Goal: Task Accomplishment & Management: Manage account settings

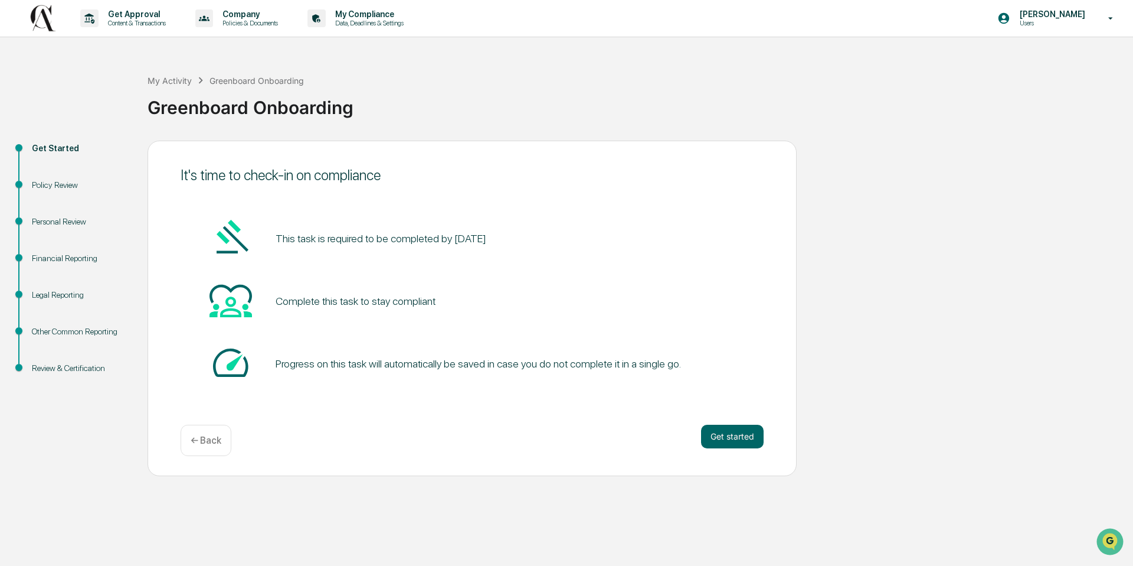
click at [773, 440] on div "It's time to check-in on compliance This task is required to be completed by [D…" at bounding box center [472, 307] width 649 height 335
click at [750, 437] on button "Get started" at bounding box center [732, 436] width 63 height 24
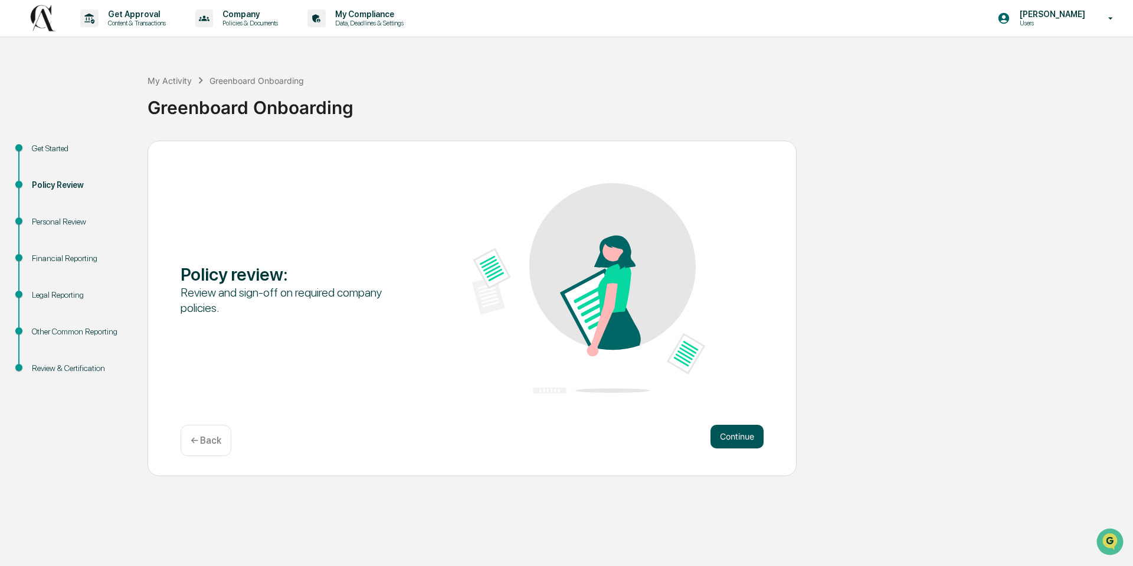
click at [739, 427] on button "Continue" at bounding box center [737, 436] width 53 height 24
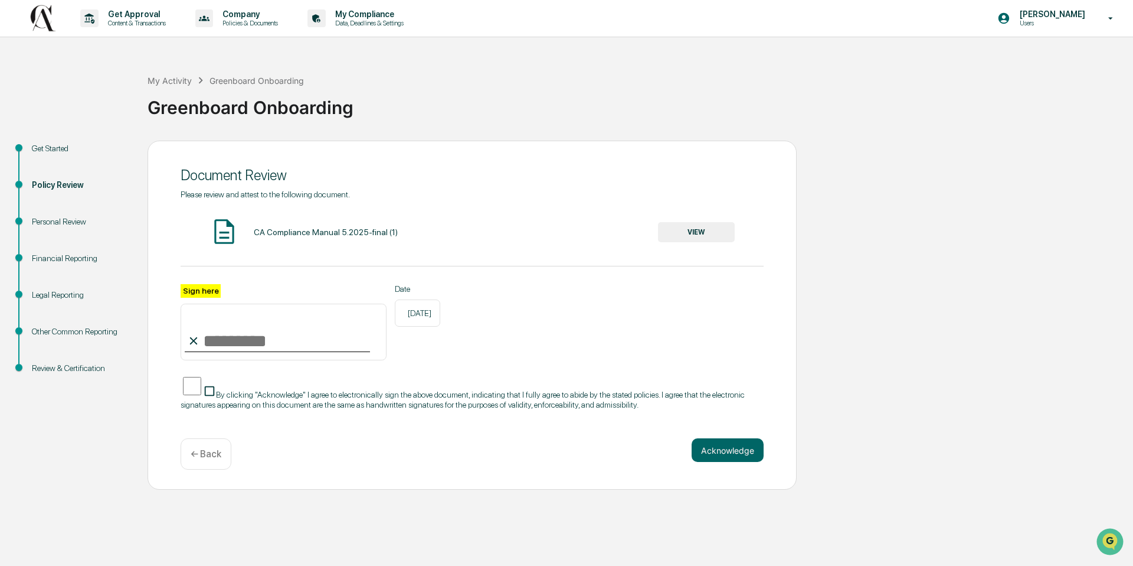
click at [231, 335] on input "Sign here" at bounding box center [284, 331] width 206 height 57
type input "**********"
click at [715, 453] on button "Acknowledge" at bounding box center [728, 450] width 72 height 24
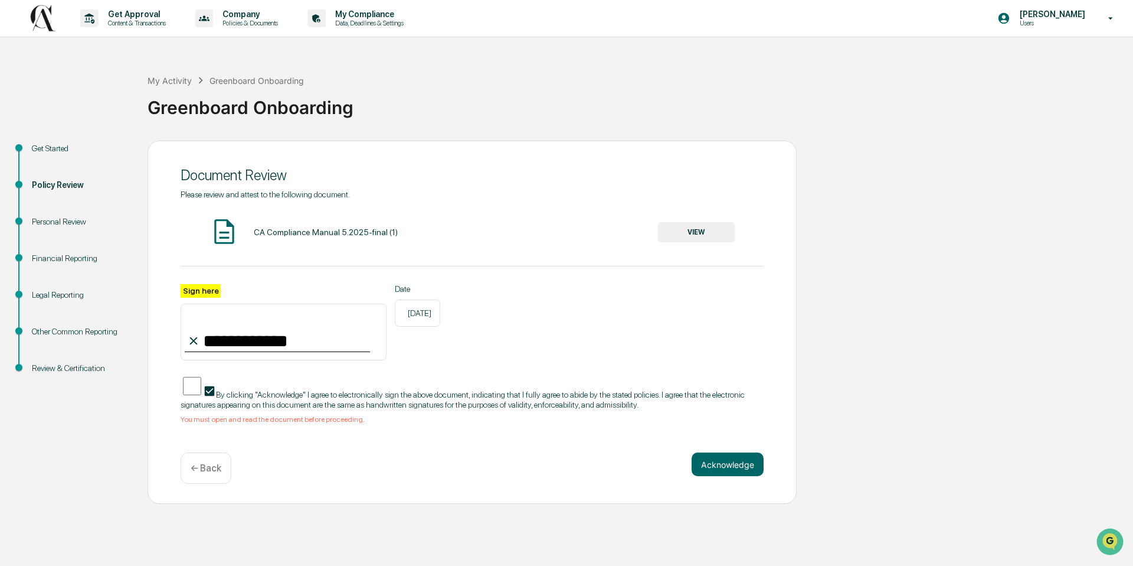
click at [382, 234] on div "CA Compliance Manual 5.2025-final (1)" at bounding box center [326, 231] width 144 height 9
click at [697, 224] on button "VIEW" at bounding box center [696, 232] width 77 height 20
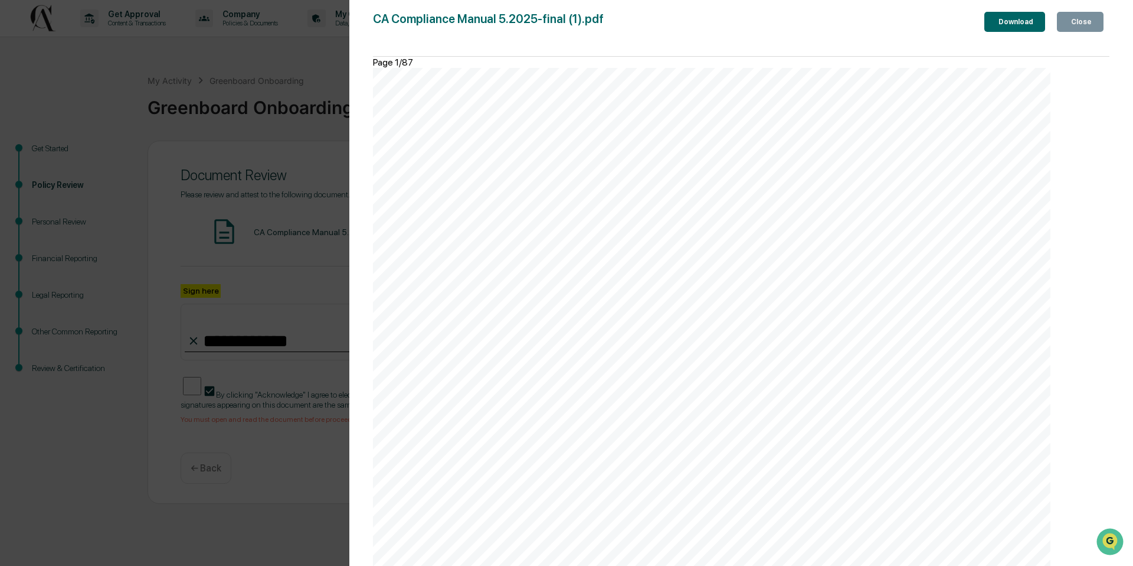
scroll to position [13924, 0]
click at [1073, 21] on div "Close" at bounding box center [1080, 22] width 23 height 8
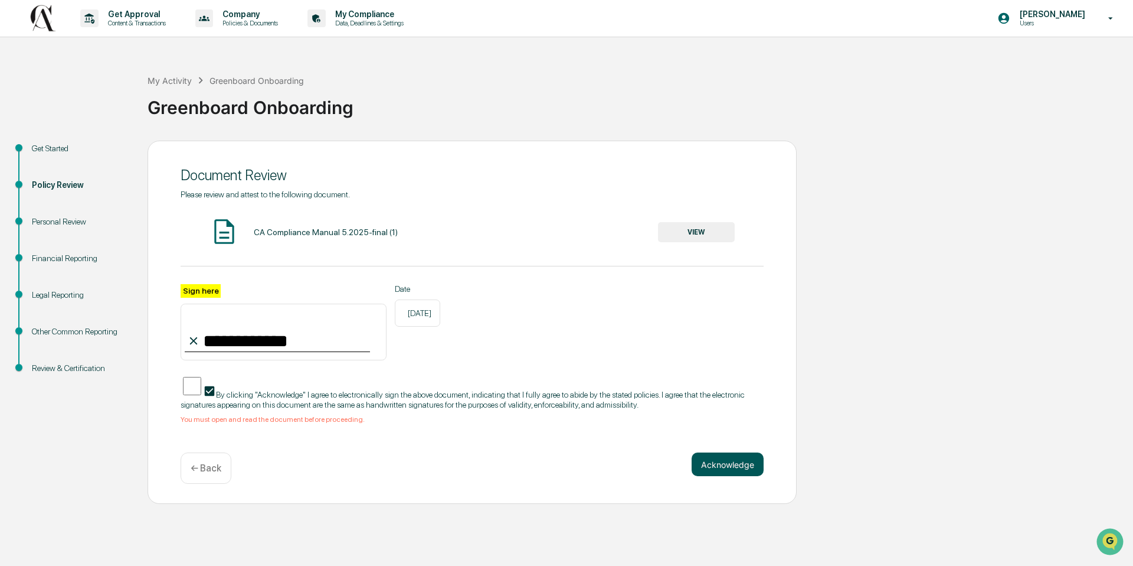
click at [746, 461] on button "Acknowledge" at bounding box center [728, 464] width 72 height 24
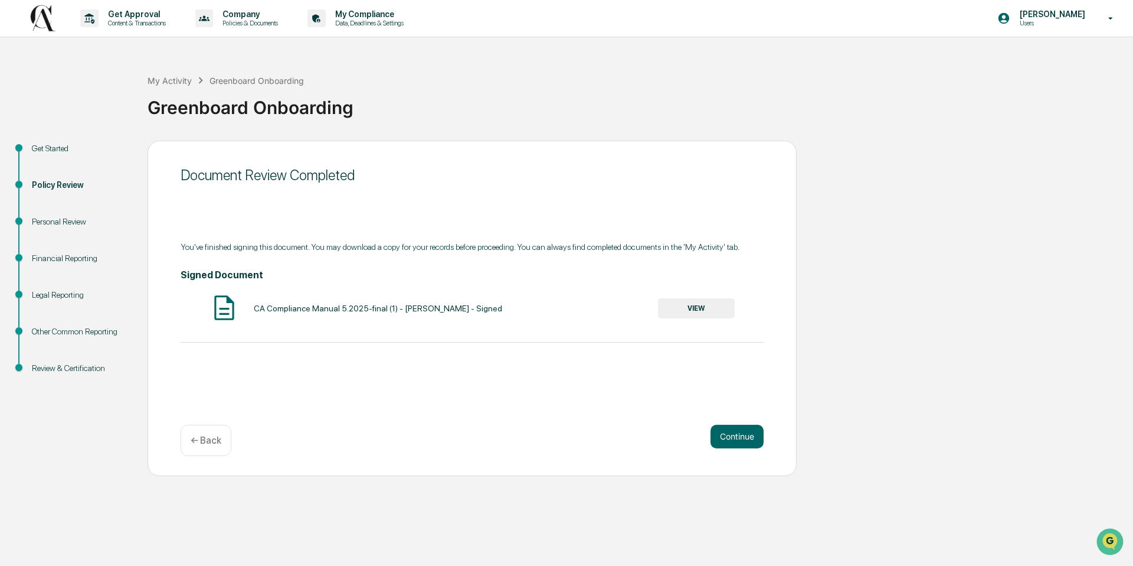
click at [54, 145] on div "Get Started" at bounding box center [80, 148] width 97 height 12
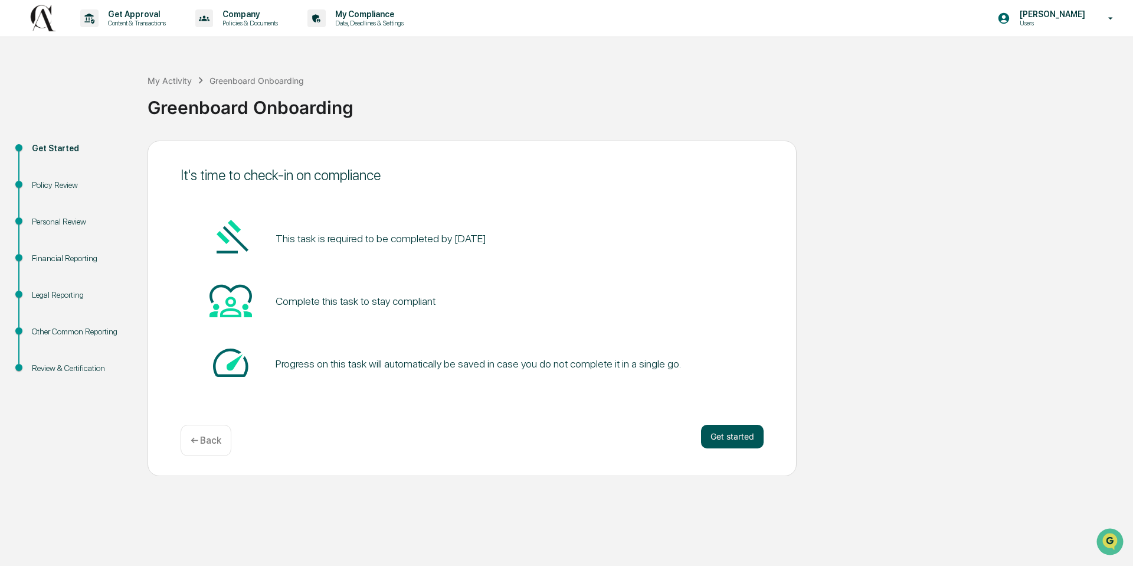
click at [717, 434] on button "Get started" at bounding box center [732, 436] width 63 height 24
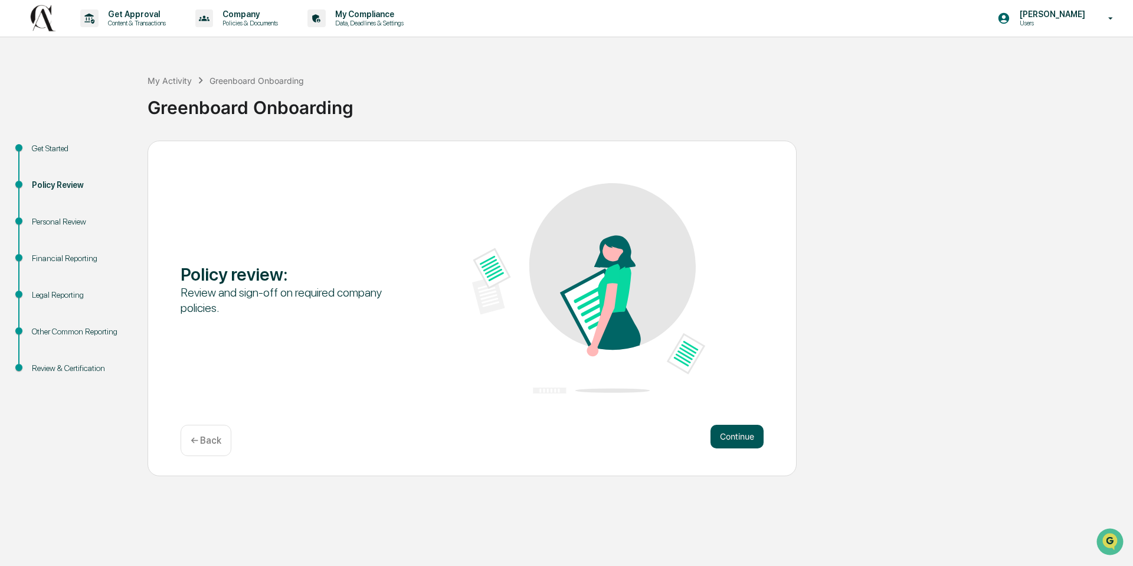
click at [720, 437] on button "Continue" at bounding box center [737, 436] width 53 height 24
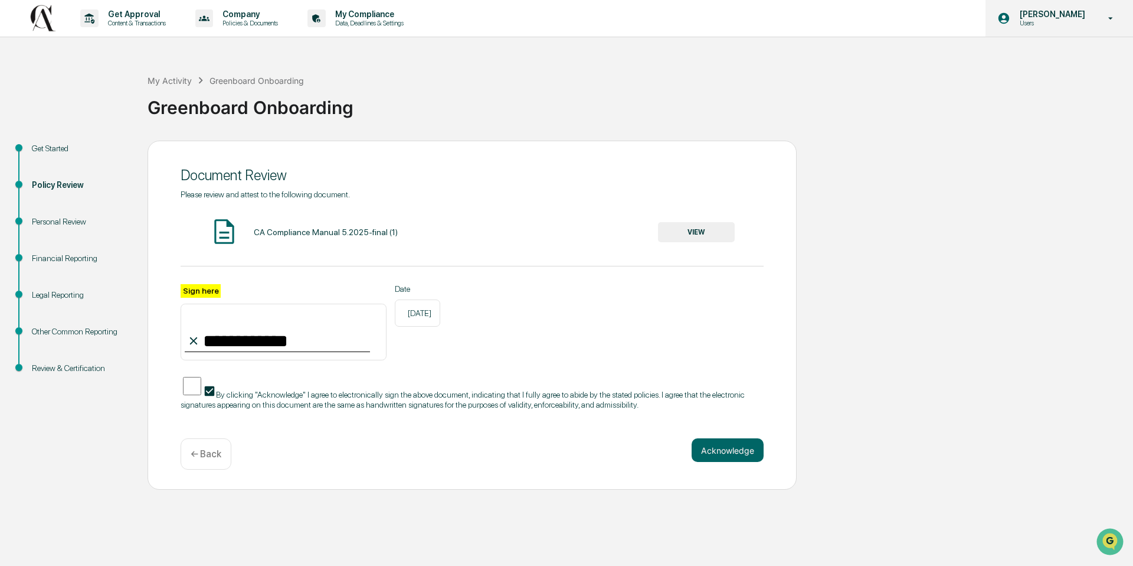
click at [1112, 17] on icon at bounding box center [1111, 18] width 21 height 11
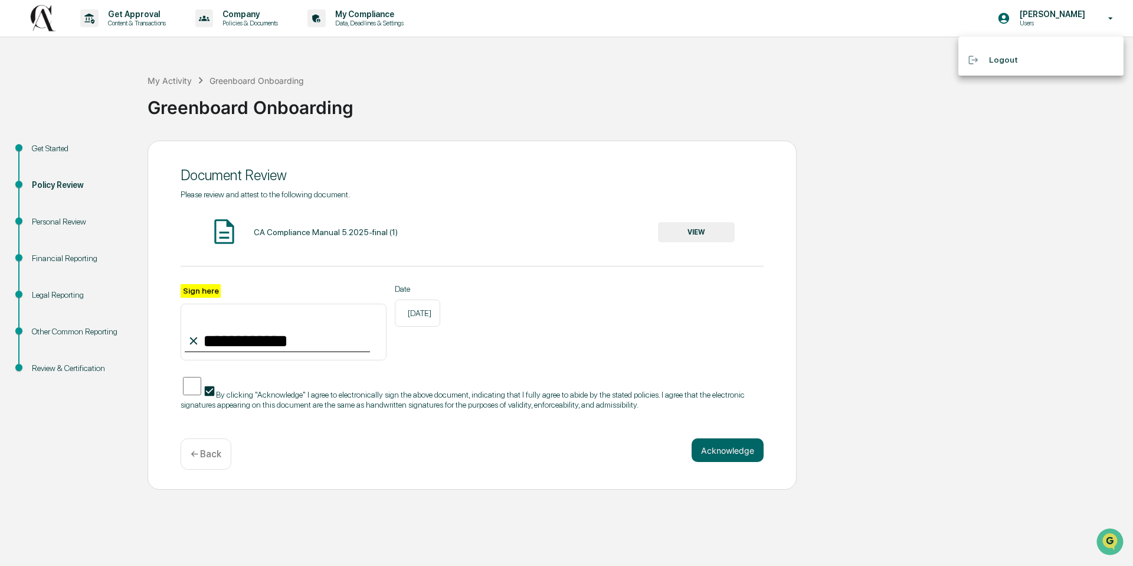
click at [1050, 16] on div at bounding box center [566, 283] width 1133 height 566
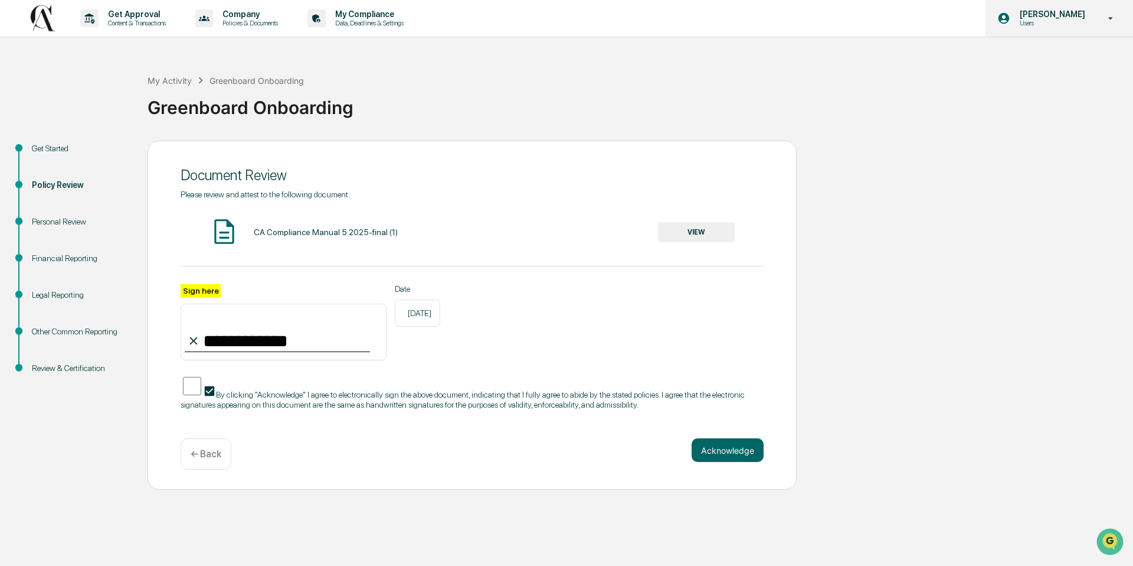
click at [1026, 20] on p "Users" at bounding box center [1051, 23] width 81 height 8
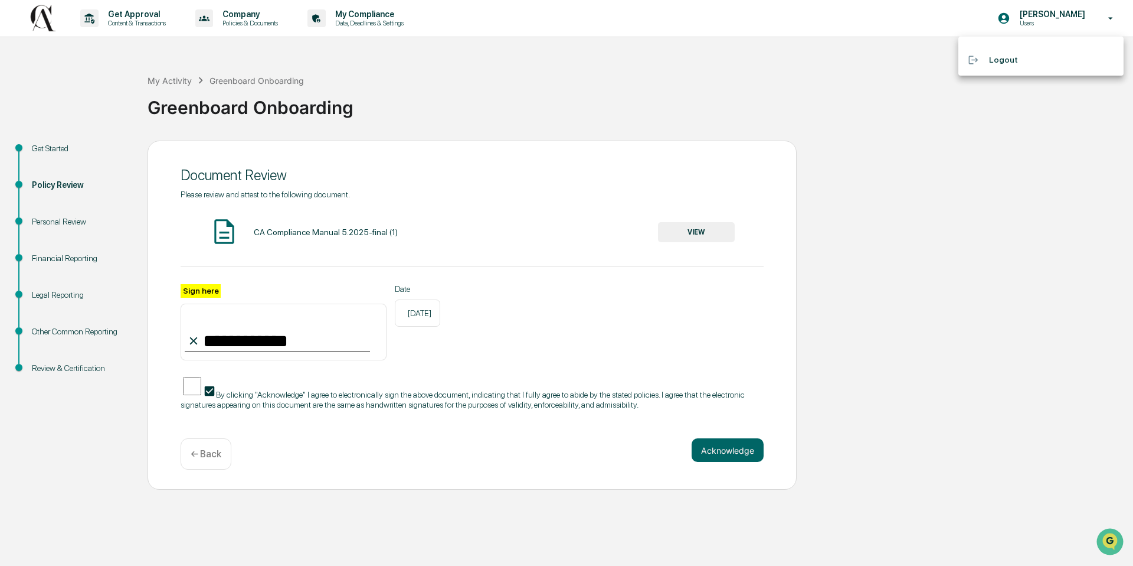
click at [1043, 118] on div at bounding box center [566, 283] width 1133 height 566
click at [740, 449] on button "Acknowledge" at bounding box center [728, 450] width 72 height 24
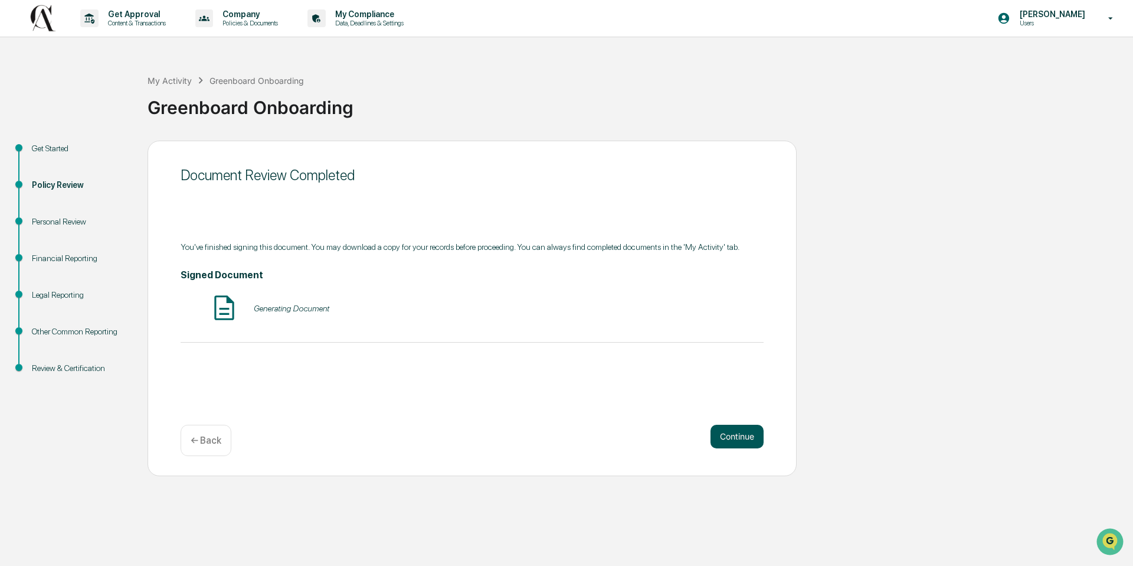
click at [749, 434] on button "Continue" at bounding box center [737, 436] width 53 height 24
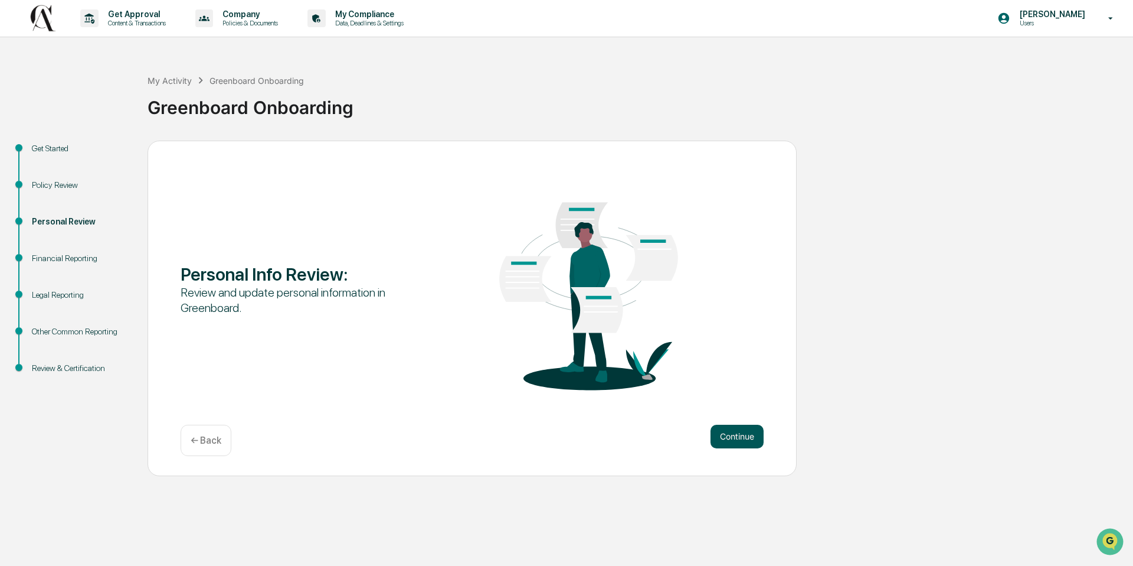
click at [724, 435] on button "Continue" at bounding box center [737, 436] width 53 height 24
click at [751, 430] on button "Continue" at bounding box center [737, 436] width 53 height 24
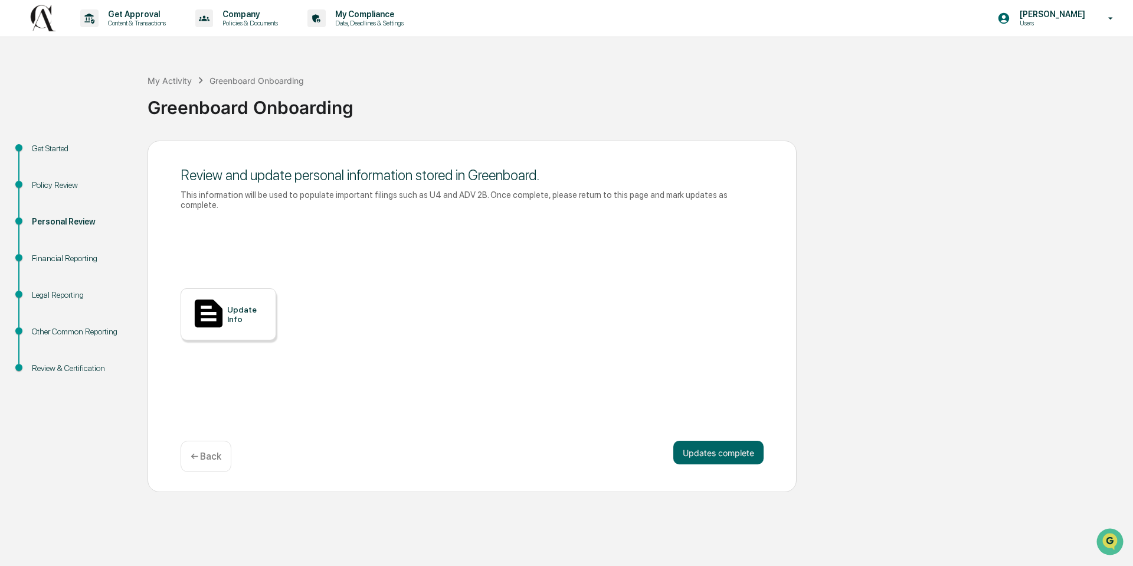
click at [242, 308] on div "Update Info" at bounding box center [247, 314] width 40 height 19
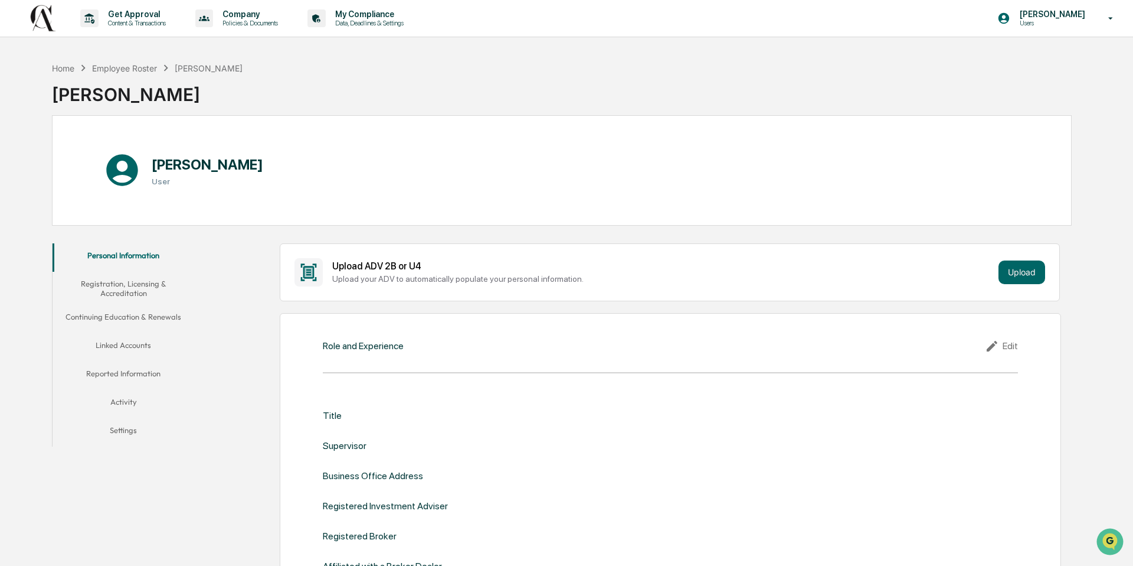
click at [401, 346] on div "Role and Experience" at bounding box center [363, 345] width 81 height 11
click at [1007, 344] on div "Edit" at bounding box center [1001, 346] width 33 height 14
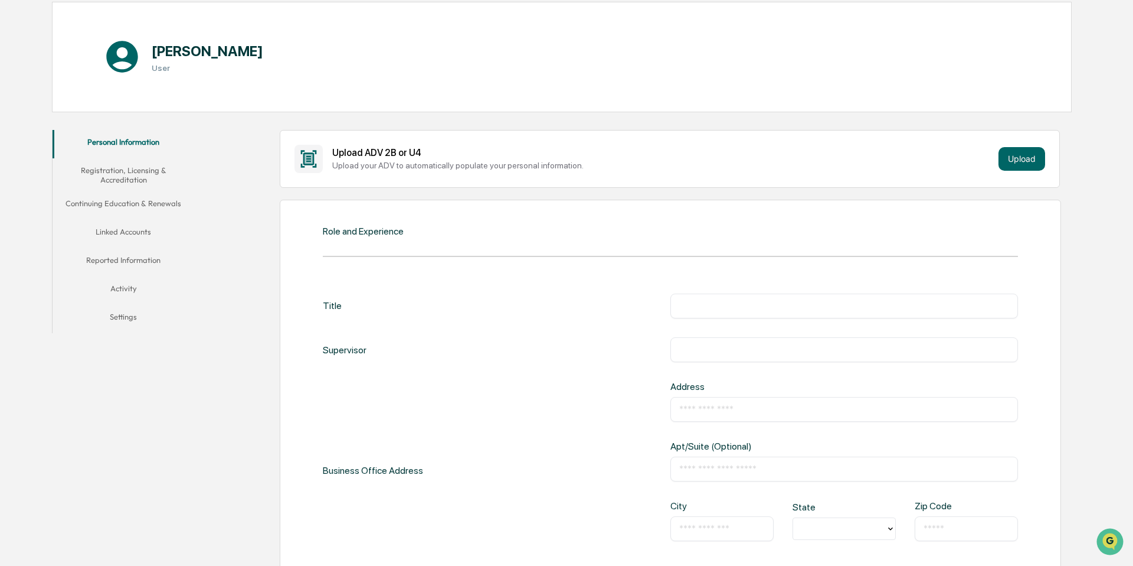
scroll to position [117, 0]
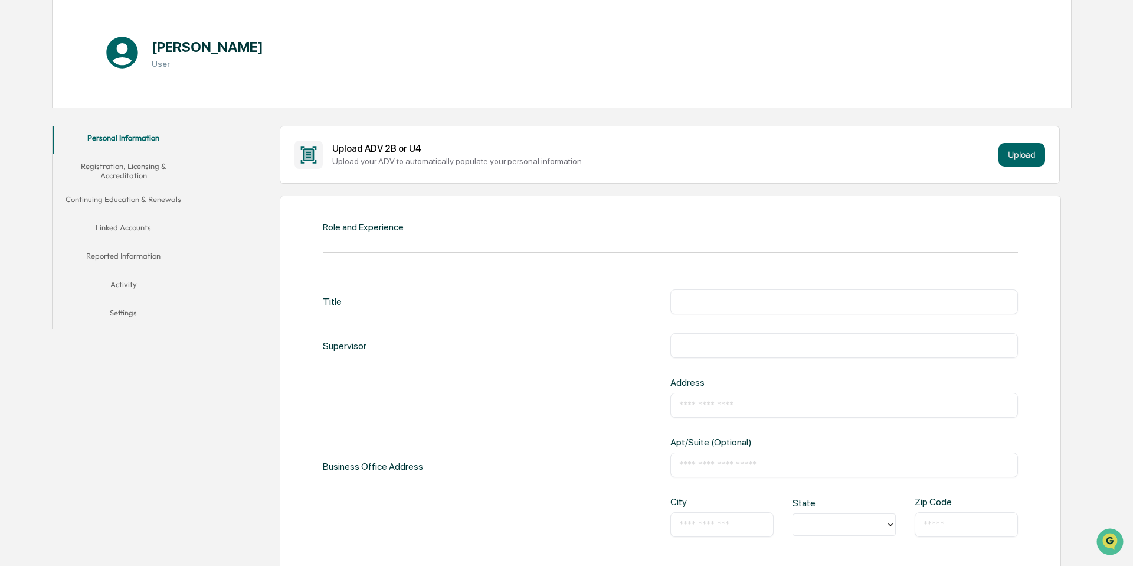
click at [696, 296] on input "text" at bounding box center [844, 302] width 330 height 12
type input "**********"
click at [728, 350] on input "text" at bounding box center [844, 345] width 330 height 12
type input "**********"
click at [744, 406] on input "text" at bounding box center [844, 405] width 330 height 12
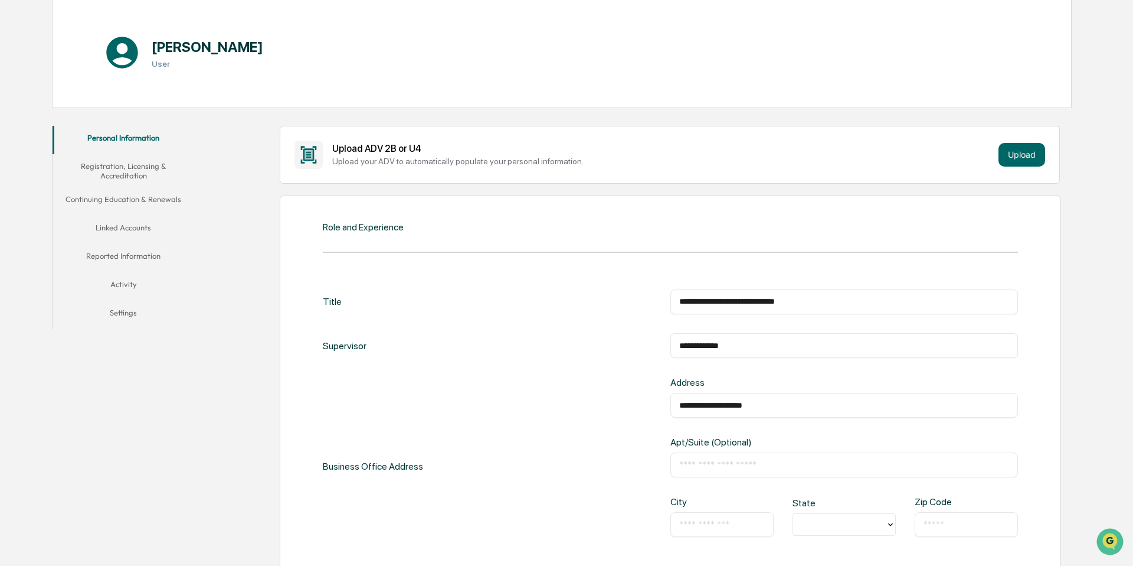
type input "**********"
click at [782, 453] on div "​" at bounding box center [845, 464] width 348 height 25
click at [733, 460] on input "text" at bounding box center [844, 465] width 330 height 12
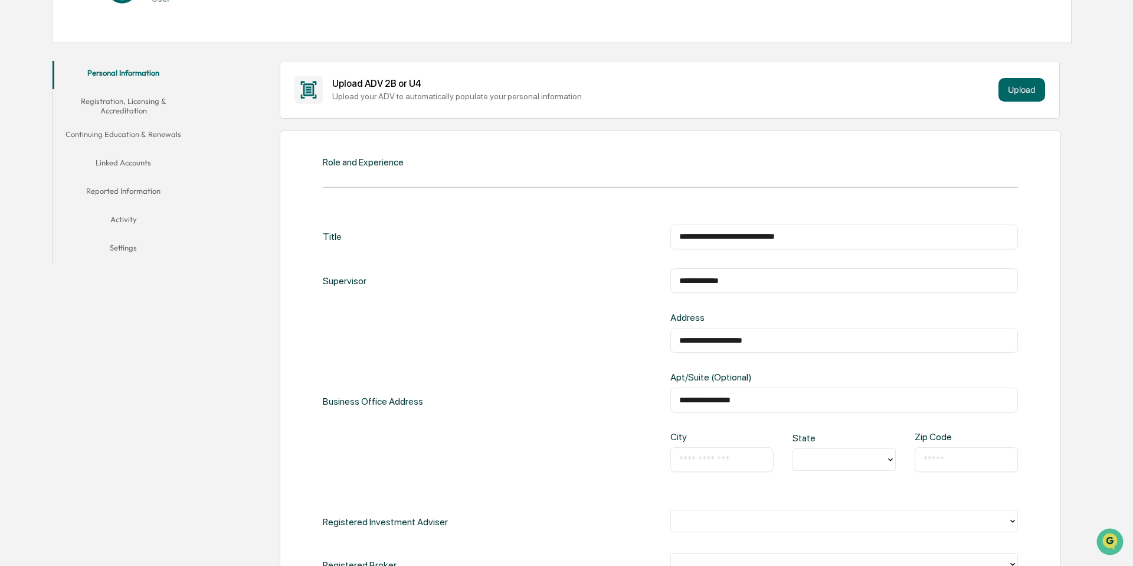
scroll to position [204, 0]
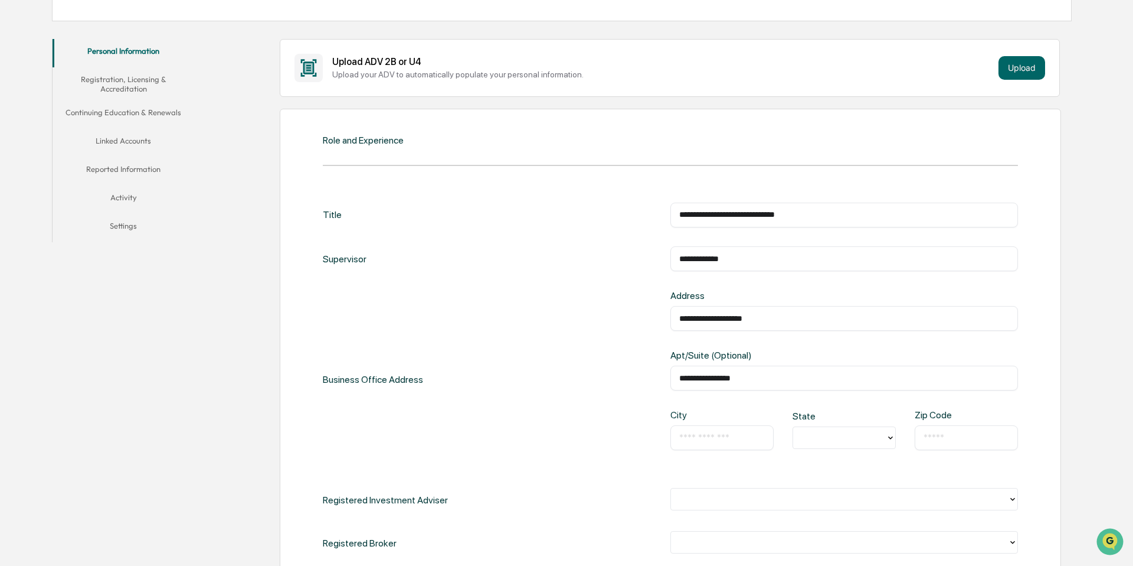
type input "**********"
click at [747, 436] on input "text" at bounding box center [722, 438] width 86 height 12
type input "******"
click at [813, 439] on div at bounding box center [839, 438] width 81 height 14
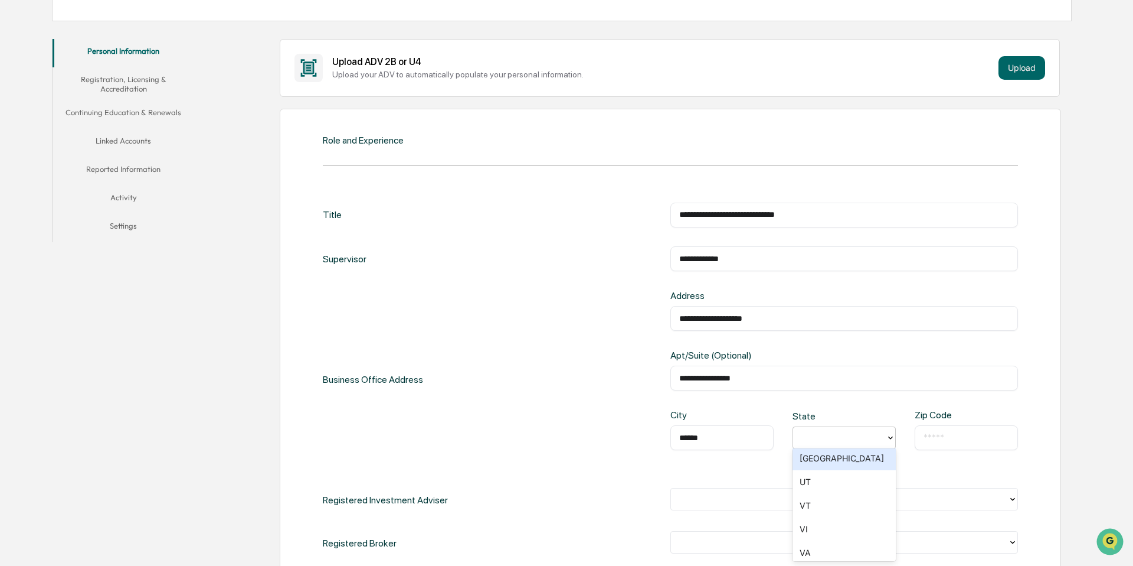
click at [827, 457] on div "TX" at bounding box center [844, 458] width 103 height 24
click at [962, 432] on input "text" at bounding box center [967, 438] width 86 height 12
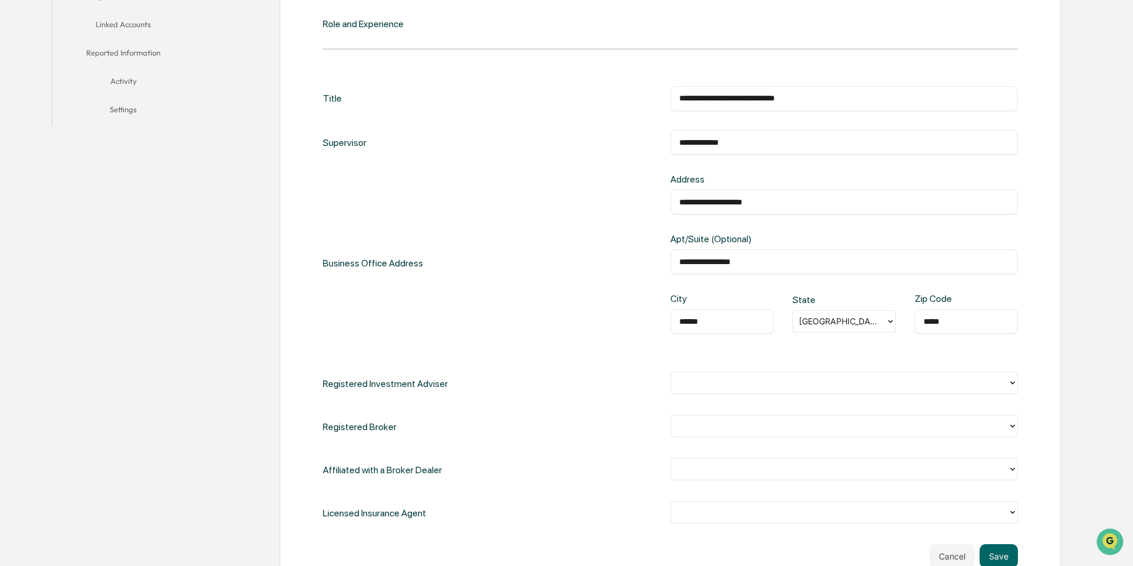
scroll to position [321, 0]
type input "*****"
click at [723, 381] on div at bounding box center [839, 382] width 325 height 14
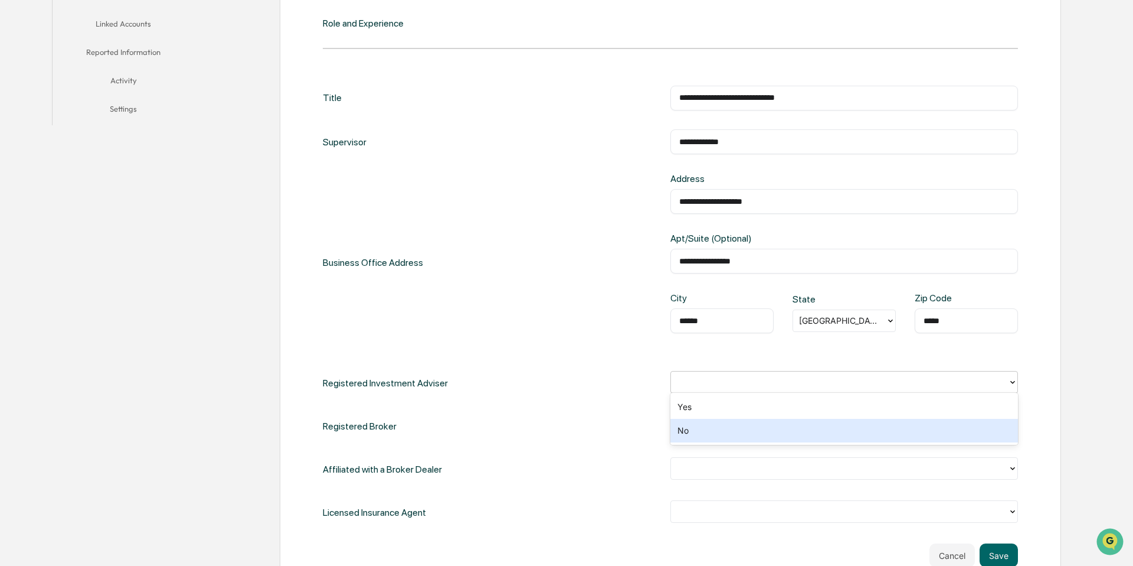
click at [700, 430] on div "No" at bounding box center [845, 431] width 348 height 24
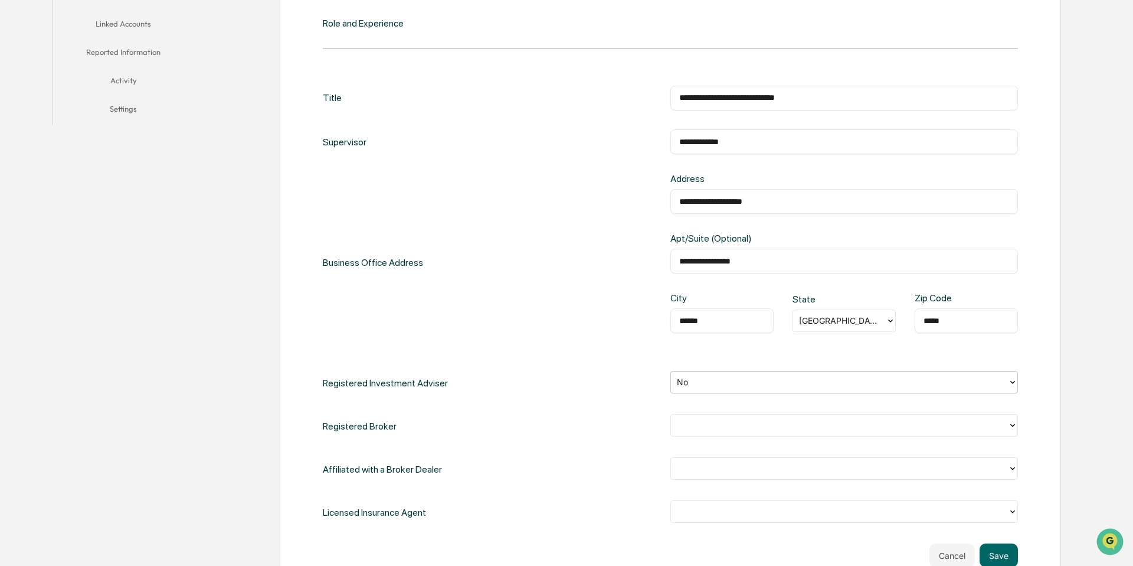
click at [738, 427] on div at bounding box center [839, 426] width 325 height 14
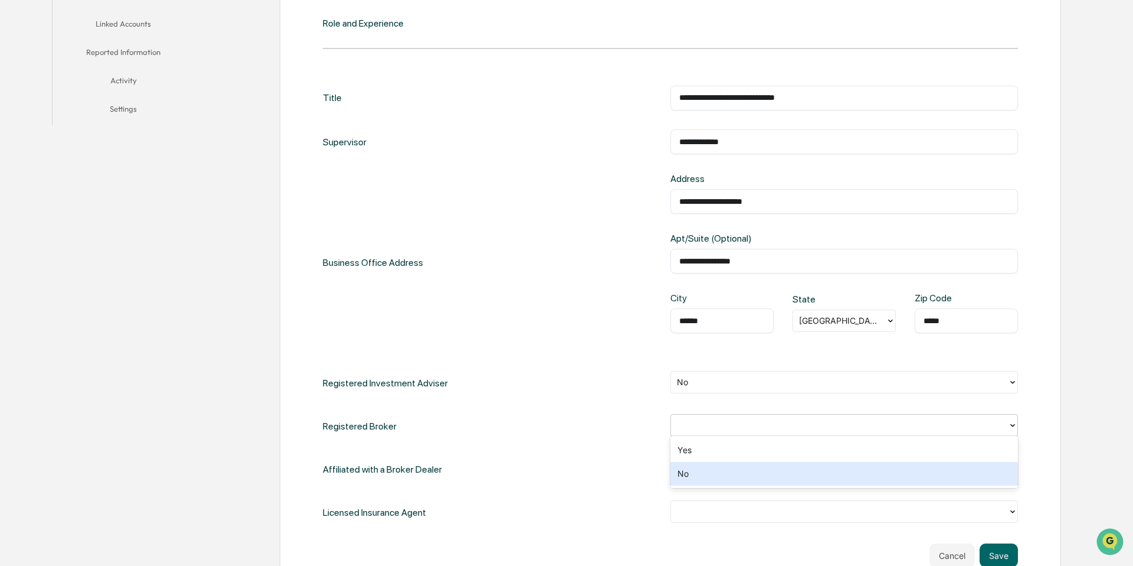
click at [724, 467] on div "No" at bounding box center [845, 474] width 348 height 24
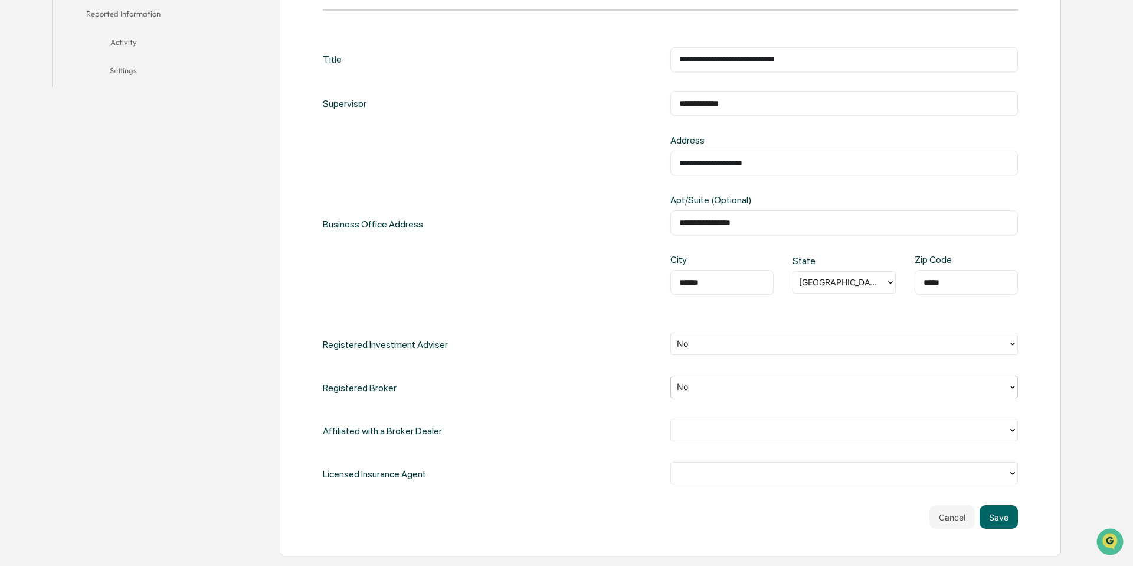
scroll to position [358, 0]
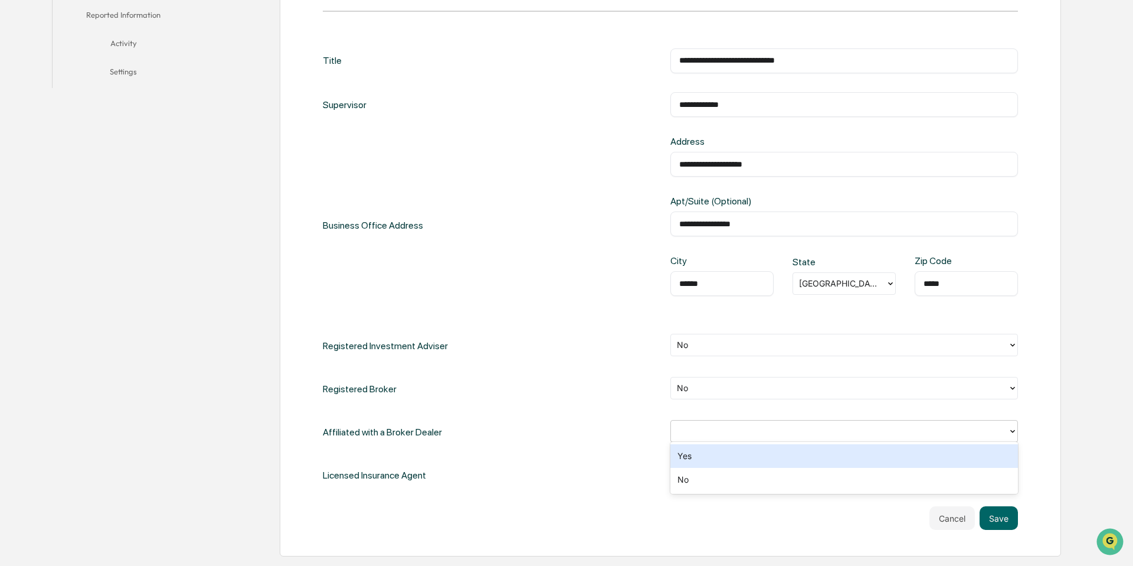
click at [711, 435] on div at bounding box center [839, 431] width 337 height 18
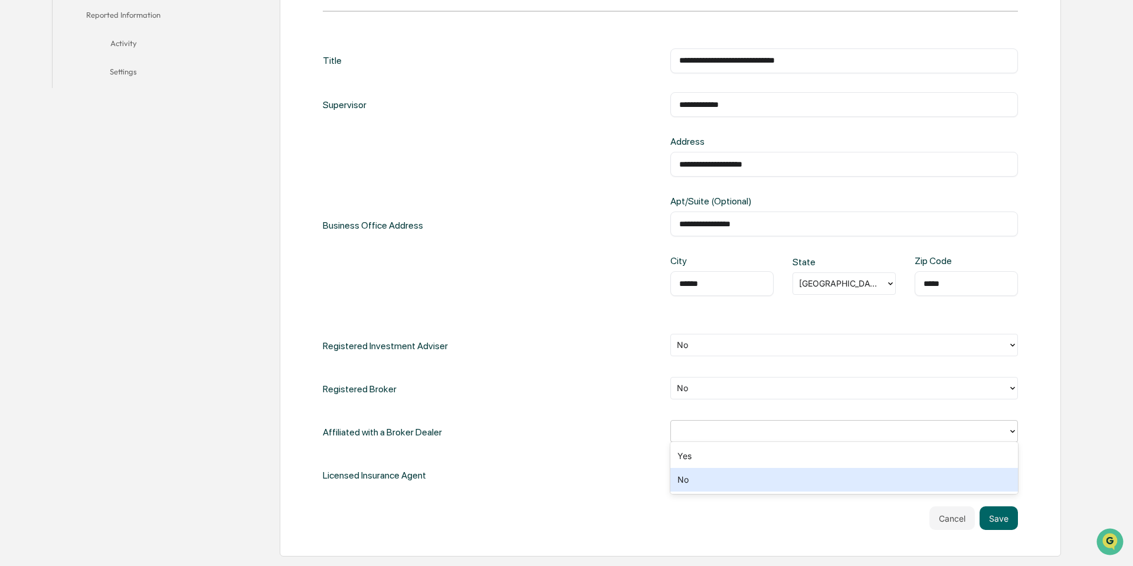
click at [718, 478] on div "No" at bounding box center [845, 480] width 348 height 24
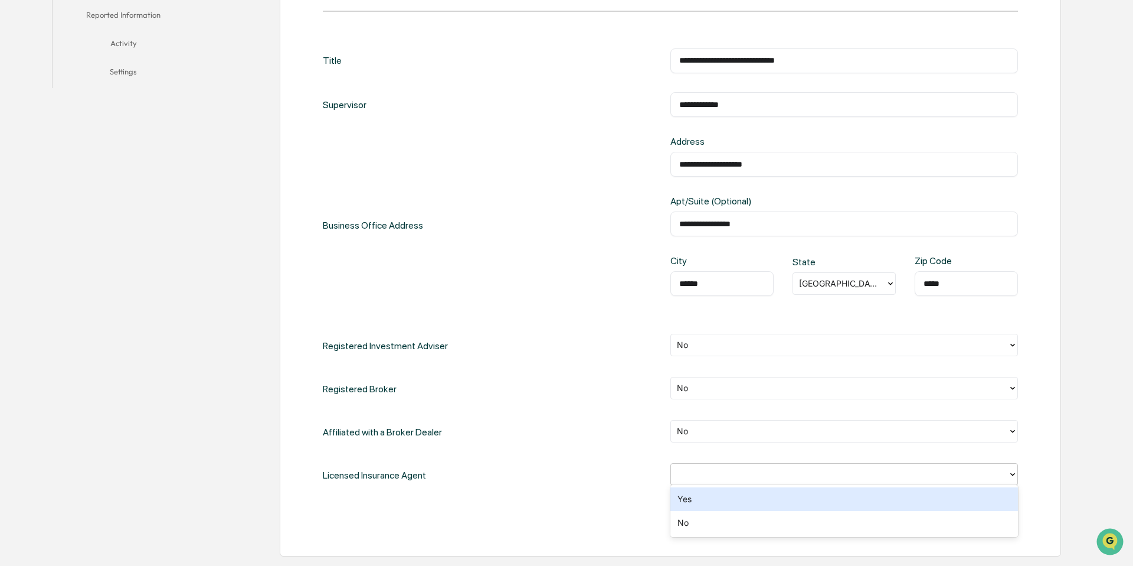
click at [713, 472] on div at bounding box center [839, 475] width 325 height 14
click at [716, 495] on div "Yes" at bounding box center [845, 499] width 348 height 24
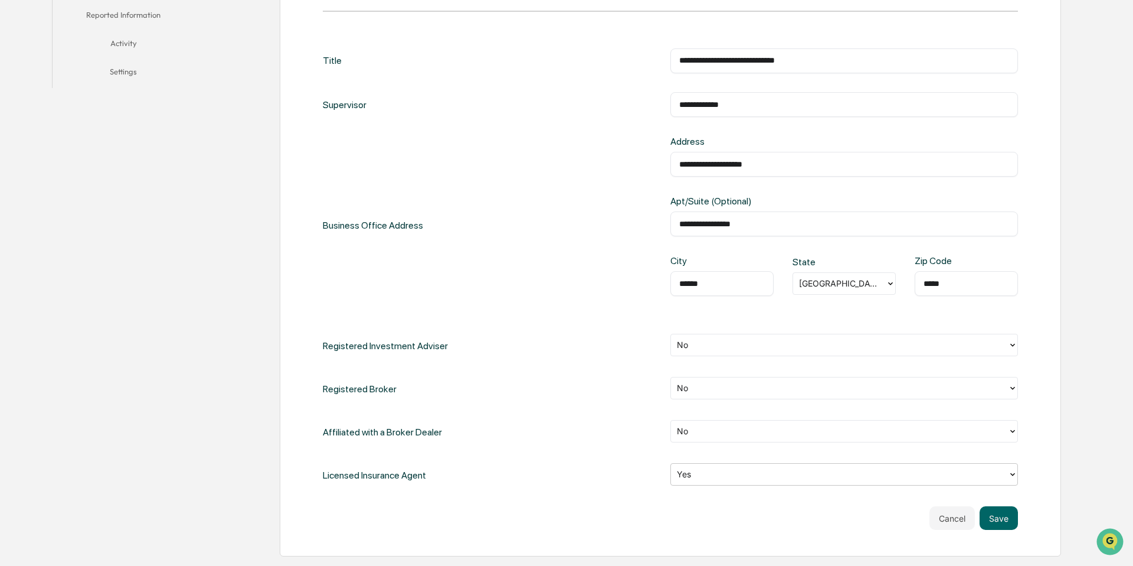
scroll to position [403, 0]
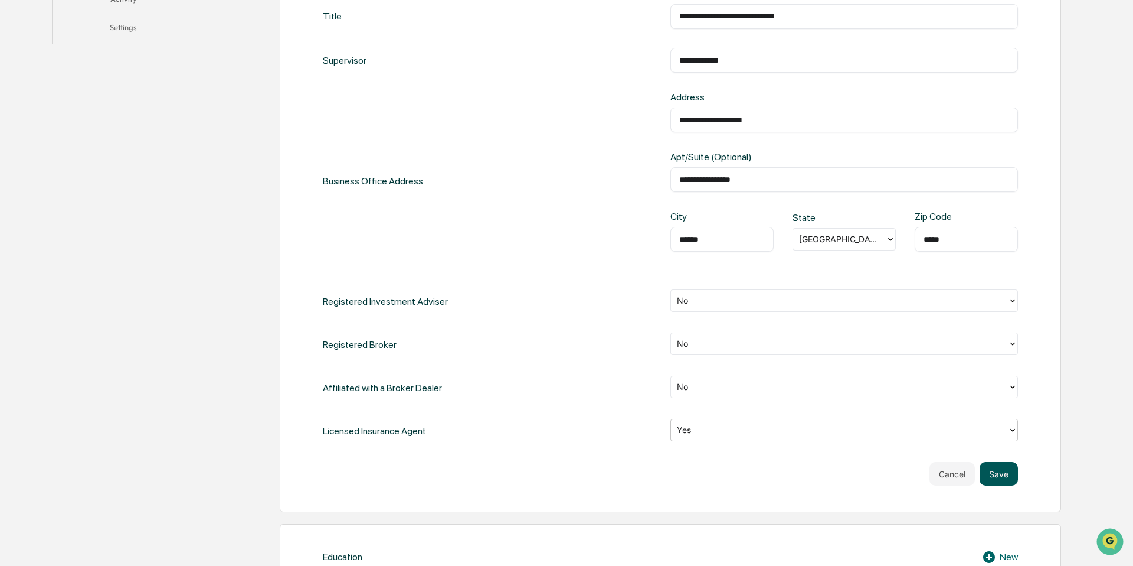
click at [1002, 475] on button "Save" at bounding box center [999, 474] width 38 height 24
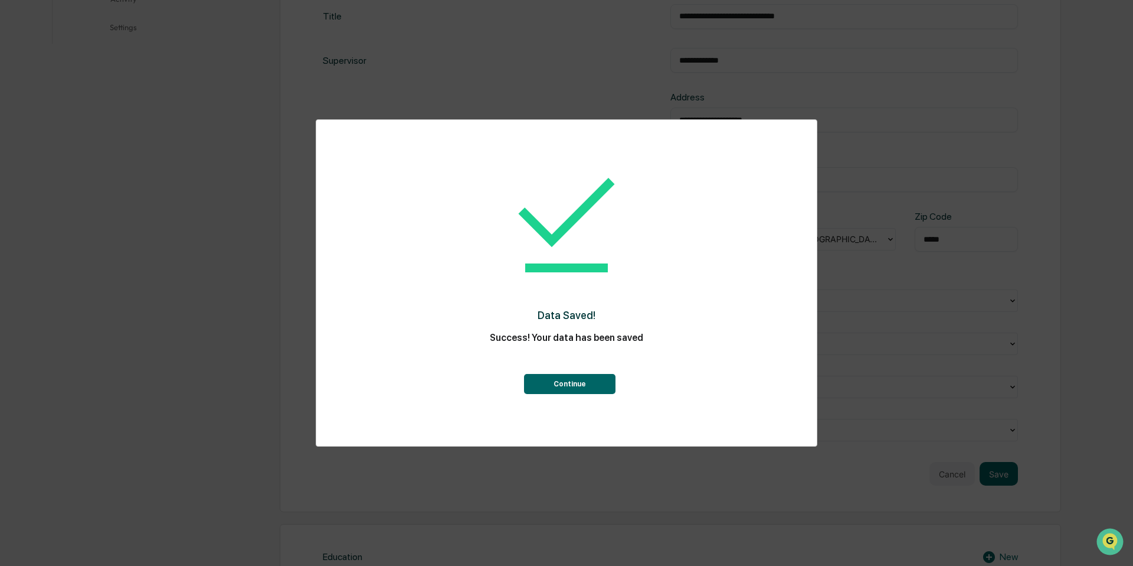
click at [586, 393] on div "Data Saved! Success! Your data has been saved Continue" at bounding box center [566, 274] width 453 height 285
click at [586, 392] on button "Continue" at bounding box center [570, 384] width 92 height 20
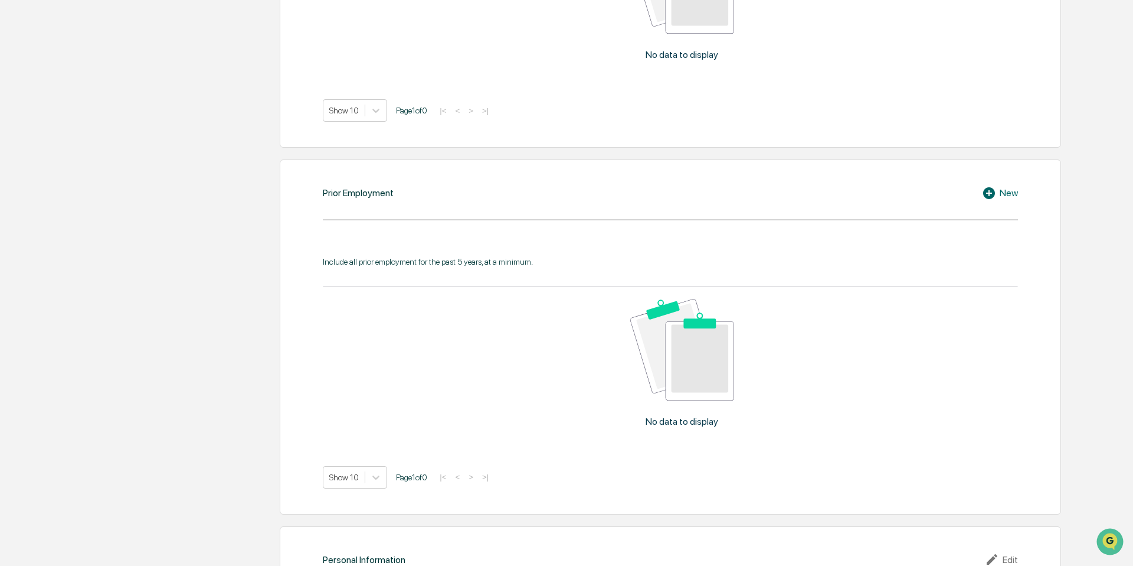
scroll to position [868, 0]
click at [991, 184] on icon at bounding box center [989, 190] width 12 height 12
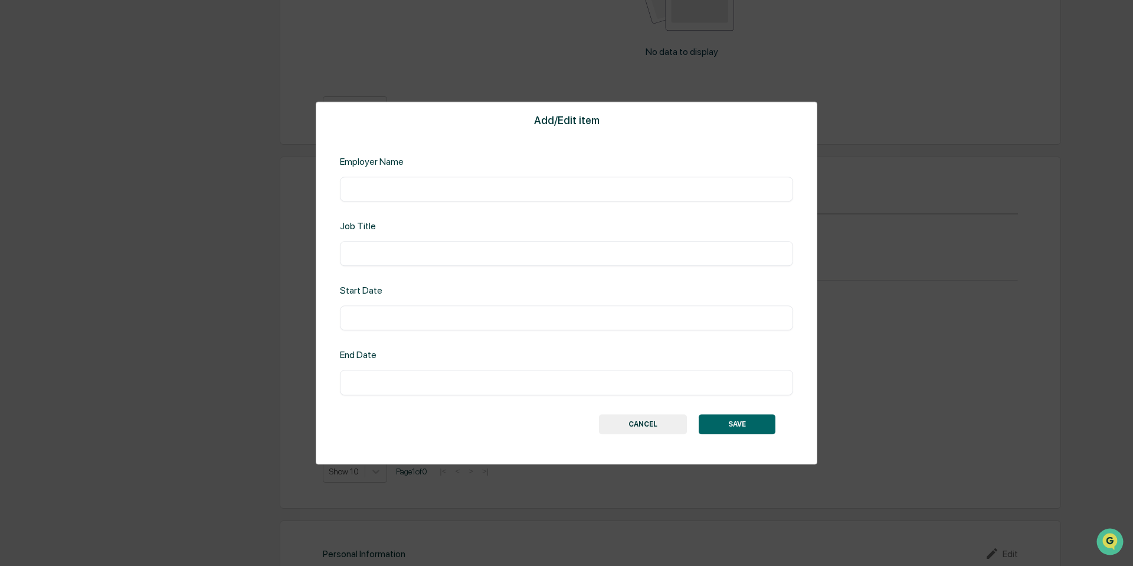
click at [416, 194] on input "text" at bounding box center [567, 189] width 436 height 12
type input "**********"
click at [413, 272] on div "**********" at bounding box center [567, 283] width 502 height 362
click at [414, 259] on input "text" at bounding box center [567, 253] width 436 height 12
type input "**********"
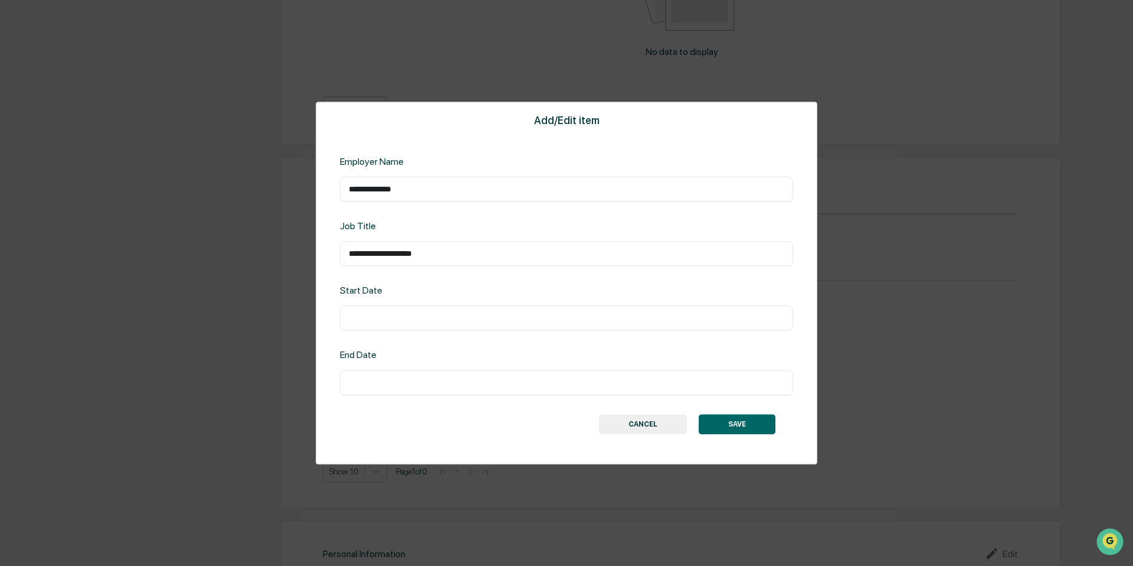
click at [424, 320] on input "text" at bounding box center [567, 318] width 436 height 12
type input "**********"
click at [426, 387] on div "​" at bounding box center [566, 382] width 453 height 25
type input "**********"
click at [737, 423] on button "SAVE" at bounding box center [737, 424] width 77 height 20
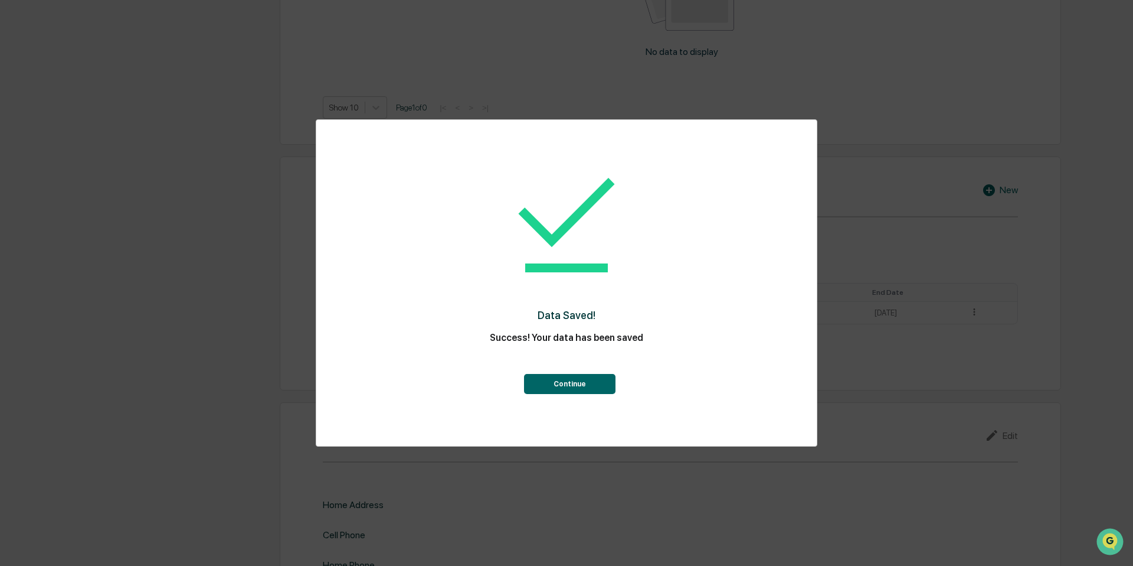
click at [595, 386] on button "Continue" at bounding box center [570, 384] width 92 height 20
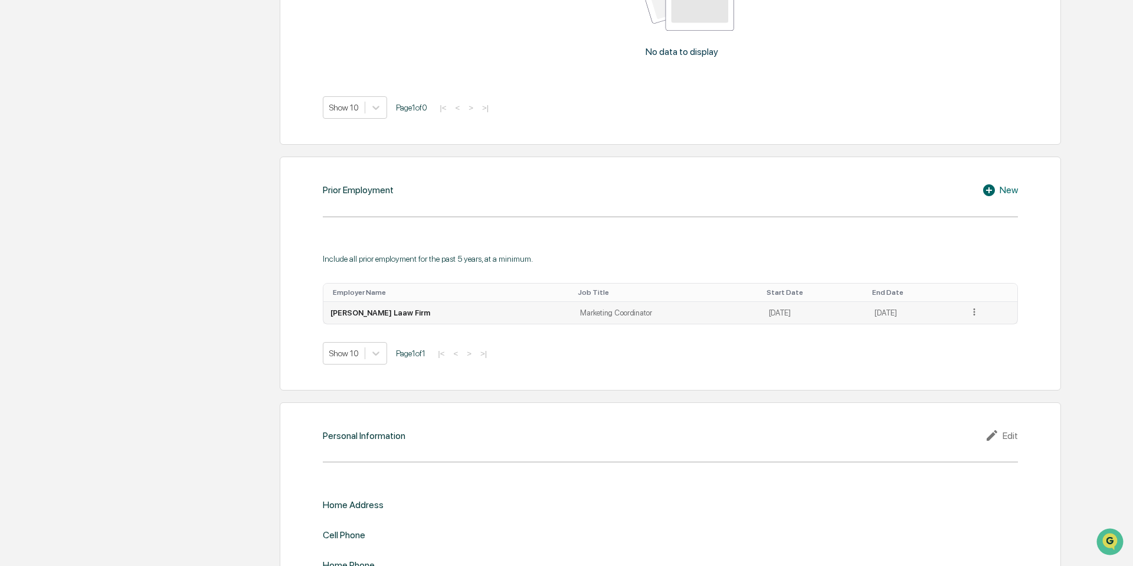
click at [973, 308] on icon at bounding box center [974, 311] width 11 height 11
click at [945, 322] on div "Edit" at bounding box center [962, 328] width 38 height 19
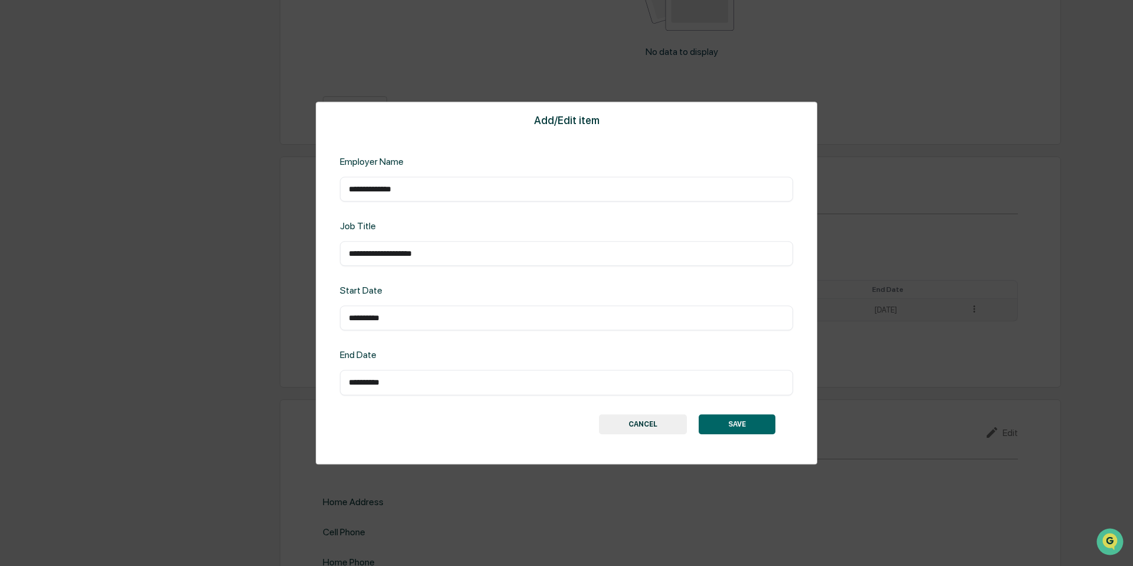
click at [379, 194] on input "**********" at bounding box center [567, 189] width 436 height 12
click at [384, 191] on input "**********" at bounding box center [567, 189] width 436 height 12
type input "**********"
click at [750, 423] on button "SAVE" at bounding box center [737, 424] width 77 height 20
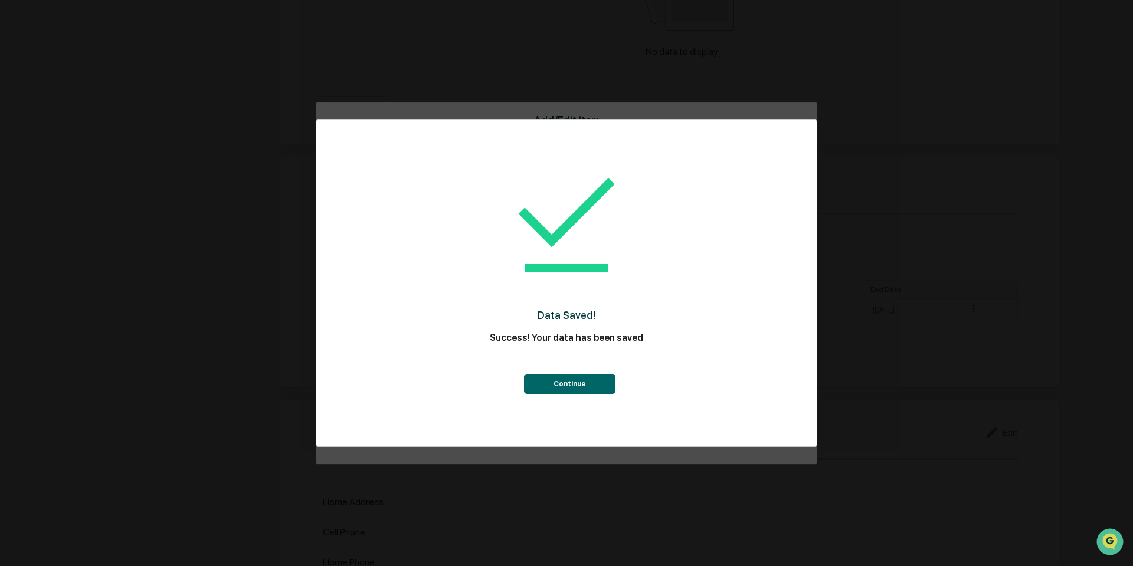
click at [588, 387] on button "Continue" at bounding box center [570, 384] width 92 height 20
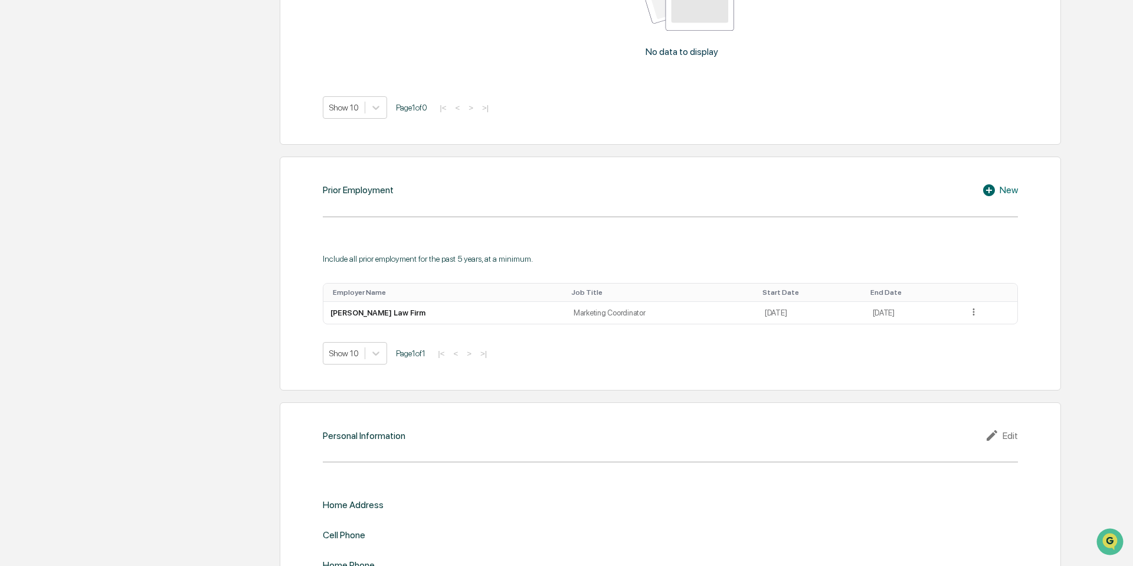
click at [989, 184] on icon at bounding box center [989, 190] width 12 height 12
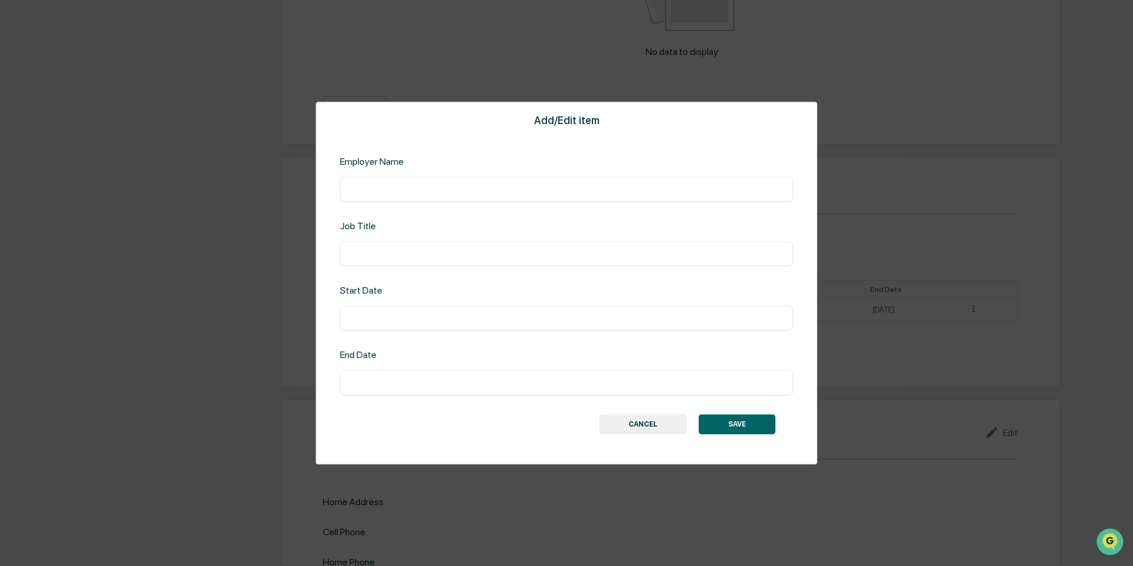
click at [478, 189] on input "text" at bounding box center [567, 189] width 436 height 12
type input "**********"
click at [521, 247] on input "text" at bounding box center [567, 253] width 436 height 12
type input "**********"
click at [507, 324] on div "​" at bounding box center [566, 318] width 453 height 25
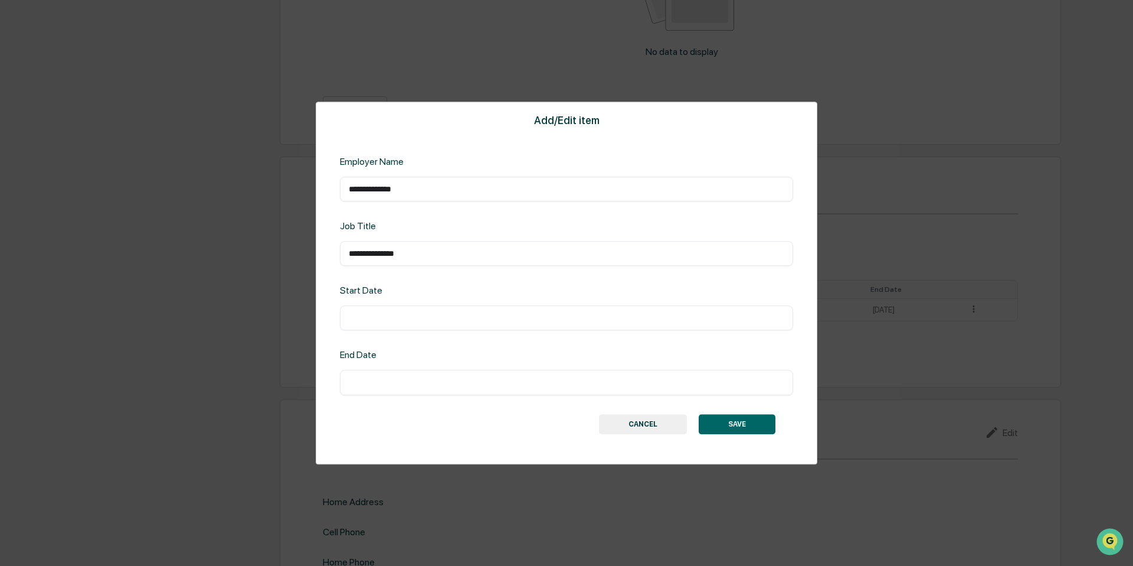
click at [530, 318] on input "text" at bounding box center [567, 318] width 436 height 12
type input "**********"
click at [500, 384] on input "text" at bounding box center [567, 383] width 436 height 12
type input "**********"
click at [764, 429] on button "SAVE" at bounding box center [737, 424] width 77 height 20
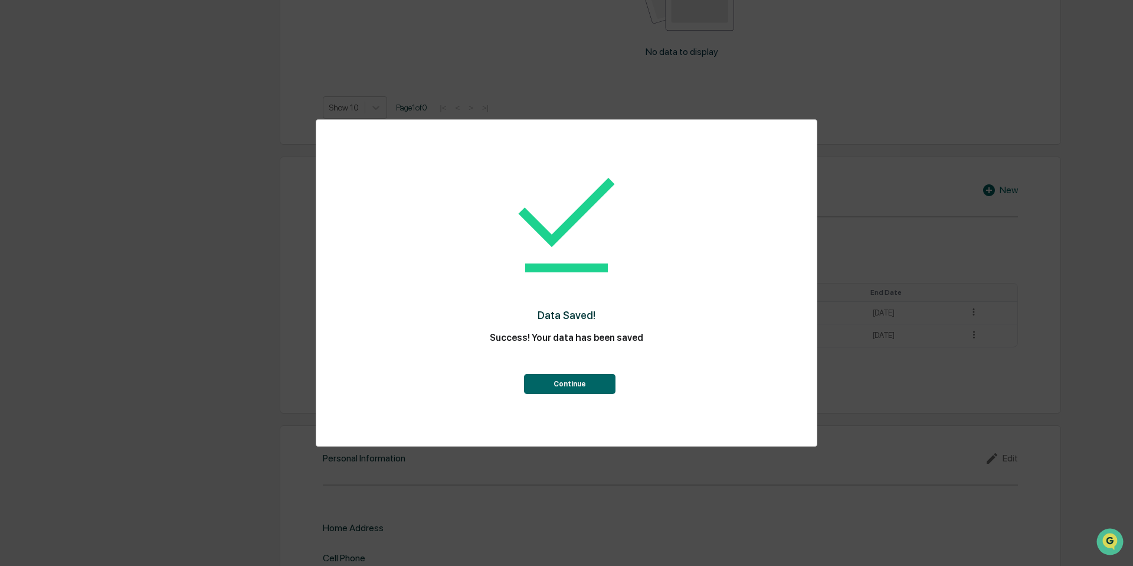
click at [597, 377] on button "Continue" at bounding box center [570, 384] width 92 height 20
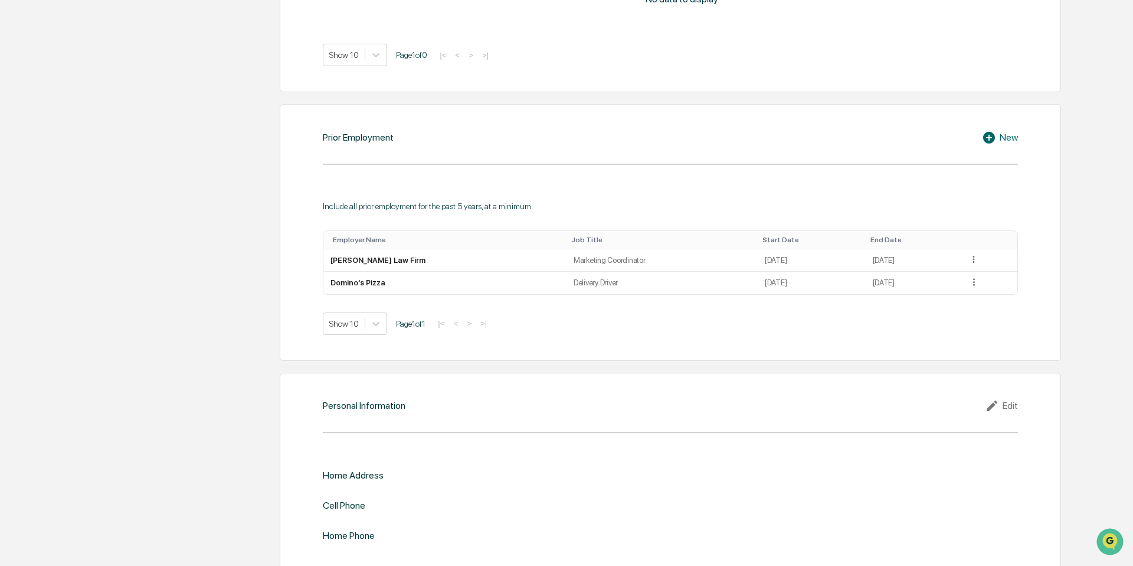
scroll to position [942, 0]
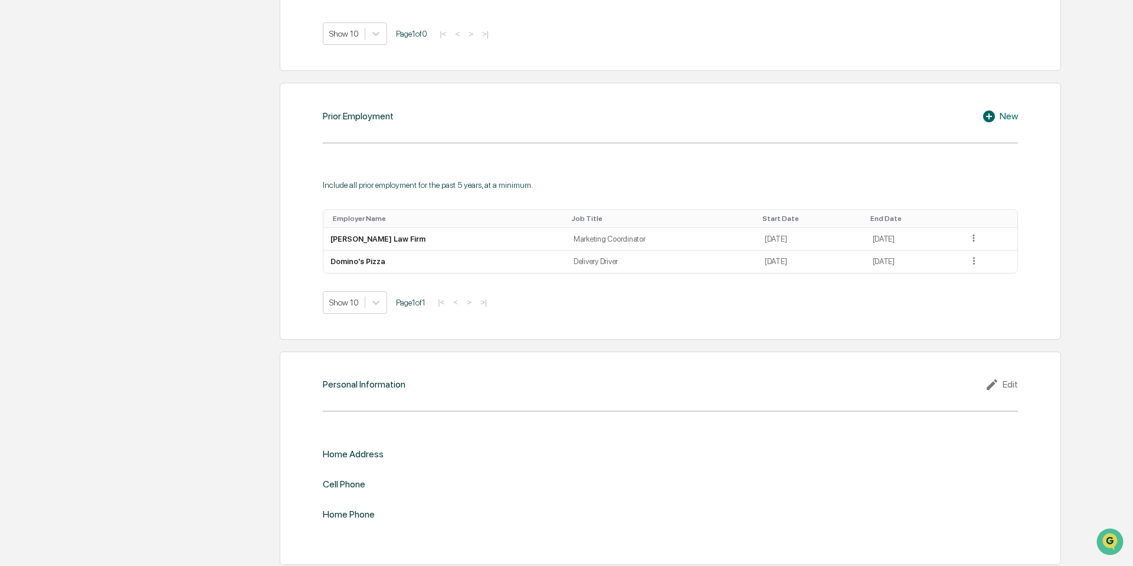
click at [1001, 382] on div "Edit" at bounding box center [1001, 384] width 33 height 14
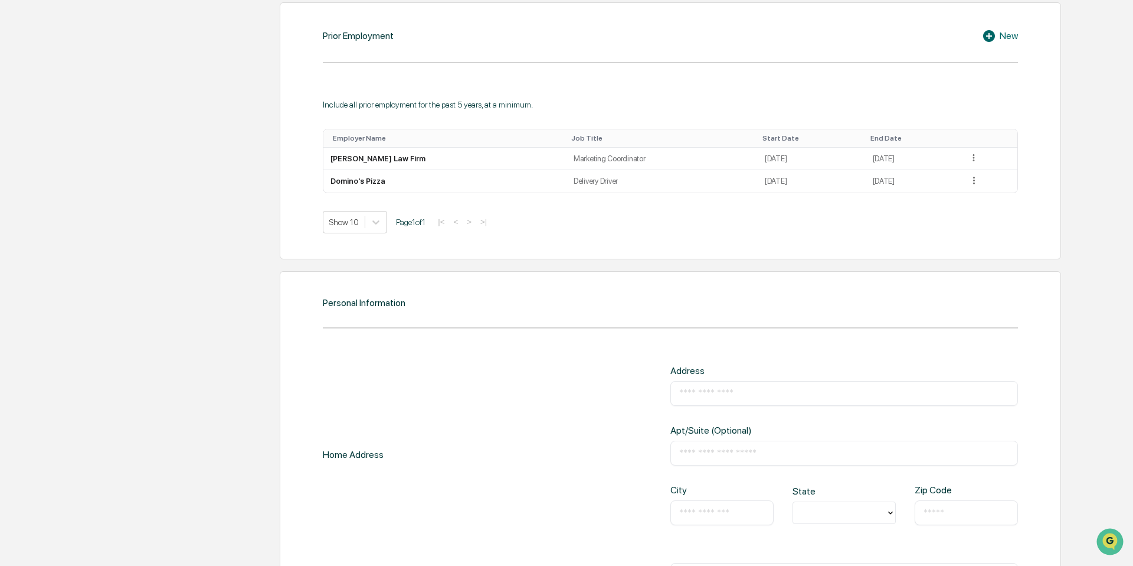
scroll to position [1027, 0]
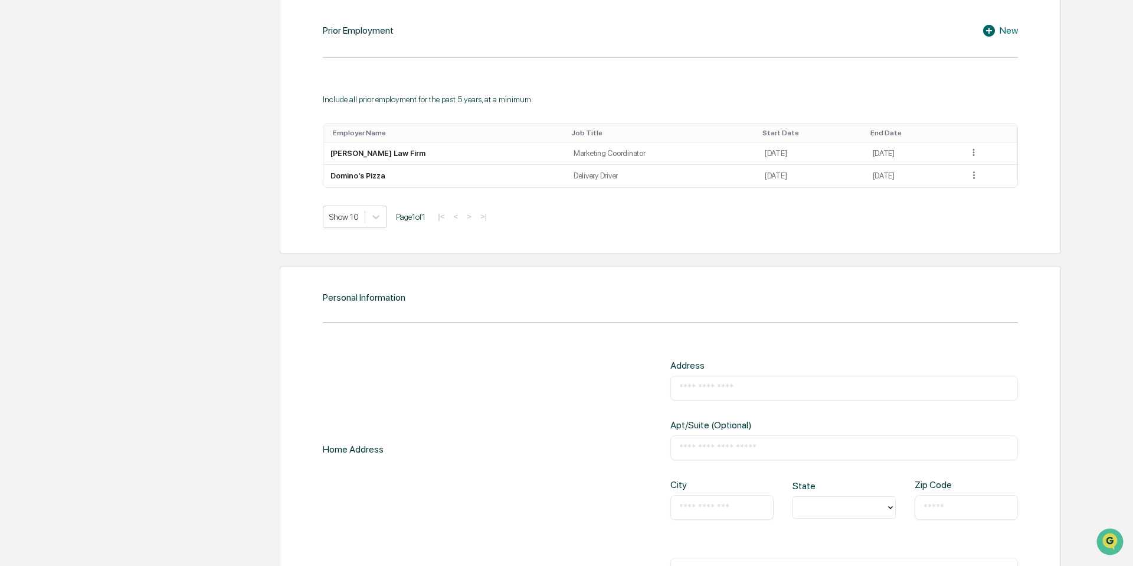
click at [730, 382] on input "text" at bounding box center [844, 388] width 330 height 12
type input "**********"
click at [787, 443] on input "text" at bounding box center [844, 448] width 330 height 12
type input "*********"
click at [746, 502] on input "text" at bounding box center [722, 507] width 86 height 12
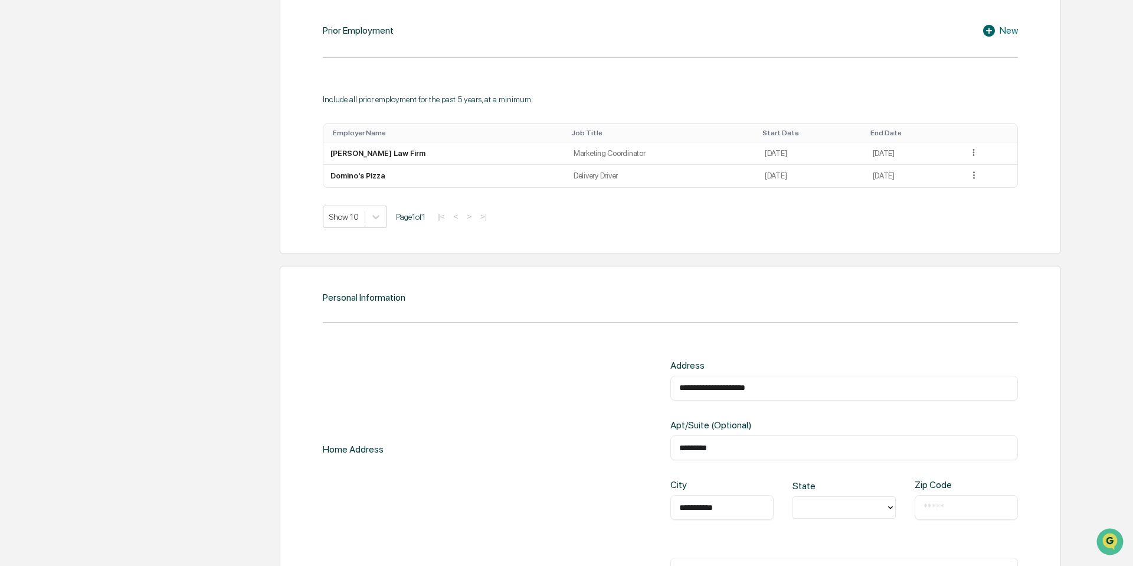
type input "**********"
click at [849, 502] on div at bounding box center [839, 508] width 81 height 14
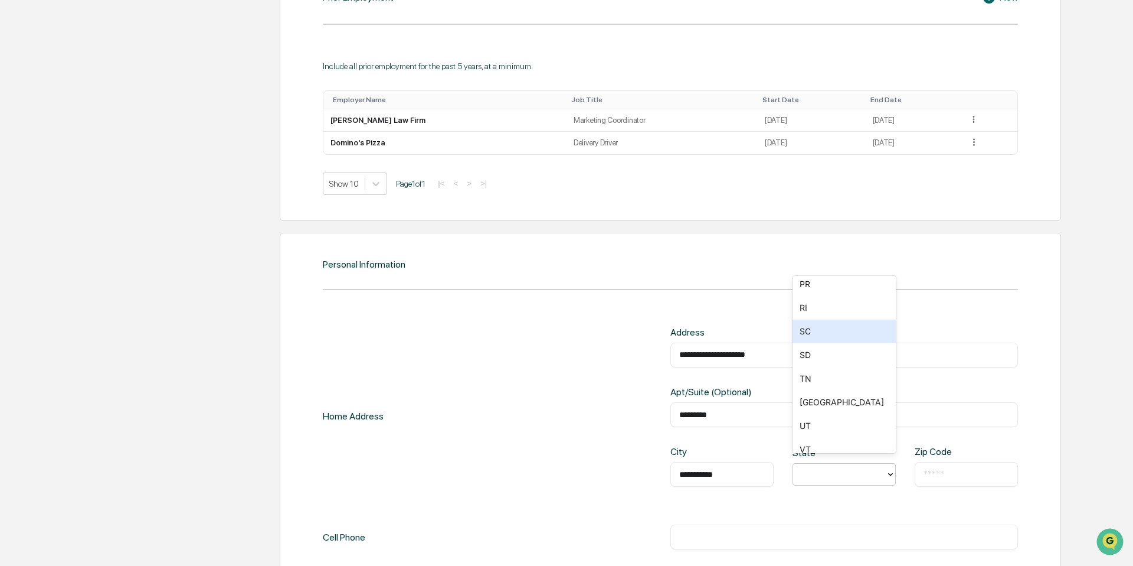
scroll to position [1109, 0]
click at [840, 380] on div "TX" at bounding box center [844, 386] width 103 height 24
click at [940, 479] on div "​" at bounding box center [966, 474] width 103 height 25
click at [941, 472] on input "text" at bounding box center [967, 474] width 86 height 12
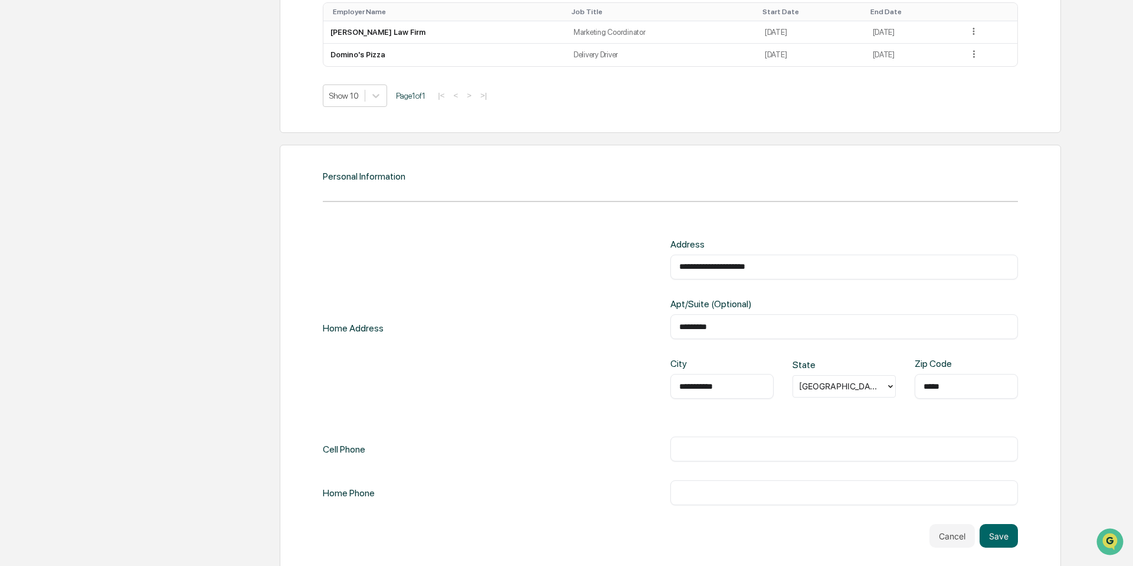
scroll to position [1157, 0]
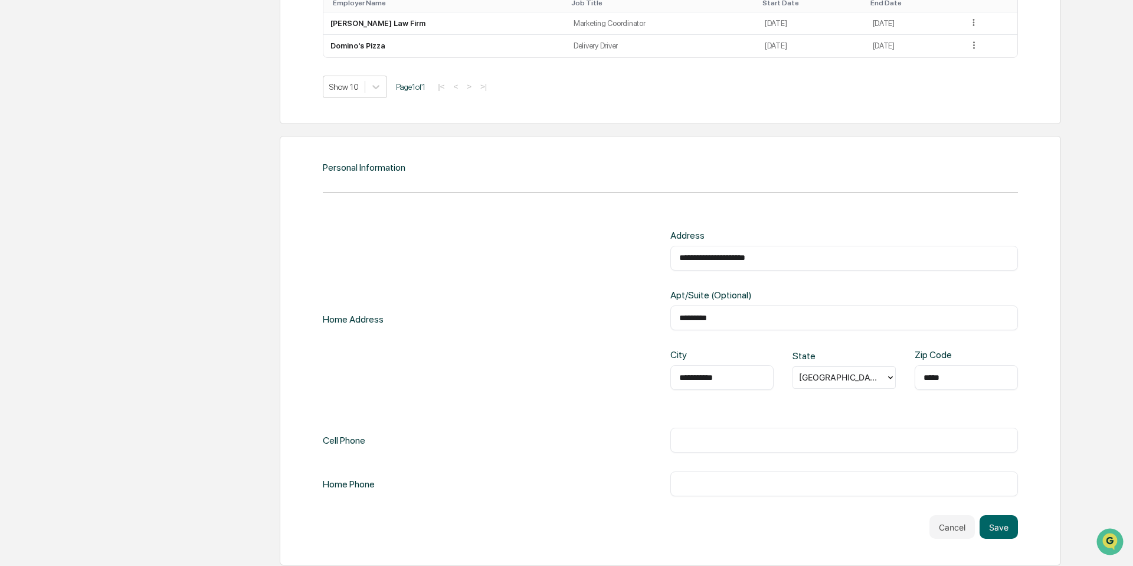
type input "*****"
click at [722, 446] on div "​" at bounding box center [845, 439] width 348 height 25
click at [727, 436] on input "text" at bounding box center [844, 440] width 330 height 12
click at [733, 471] on div "​" at bounding box center [845, 483] width 348 height 25
click at [718, 478] on input "text" at bounding box center [844, 484] width 330 height 12
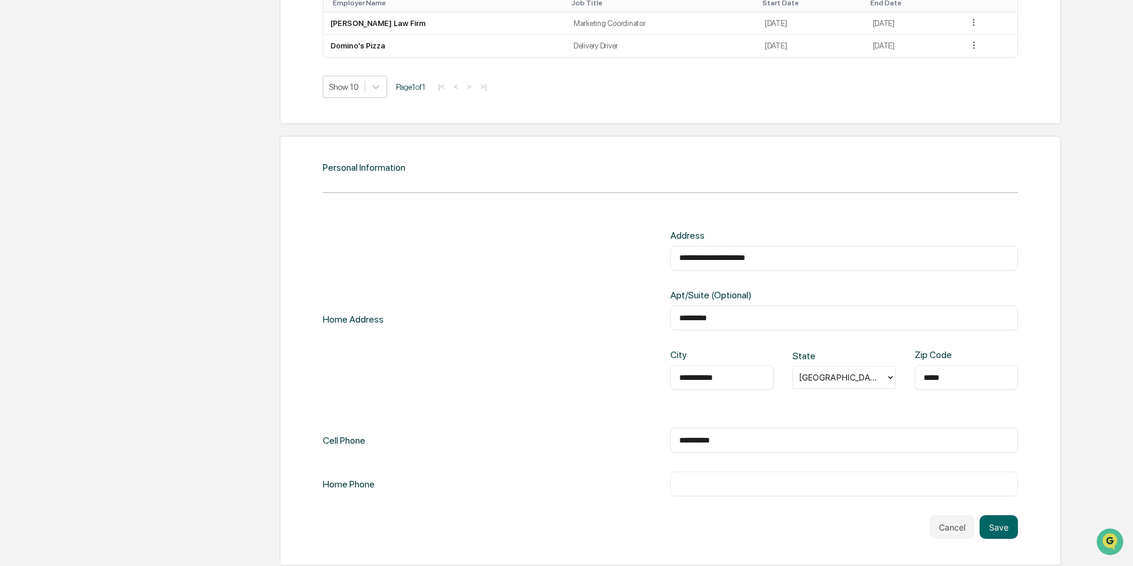
click at [695, 434] on input "**********" at bounding box center [844, 440] width 330 height 12
click at [711, 436] on input "**********" at bounding box center [844, 440] width 330 height 12
type input "**********"
click at [706, 478] on input "text" at bounding box center [844, 484] width 330 height 12
click at [1009, 519] on button "Save" at bounding box center [999, 527] width 38 height 24
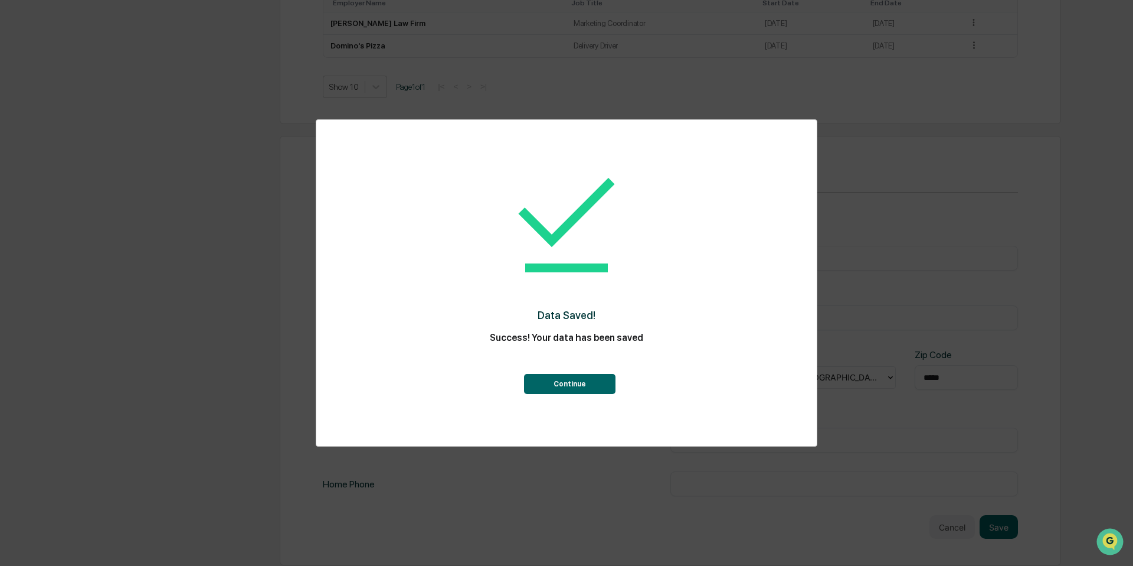
click at [604, 385] on button "Continue" at bounding box center [570, 384] width 92 height 20
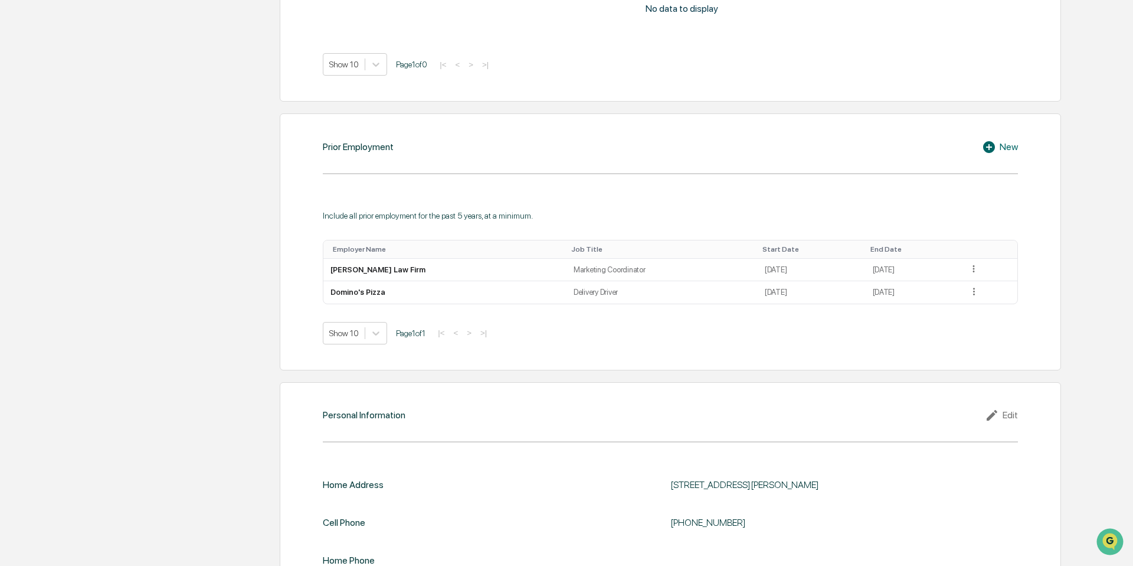
scroll to position [957, 0]
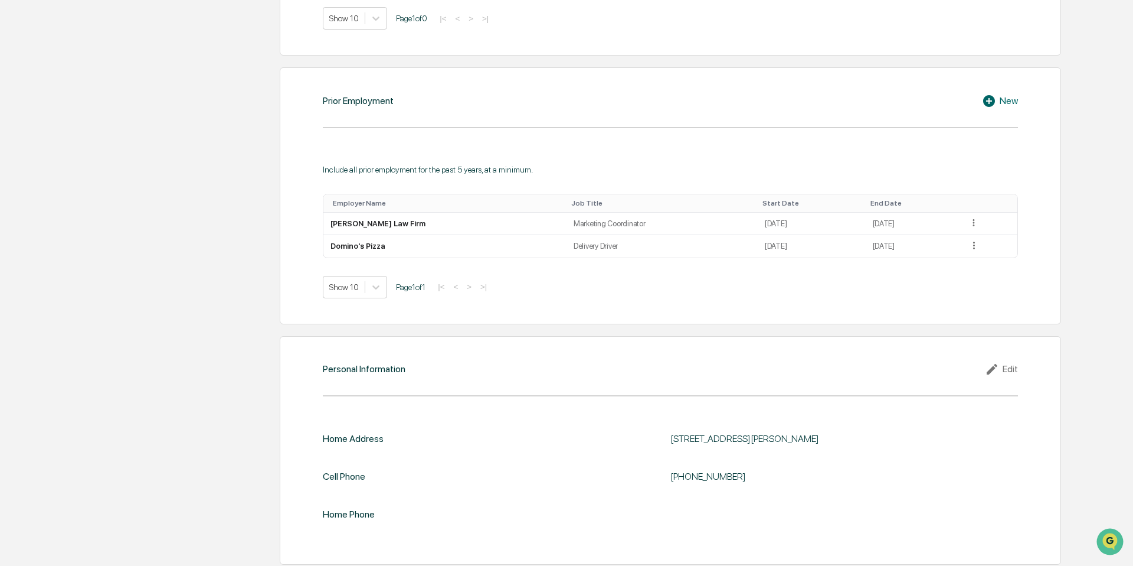
click at [994, 96] on icon at bounding box center [991, 101] width 18 height 14
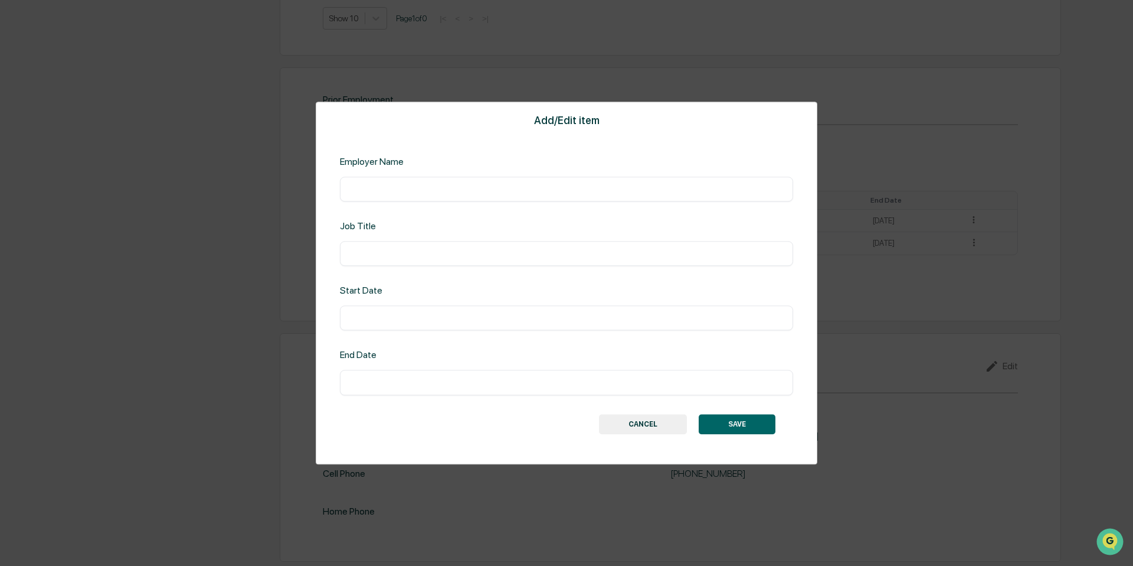
scroll to position [953, 0]
click at [447, 191] on input "text" at bounding box center [567, 189] width 436 height 12
type input "***"
click at [420, 251] on input "text" at bounding box center [567, 253] width 436 height 12
click at [371, 257] on input "**********" at bounding box center [567, 253] width 436 height 12
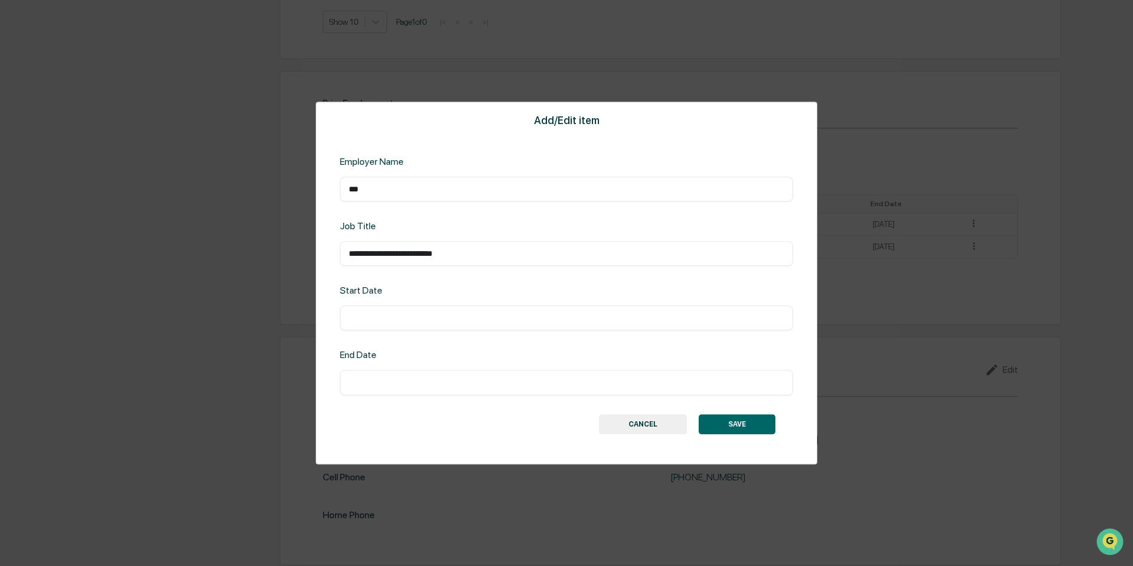
click at [504, 258] on input "**********" at bounding box center [567, 253] width 436 height 12
type input "**********"
click at [433, 321] on input "text" at bounding box center [567, 318] width 436 height 12
type input "**********"
click at [402, 383] on input "text" at bounding box center [567, 383] width 436 height 12
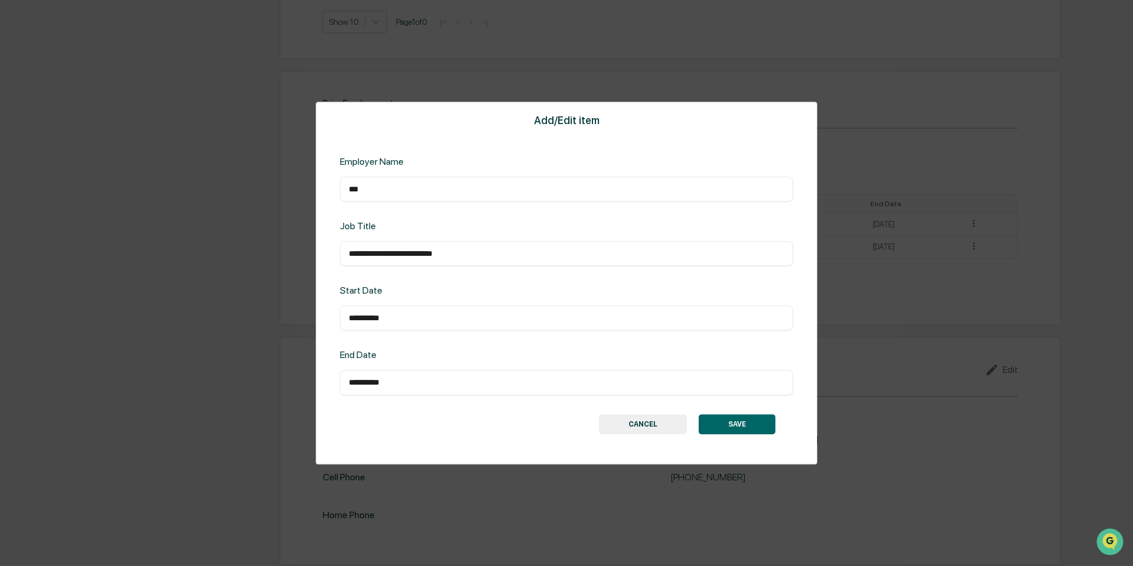
type input "**********"
click at [761, 414] on button "SAVE" at bounding box center [737, 424] width 77 height 20
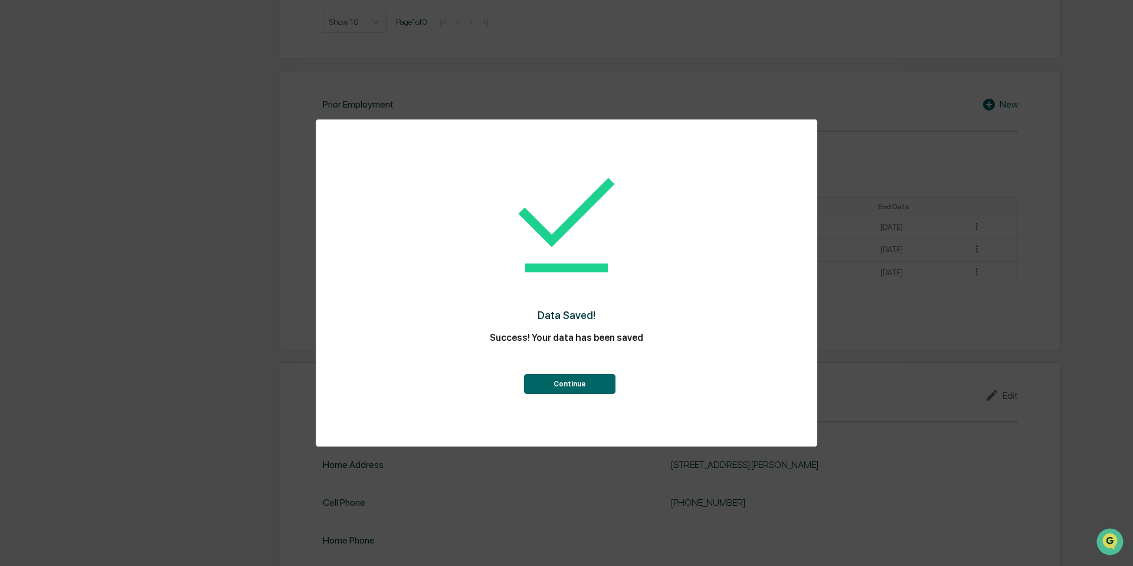
click at [590, 382] on button "Continue" at bounding box center [570, 384] width 92 height 20
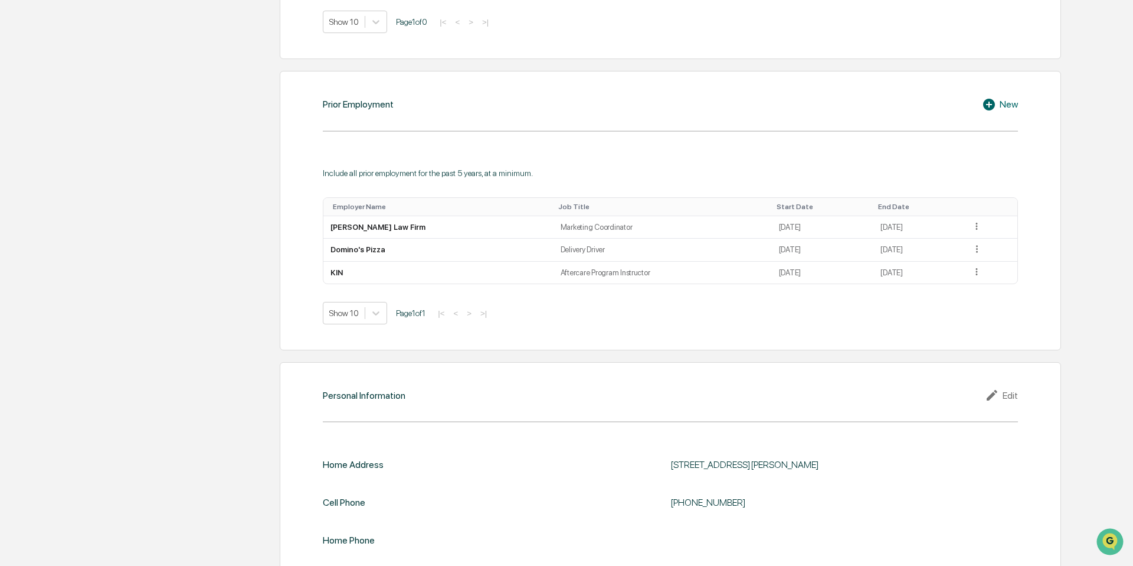
scroll to position [979, 0]
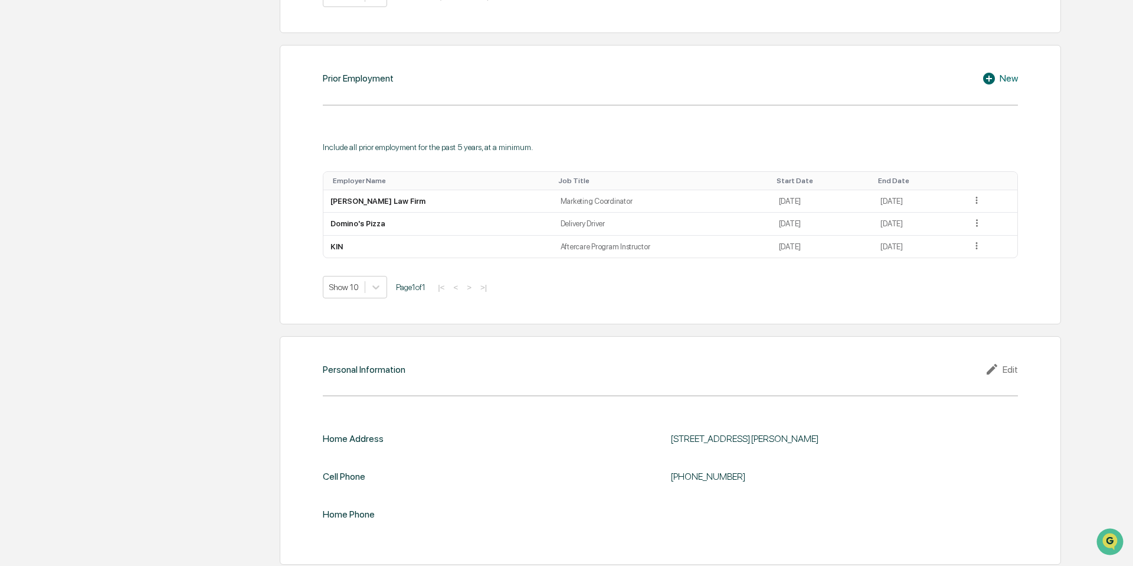
click at [1007, 369] on div "Edit" at bounding box center [1001, 369] width 33 height 14
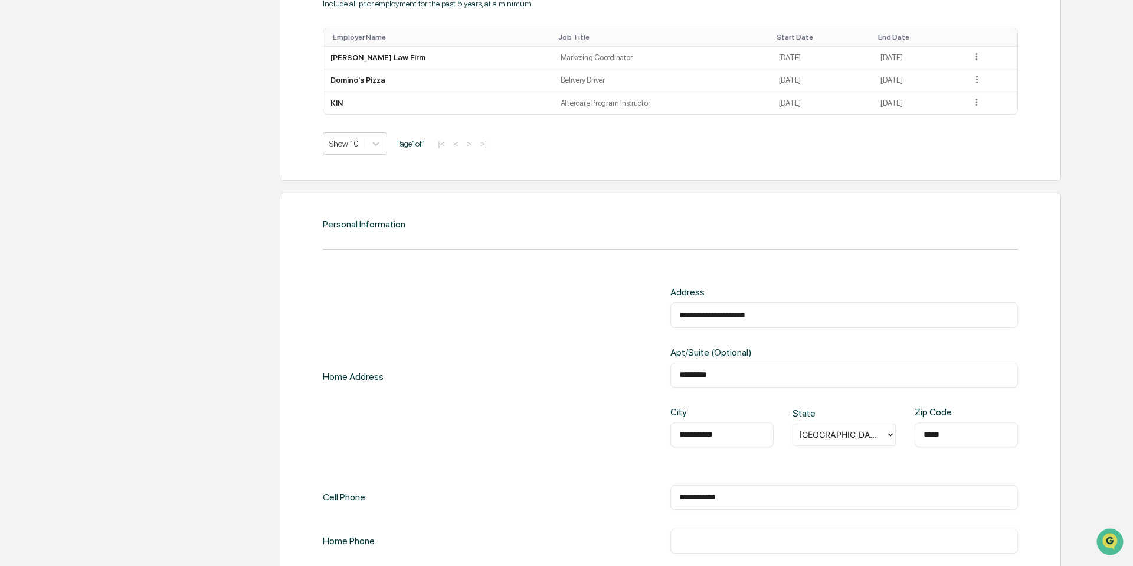
scroll to position [1179, 0]
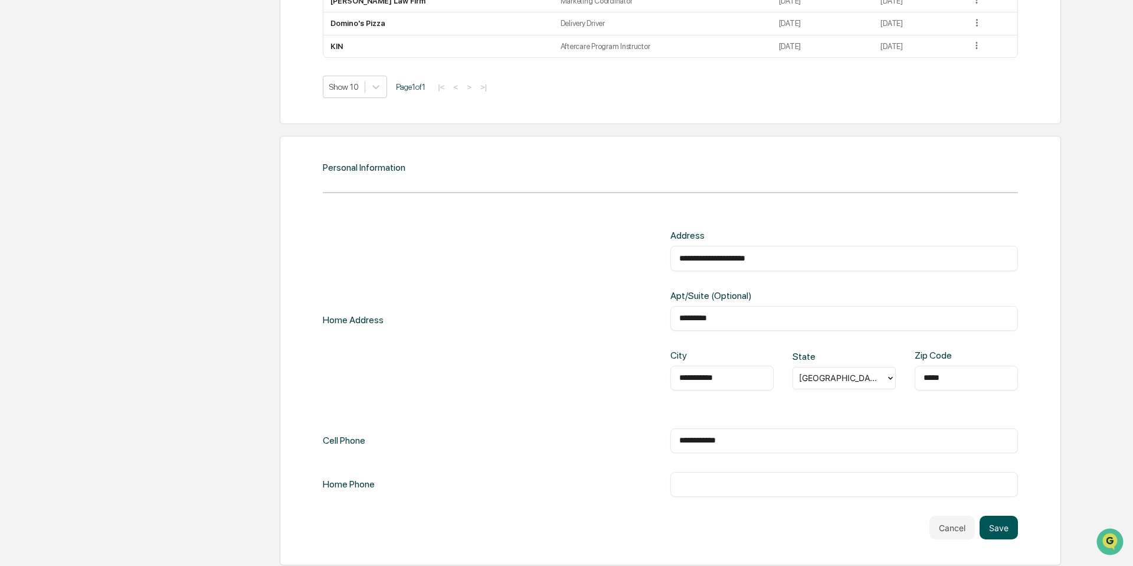
click at [989, 525] on button "Save" at bounding box center [999, 527] width 38 height 24
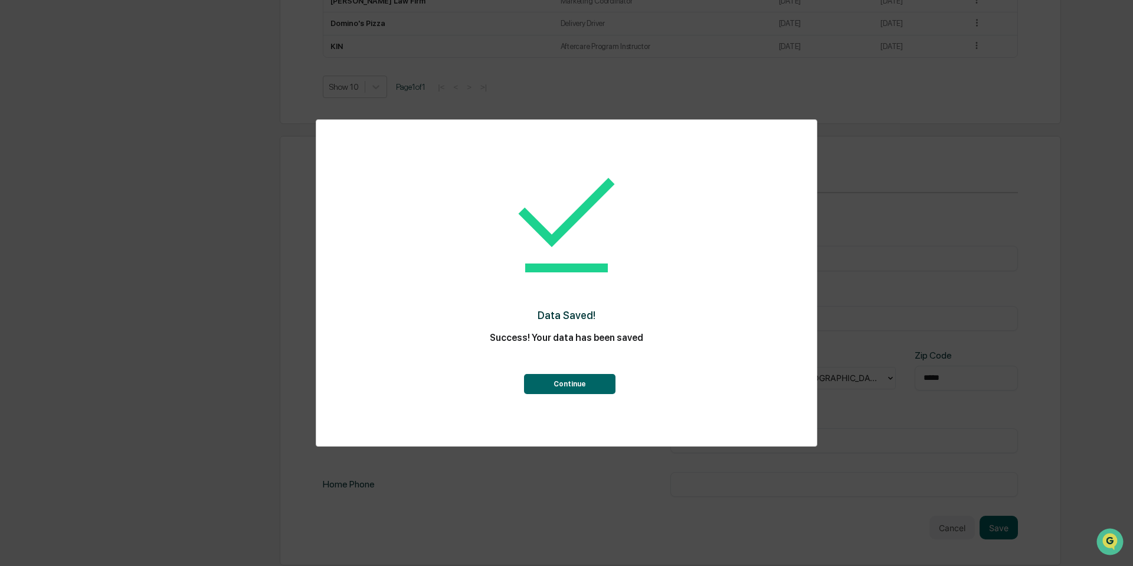
click at [583, 384] on button "Continue" at bounding box center [570, 384] width 92 height 20
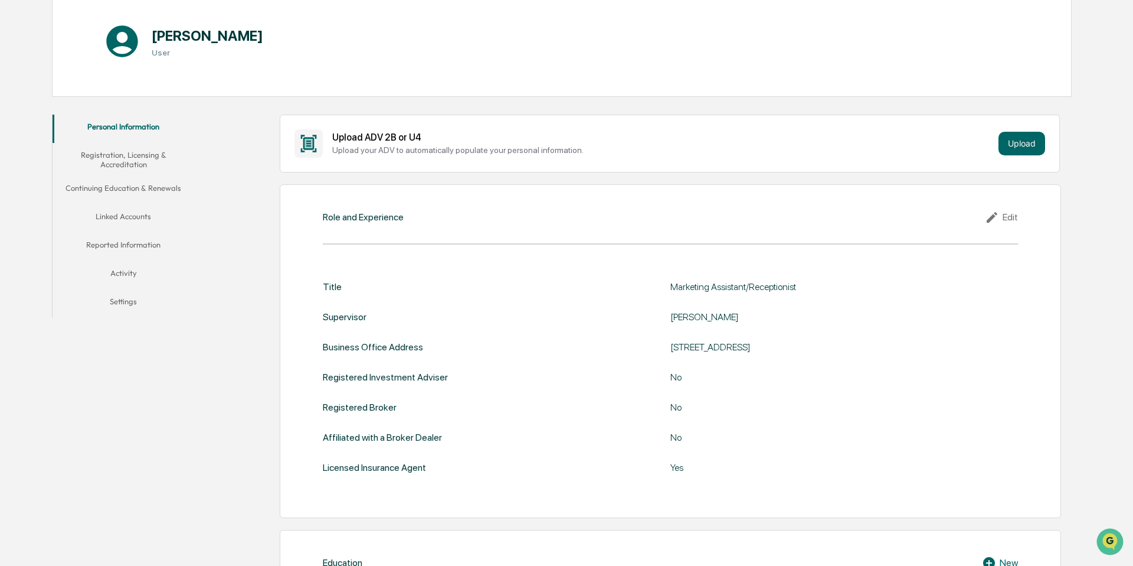
scroll to position [5, 0]
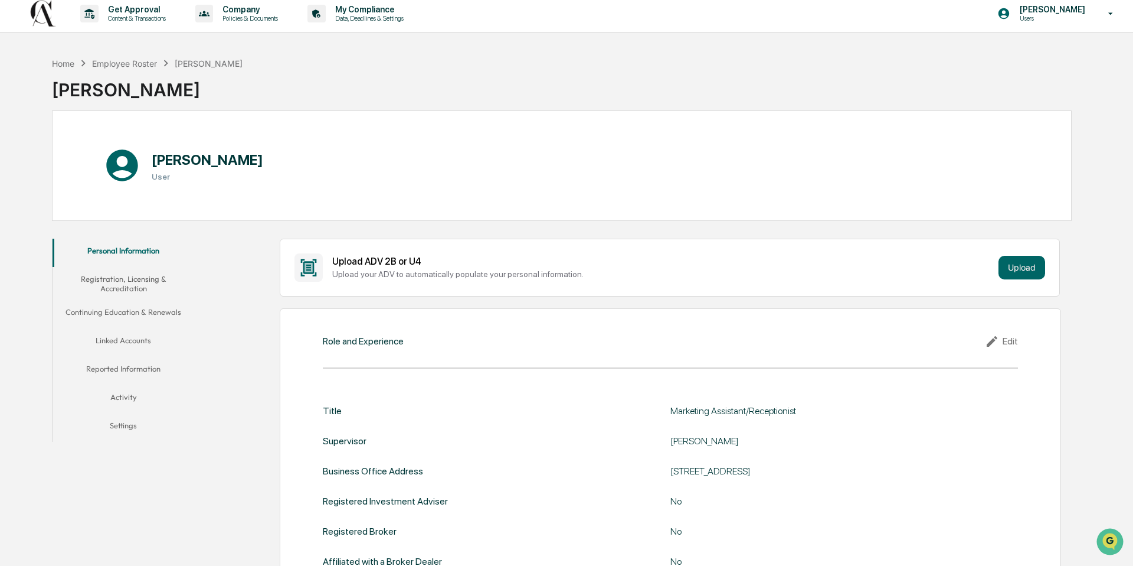
click at [151, 276] on button "Registration, Licensing & Accreditation" at bounding box center [124, 284] width 142 height 34
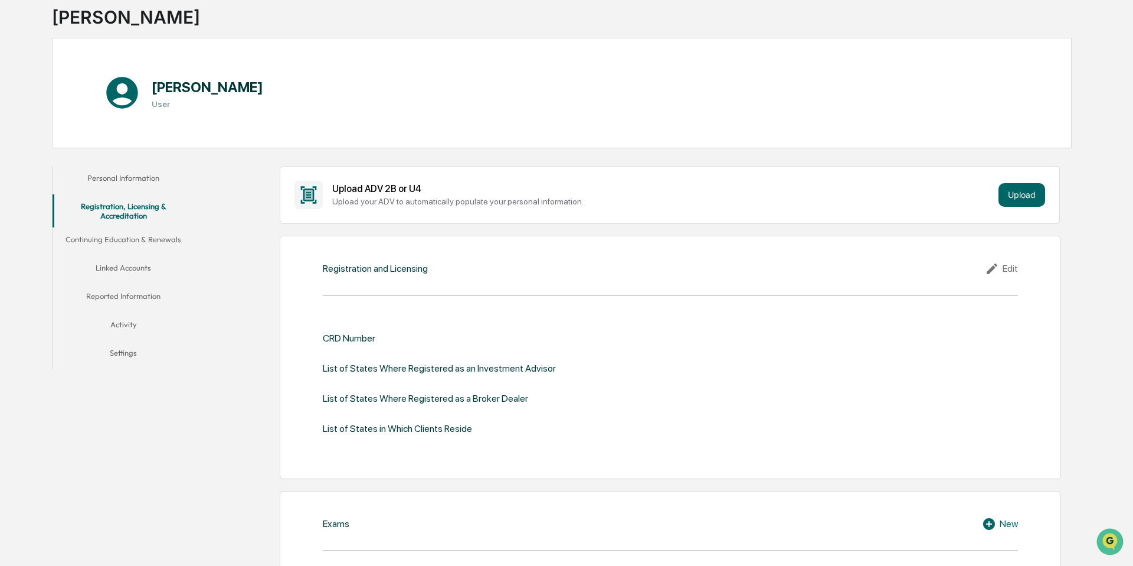
scroll to position [85, 0]
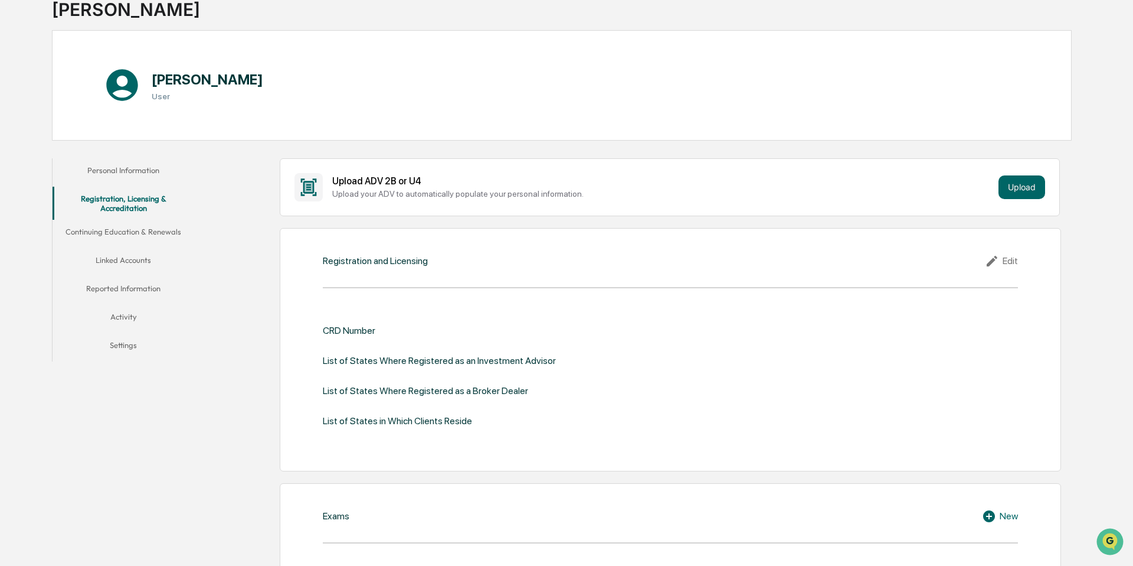
click at [1009, 258] on div "Edit" at bounding box center [1001, 261] width 33 height 14
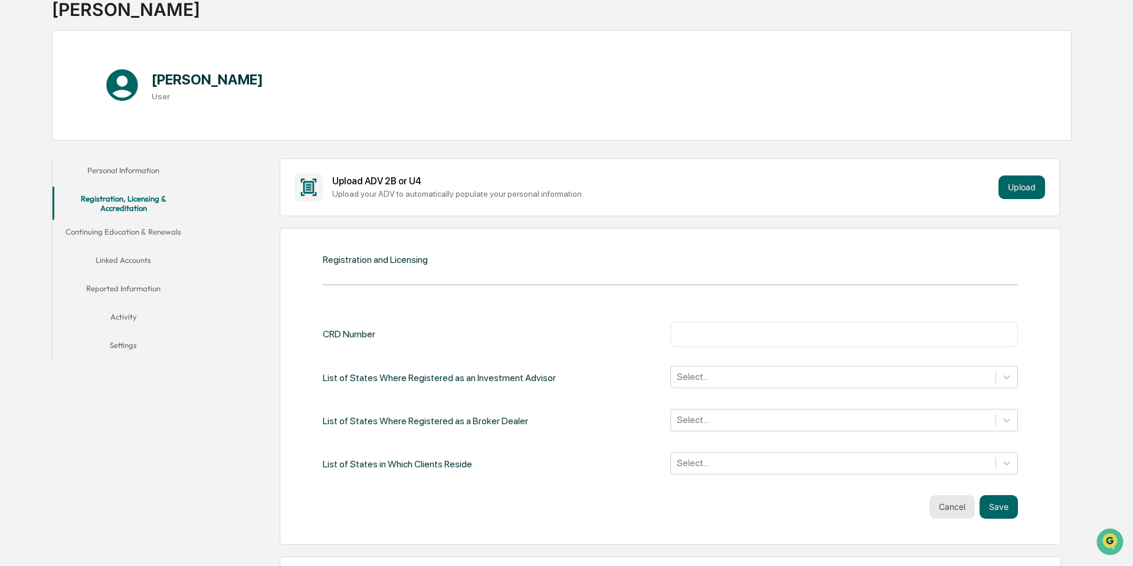
click at [963, 504] on button "Cancel" at bounding box center [952, 507] width 45 height 24
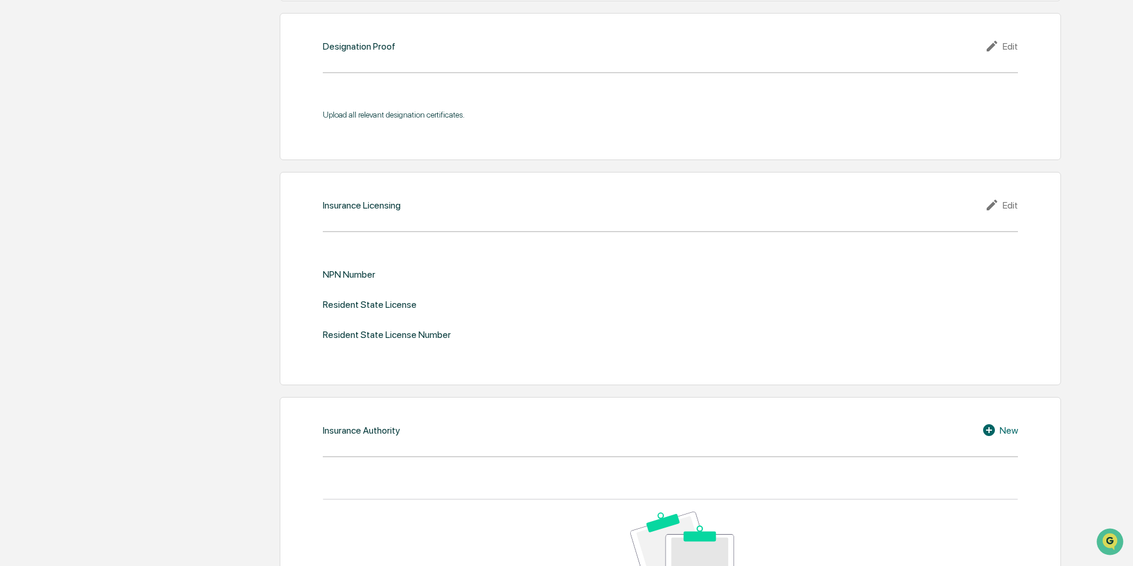
scroll to position [1265, 0]
click at [1004, 196] on div "Edit" at bounding box center [1001, 203] width 33 height 14
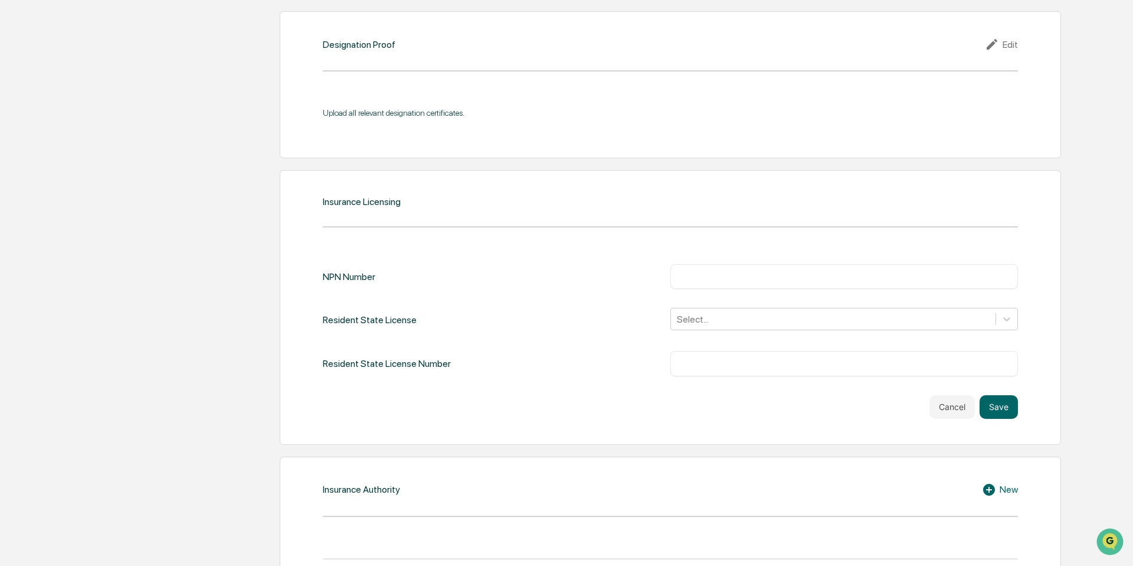
click at [762, 272] on input "text" at bounding box center [844, 276] width 330 height 12
click at [743, 319] on div at bounding box center [833, 319] width 313 height 14
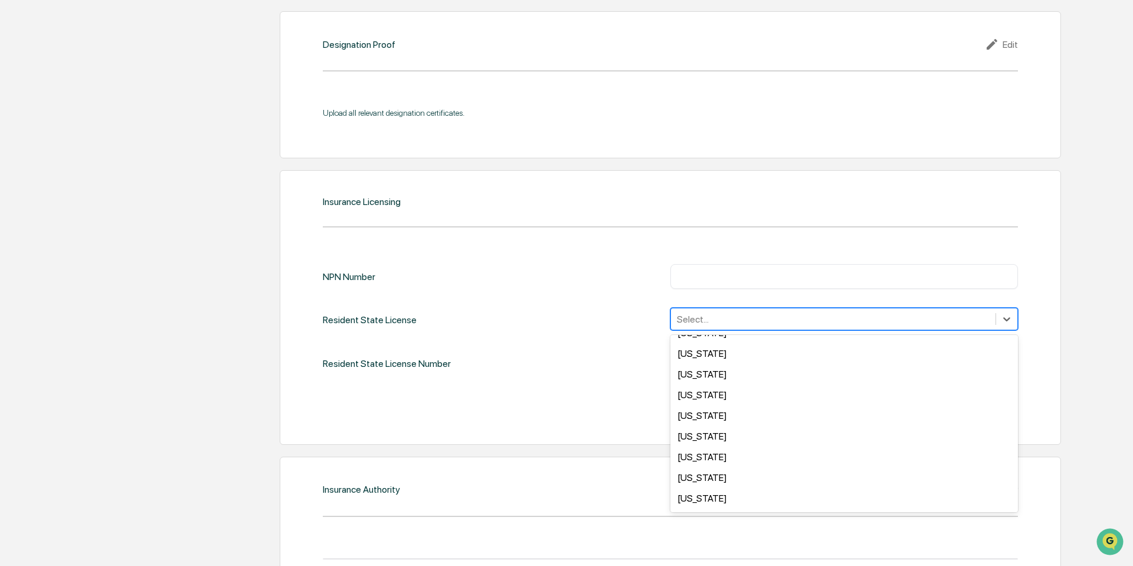
scroll to position [831, 0]
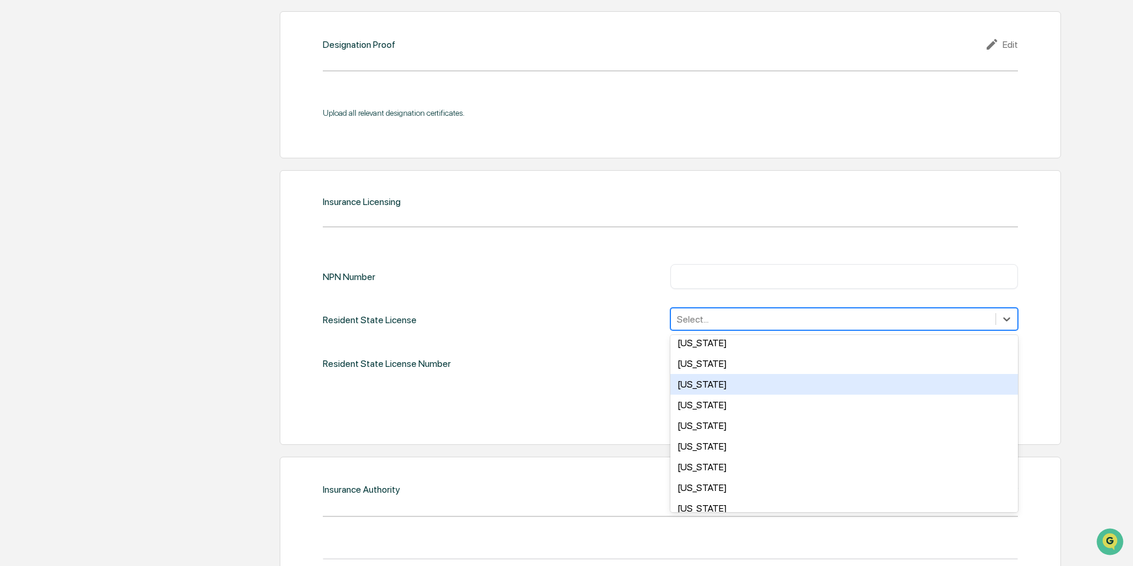
click at [745, 374] on div "Texas" at bounding box center [845, 384] width 348 height 21
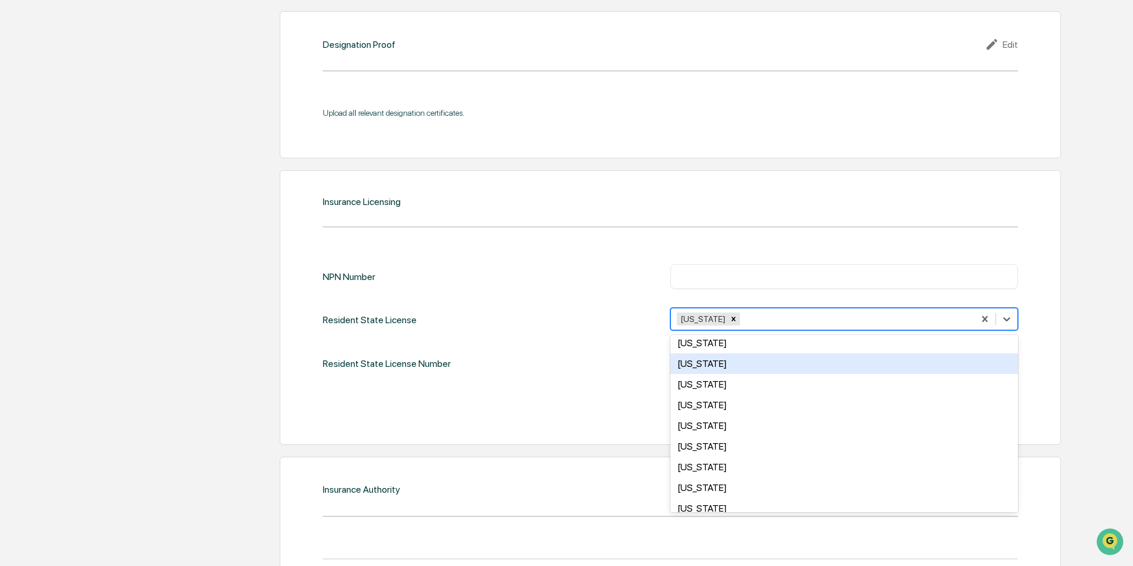
scroll to position [811, 0]
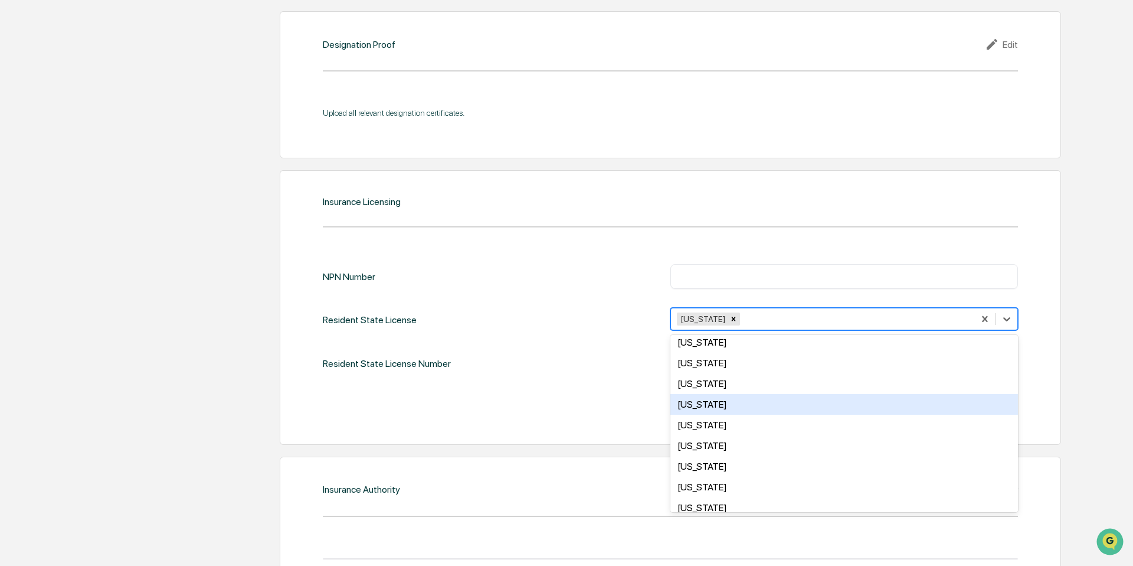
click at [599, 398] on div "Cancel Save" at bounding box center [670, 407] width 695 height 24
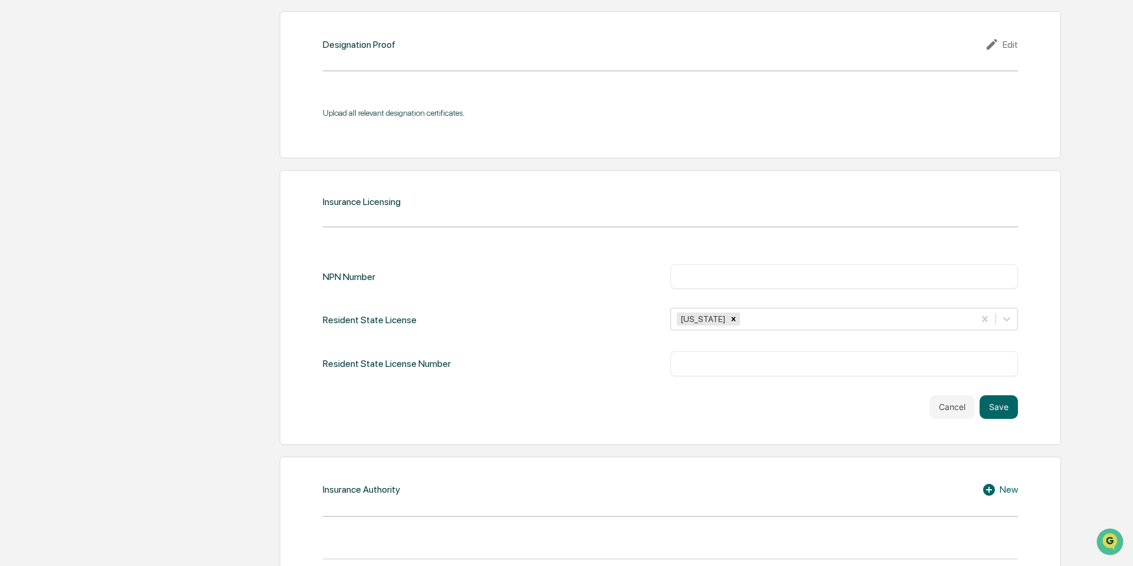
click at [690, 361] on input "text" at bounding box center [844, 363] width 330 height 12
click at [700, 272] on input "text" at bounding box center [844, 276] width 330 height 12
type input "********"
click at [697, 361] on input "text" at bounding box center [844, 363] width 330 height 12
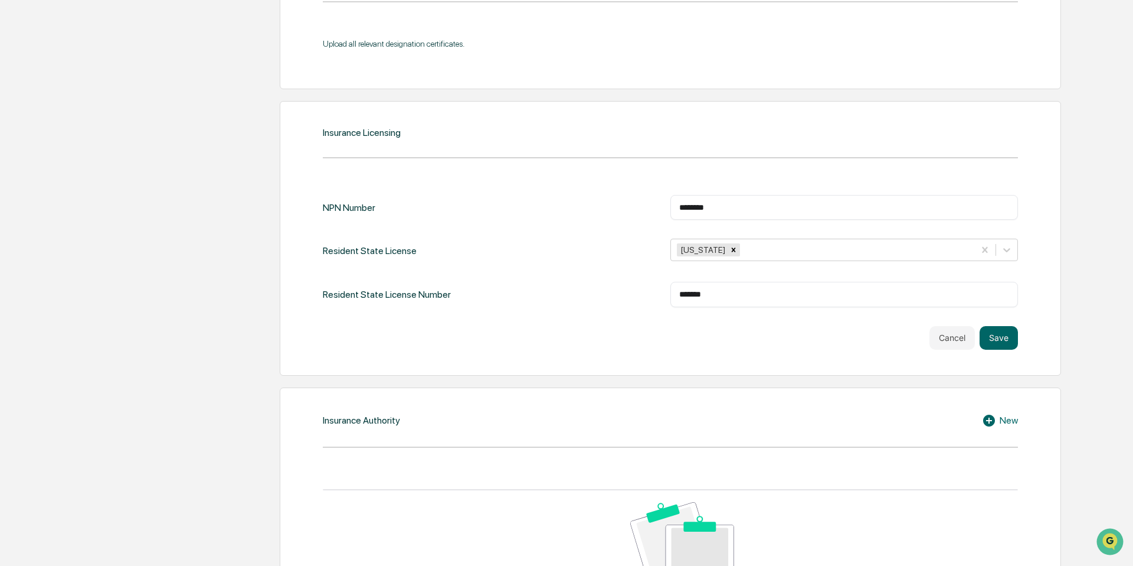
scroll to position [1338, 0]
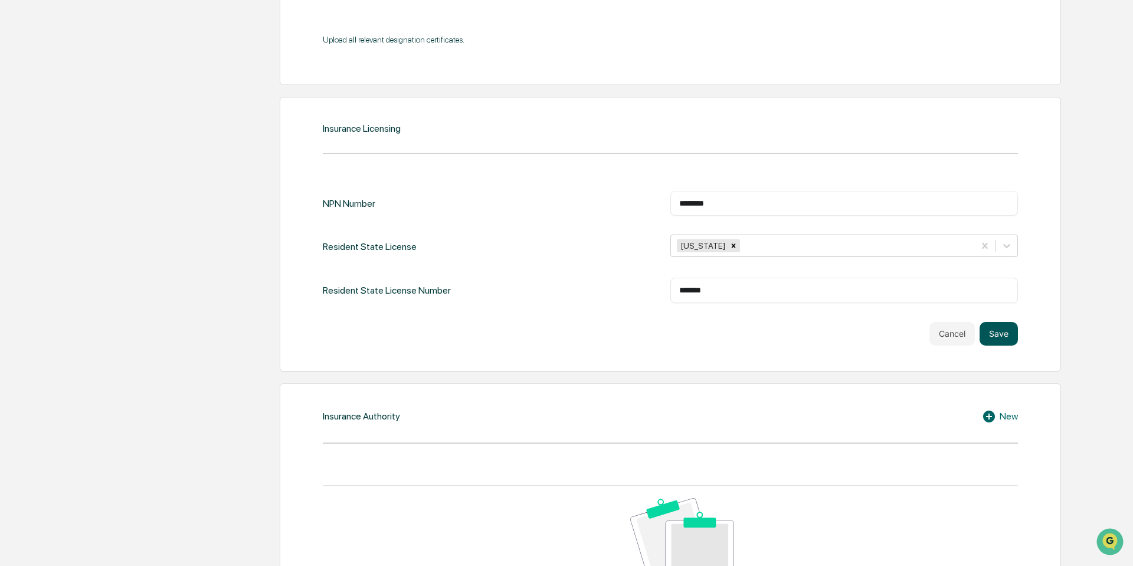
type input "*******"
click at [1008, 329] on button "Save" at bounding box center [999, 334] width 38 height 24
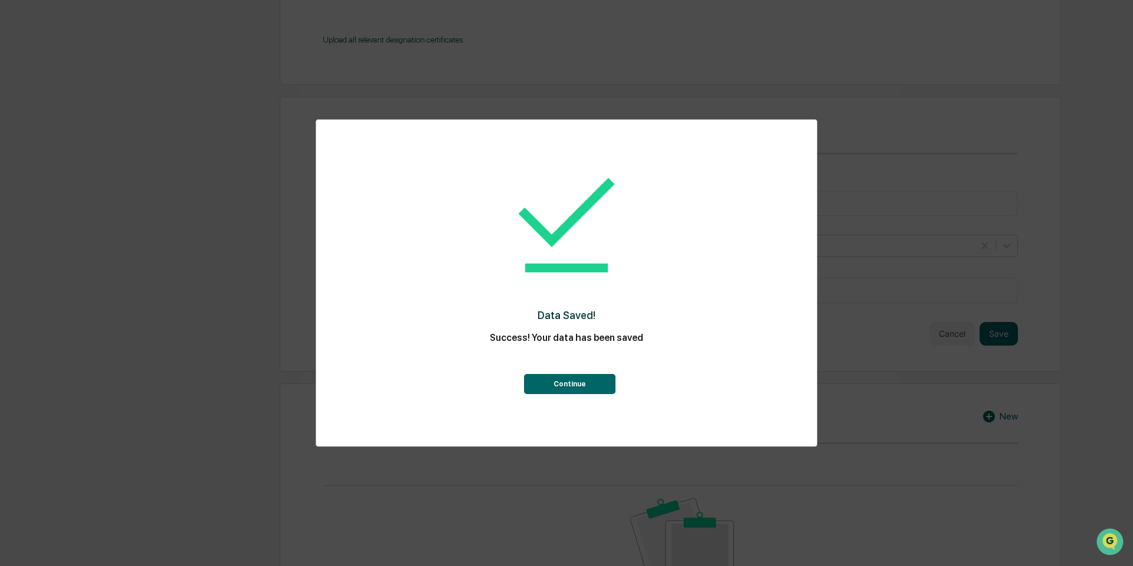
click at [590, 384] on button "Continue" at bounding box center [570, 384] width 92 height 20
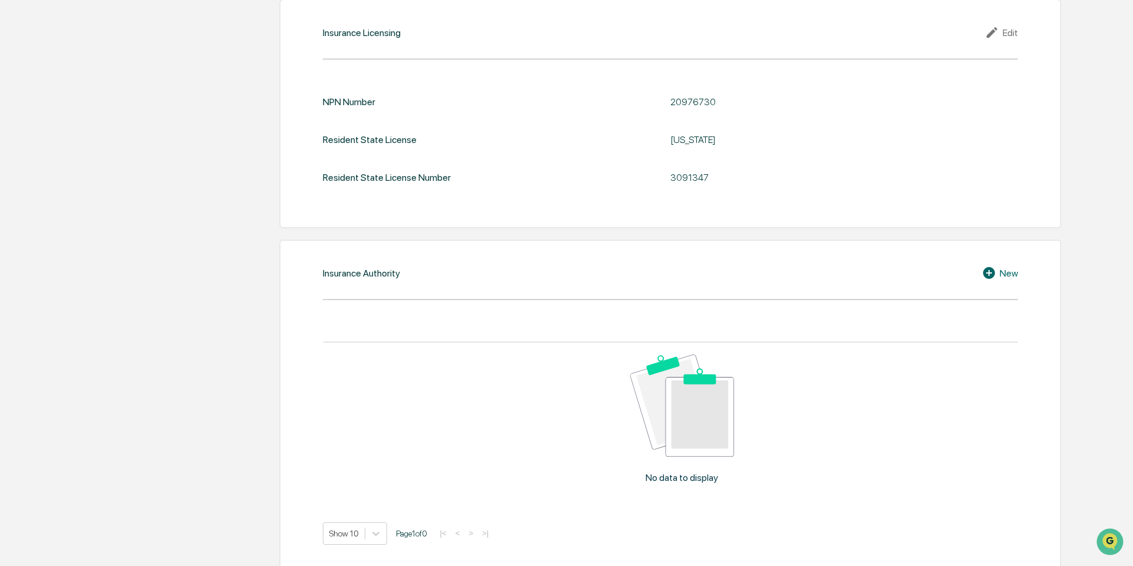
scroll to position [1436, 0]
click at [999, 270] on div "New" at bounding box center [1000, 272] width 36 height 14
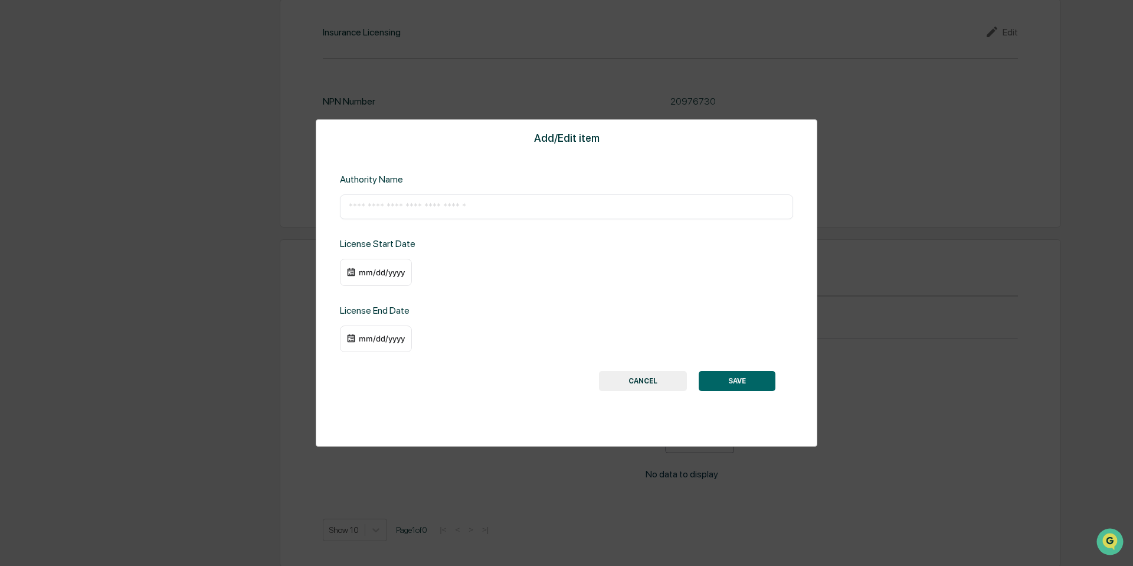
click at [642, 384] on button "CANCEL" at bounding box center [643, 381] width 88 height 20
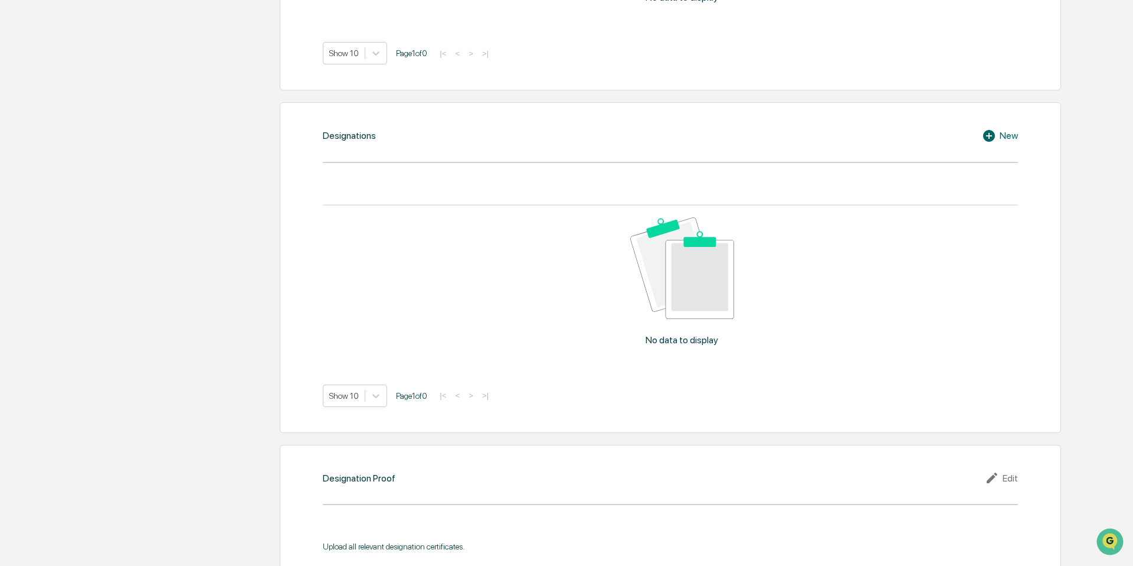
scroll to position [824, 0]
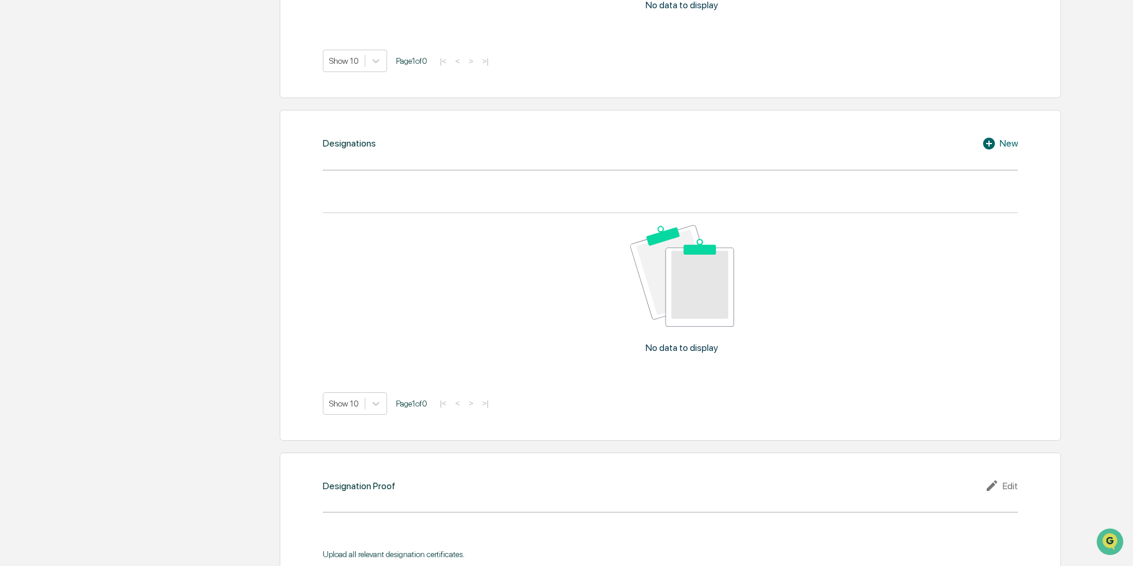
click at [999, 142] on div "New" at bounding box center [1000, 143] width 36 height 14
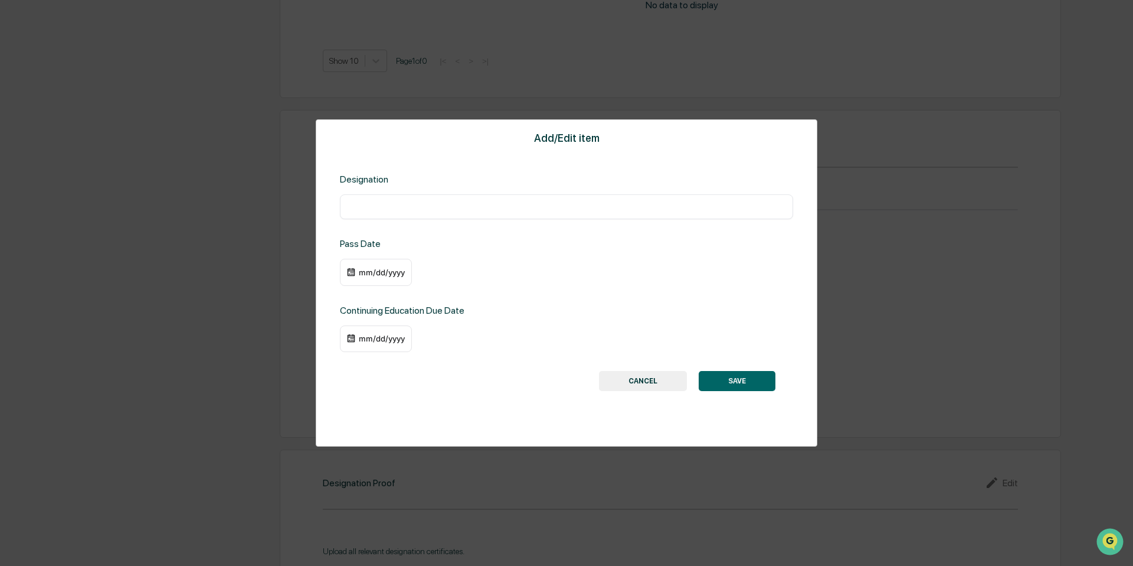
click at [678, 378] on button "CANCEL" at bounding box center [643, 381] width 88 height 20
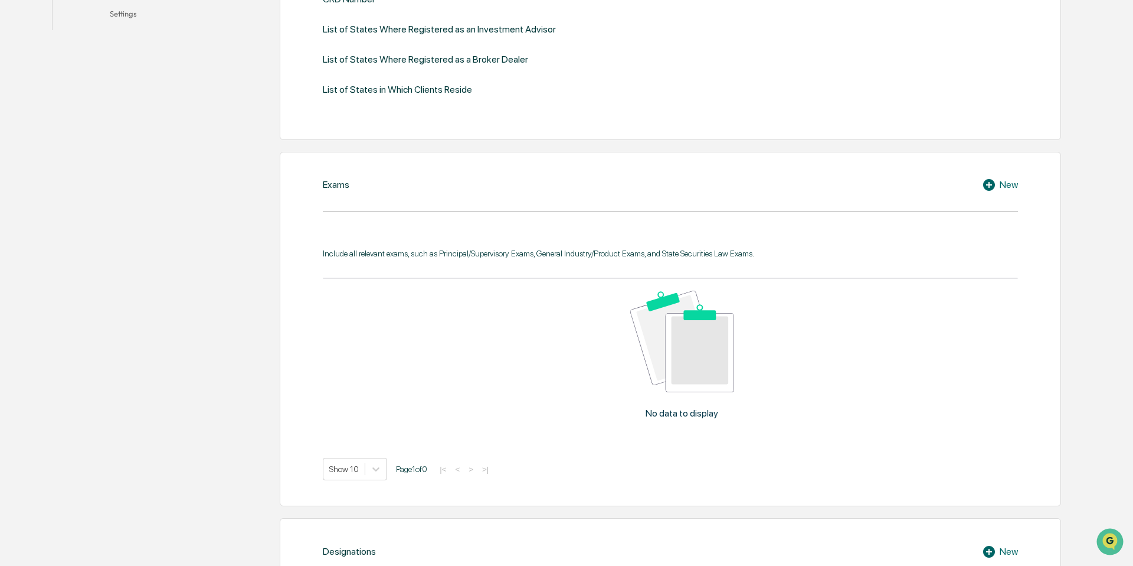
scroll to position [425, 0]
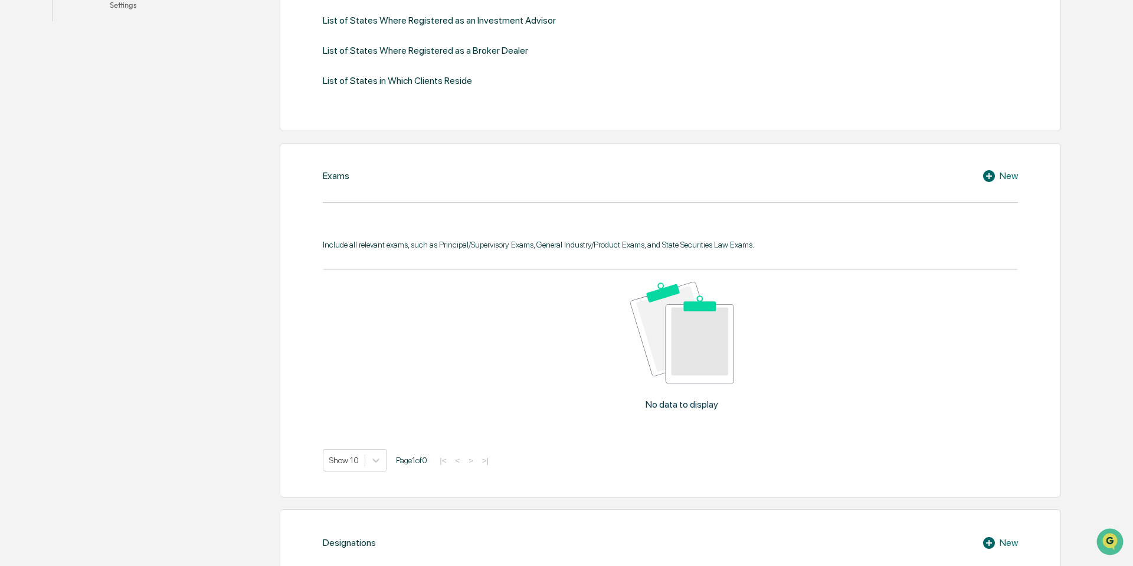
click at [992, 169] on icon at bounding box center [991, 176] width 18 height 14
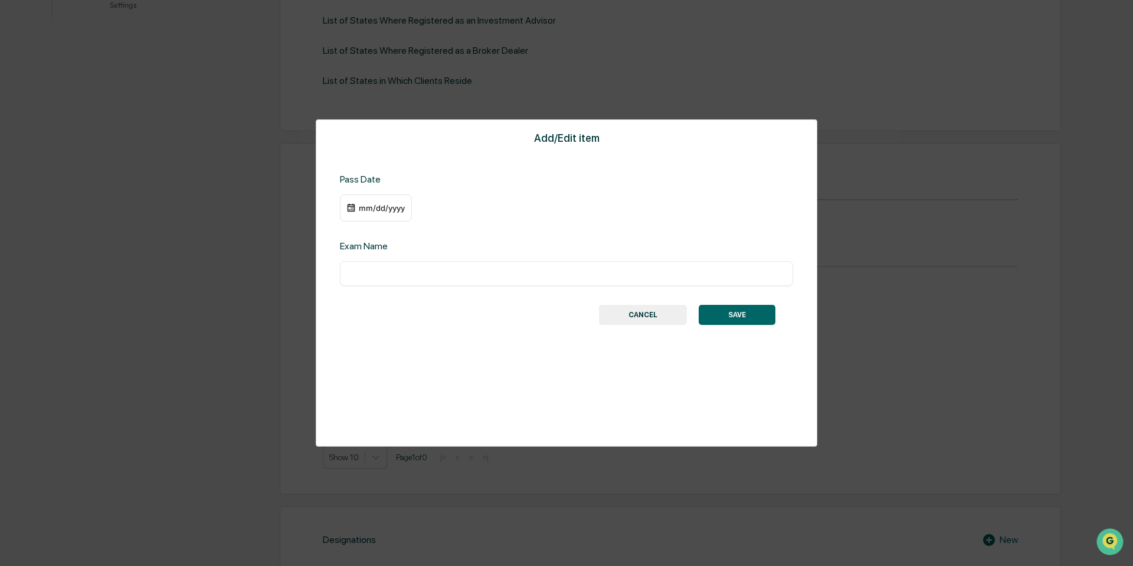
click at [646, 326] on div "Add/Edit item Pass Date mm/dd/yyyy Exam Name ​ SAVE CANCEL" at bounding box center [567, 282] width 502 height 327
click at [648, 319] on button "CANCEL" at bounding box center [643, 315] width 88 height 20
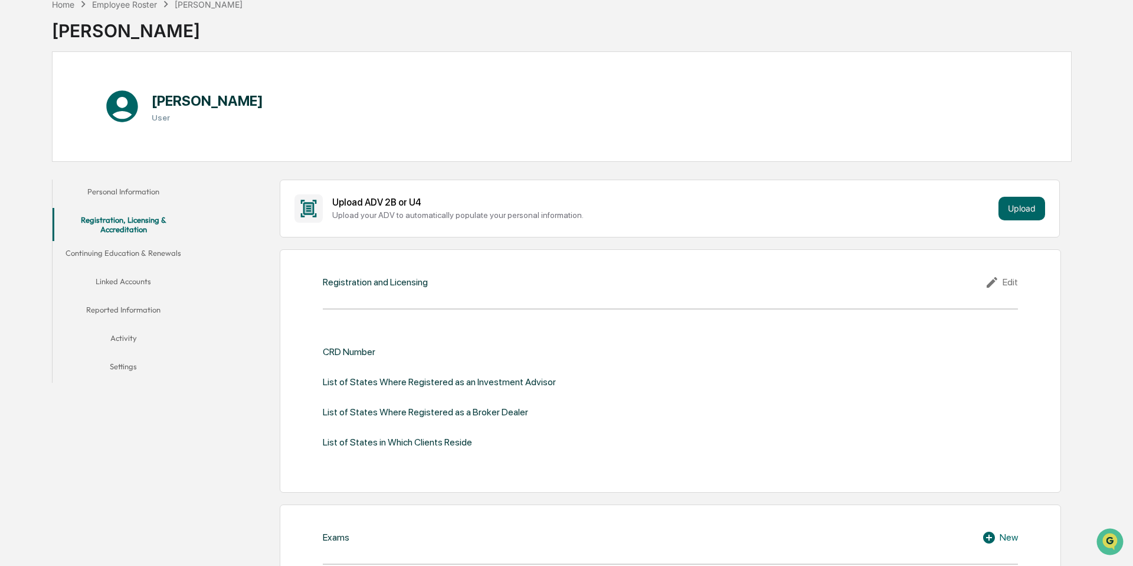
scroll to position [53, 0]
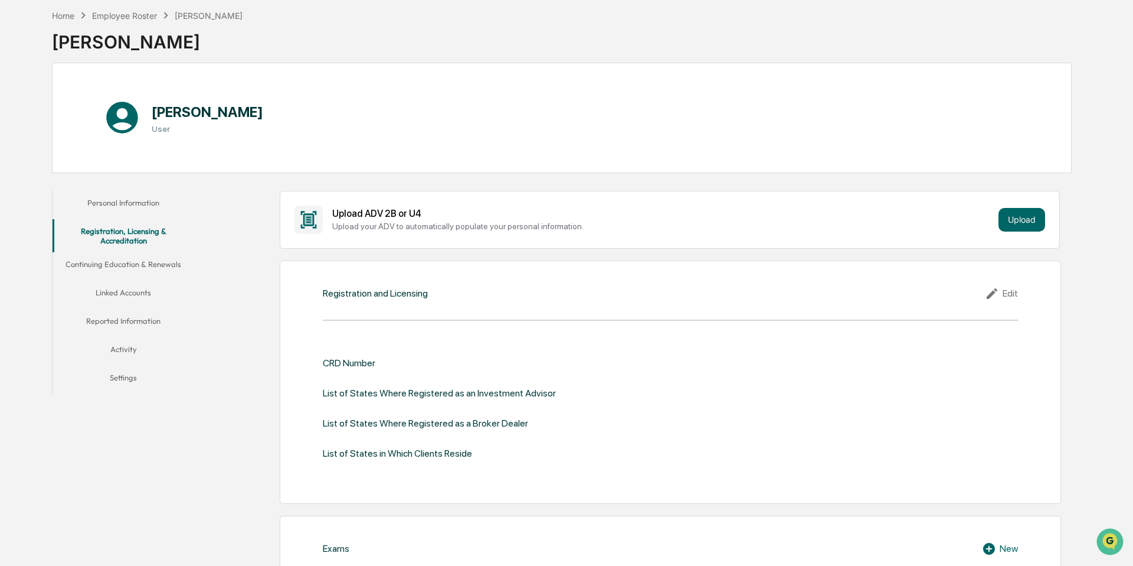
click at [113, 265] on button "Continuing Education & Renewals" at bounding box center [124, 266] width 142 height 28
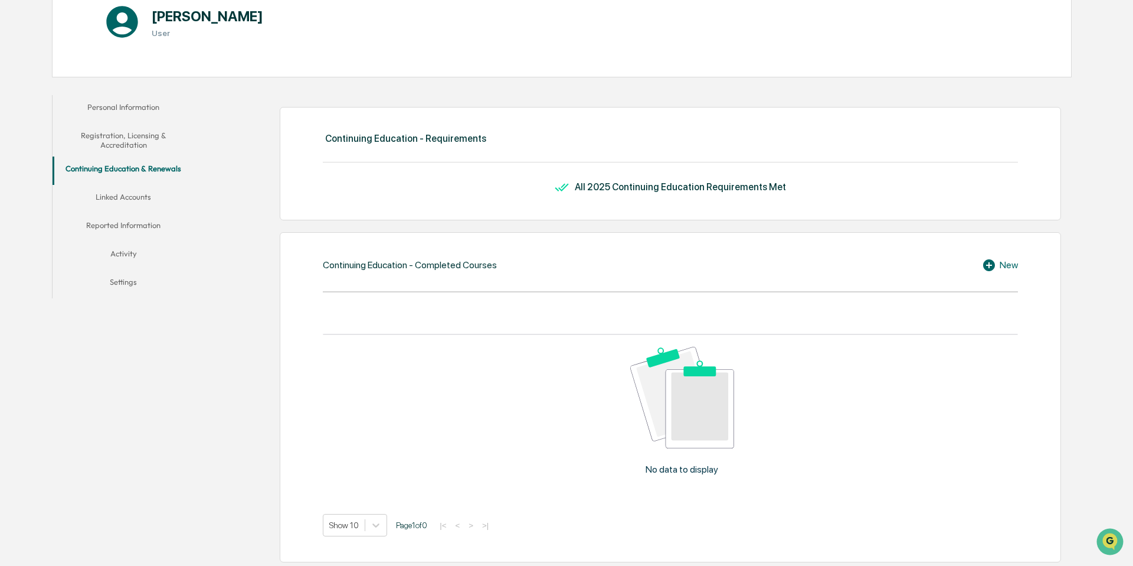
scroll to position [148, 0]
click at [992, 267] on icon at bounding box center [989, 266] width 12 height 12
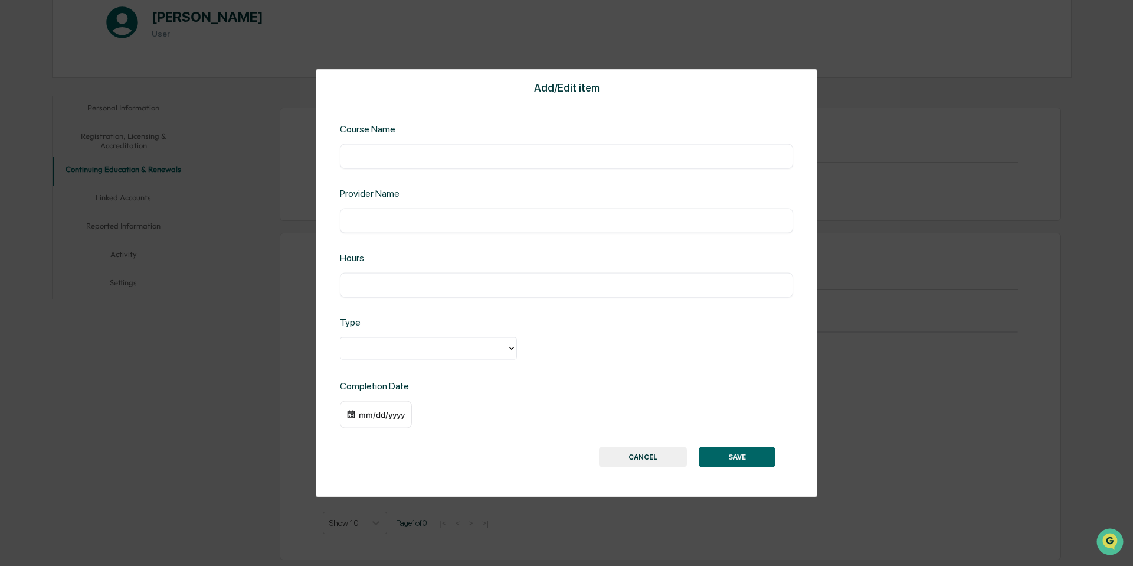
click at [671, 453] on button "CANCEL" at bounding box center [643, 456] width 88 height 20
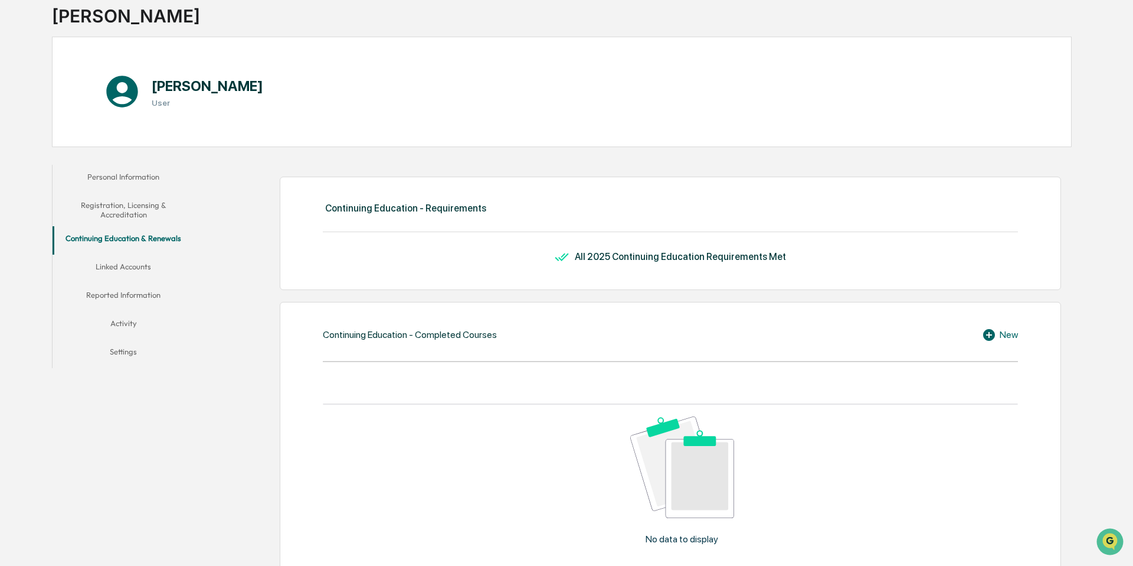
scroll to position [1, 0]
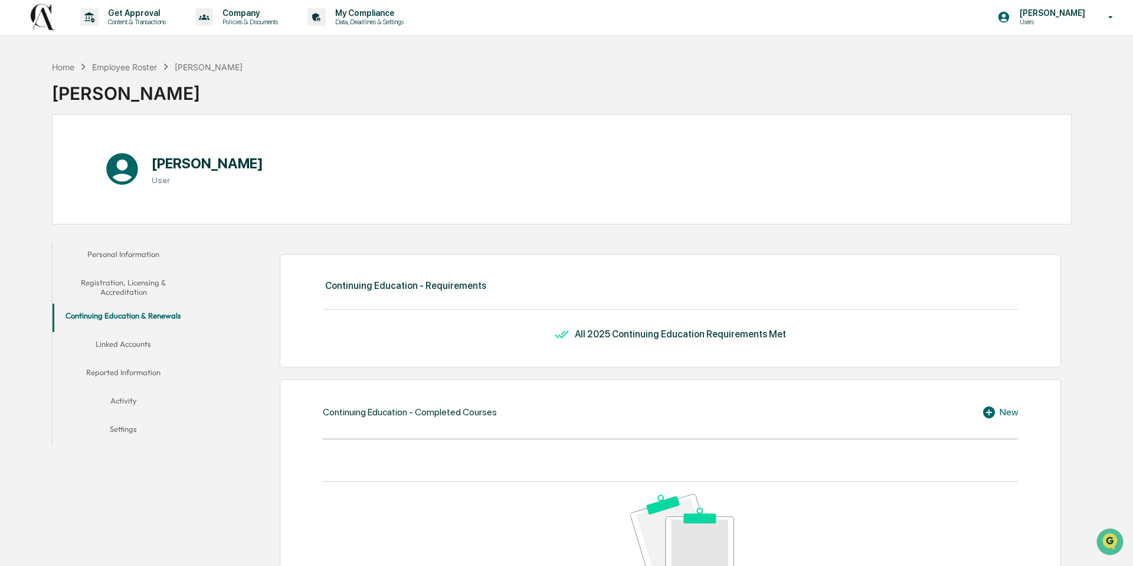
click at [135, 342] on button "Linked Accounts" at bounding box center [124, 346] width 142 height 28
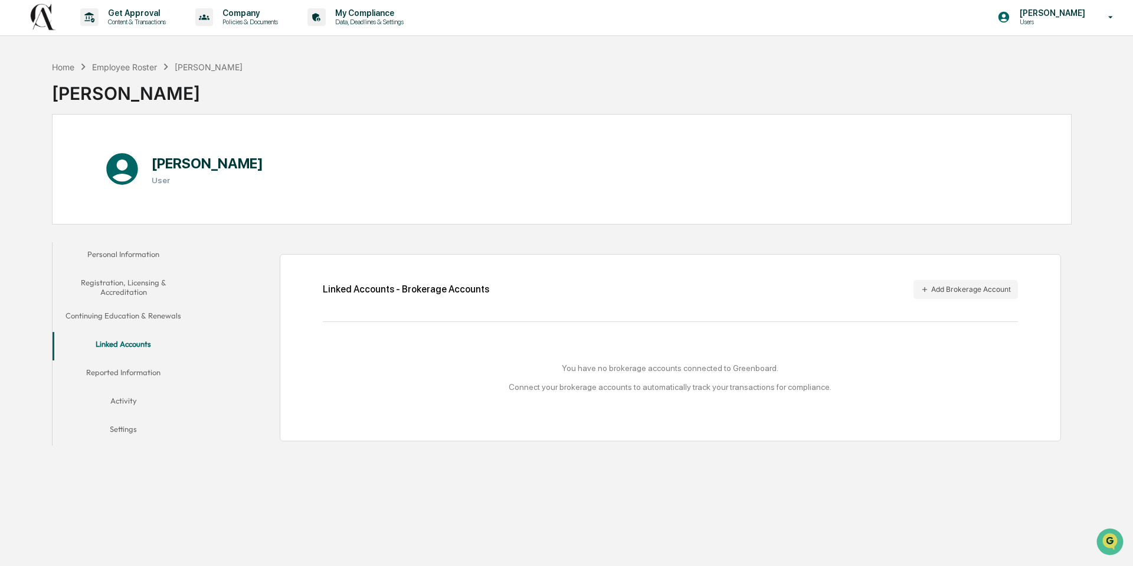
click at [105, 372] on button "Reported Information" at bounding box center [124, 374] width 142 height 28
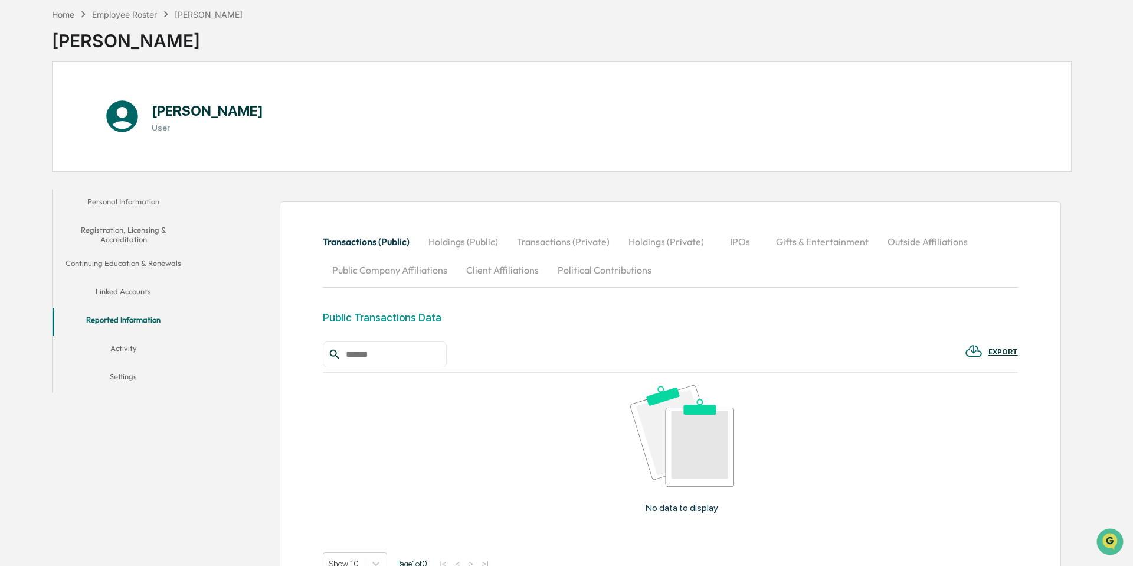
scroll to position [164, 0]
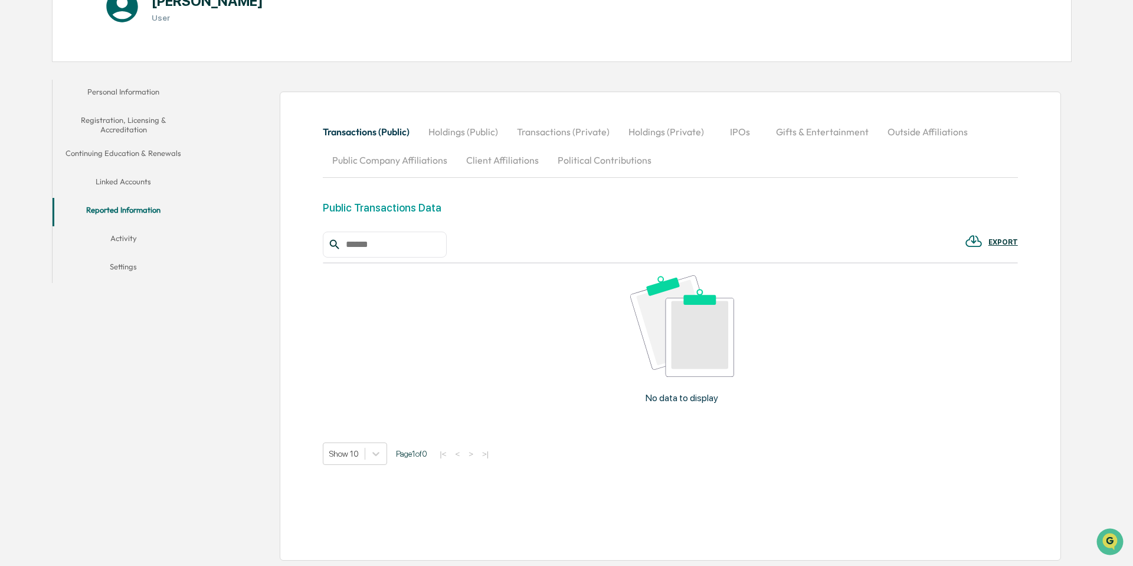
click at [124, 239] on button "Activity" at bounding box center [124, 240] width 142 height 28
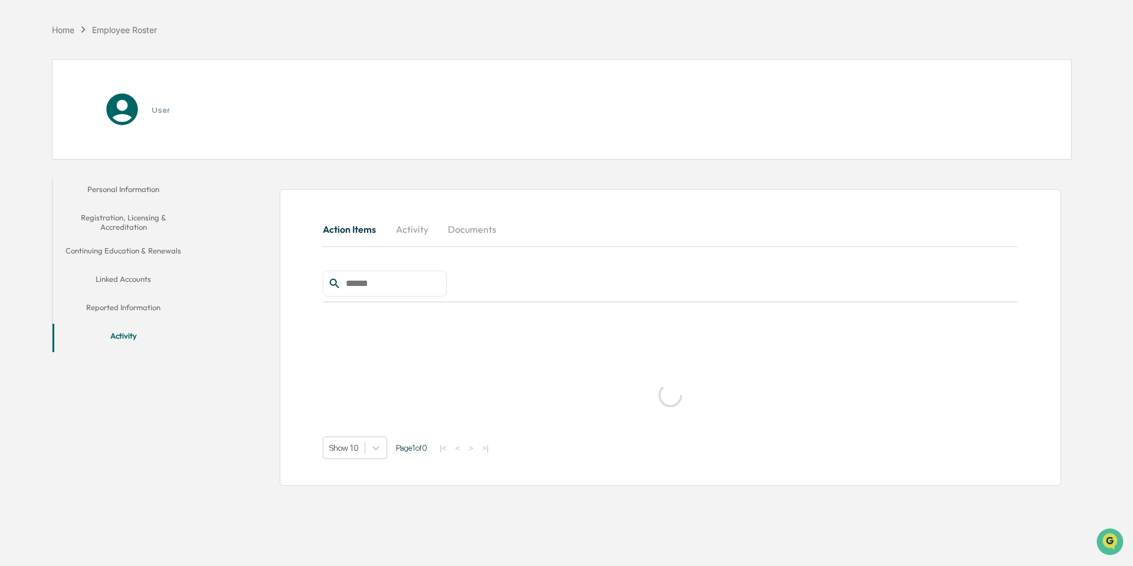
scroll to position [56, 0]
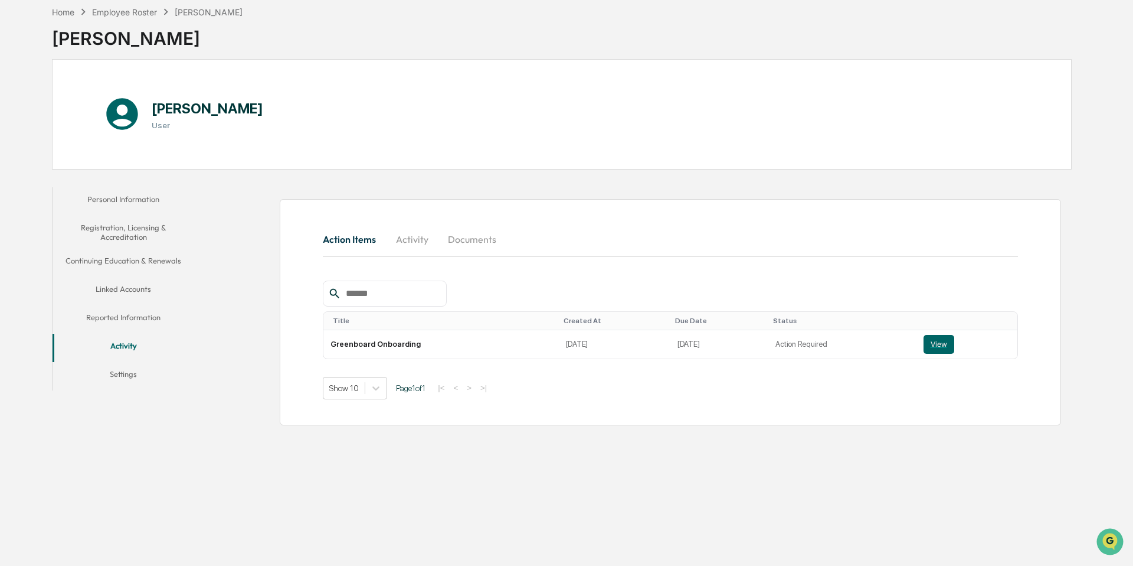
click at [130, 373] on button "Settings" at bounding box center [124, 376] width 142 height 28
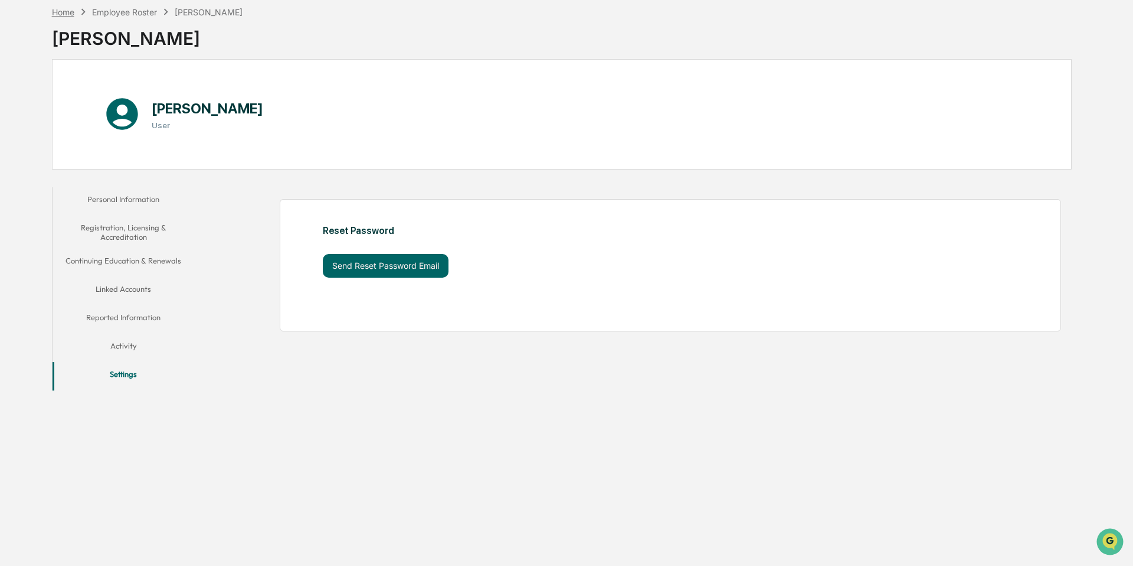
click at [71, 11] on div "Home" at bounding box center [63, 12] width 22 height 10
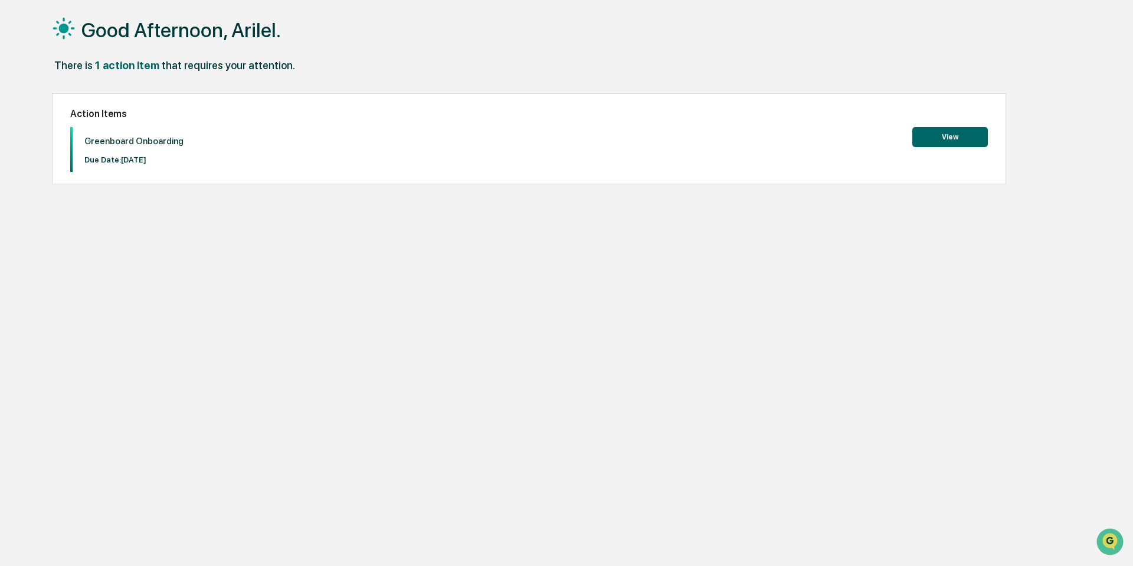
click at [927, 138] on button "View" at bounding box center [951, 137] width 76 height 20
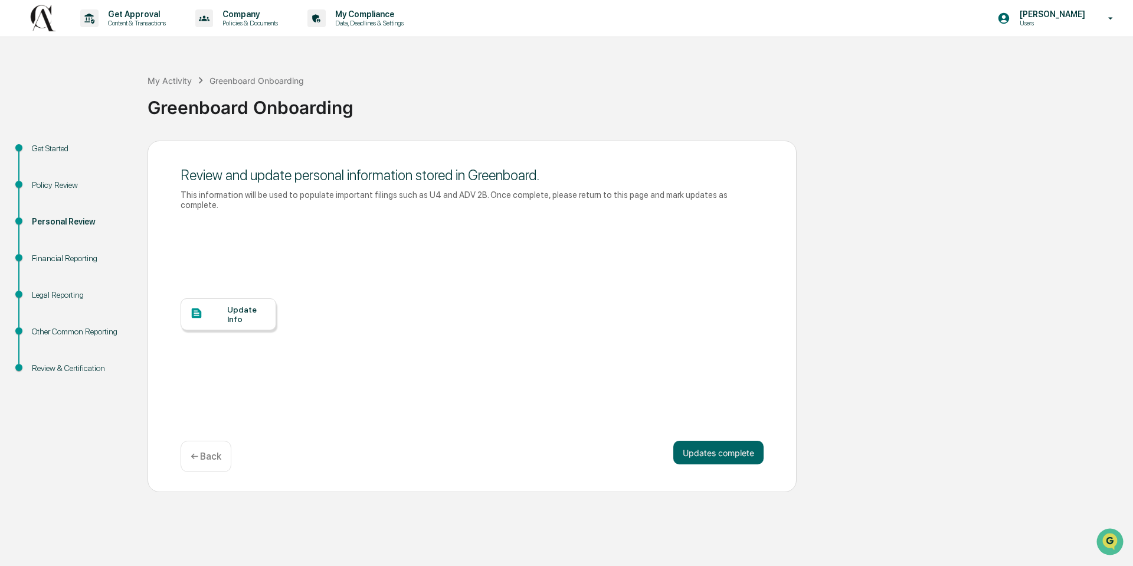
click at [247, 324] on div "Update Info" at bounding box center [229, 314] width 96 height 32
click at [747, 446] on button "Updates complete" at bounding box center [719, 452] width 90 height 24
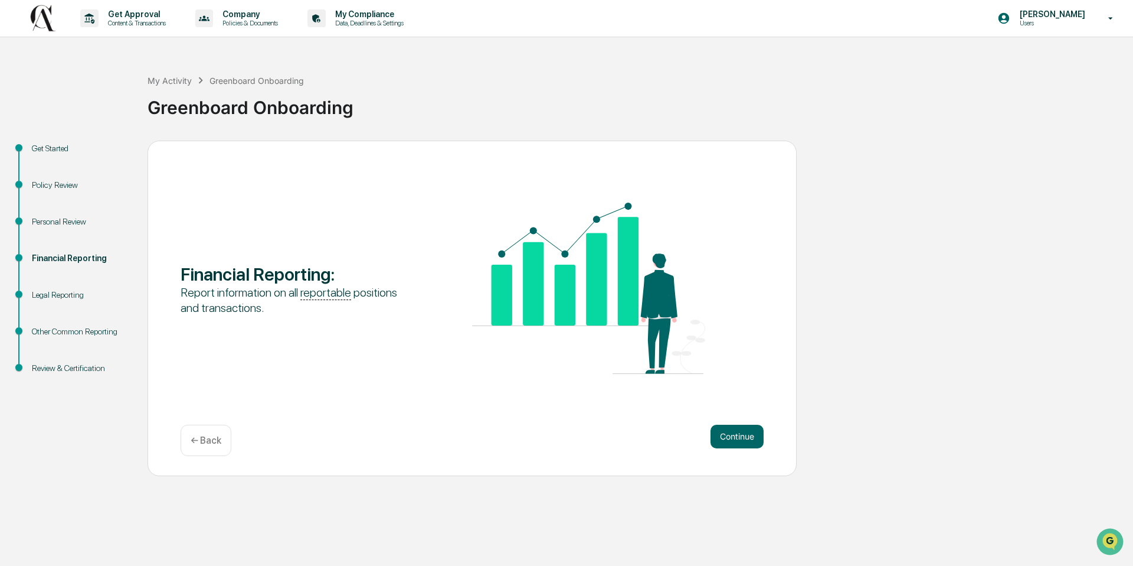
click at [747, 446] on button "Continue" at bounding box center [737, 436] width 53 height 24
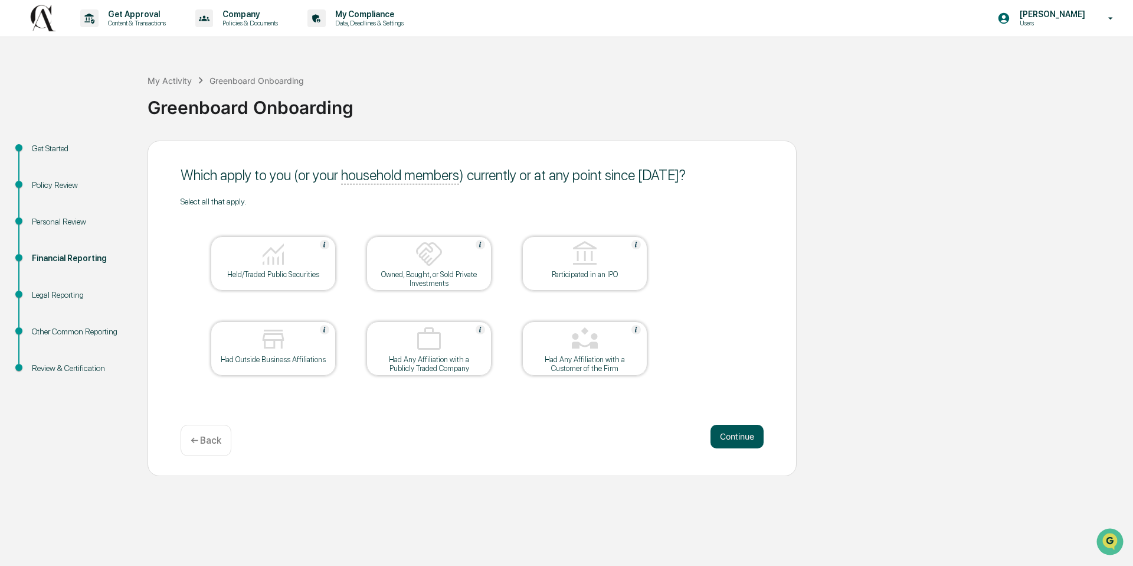
click at [743, 432] on button "Continue" at bounding box center [737, 436] width 53 height 24
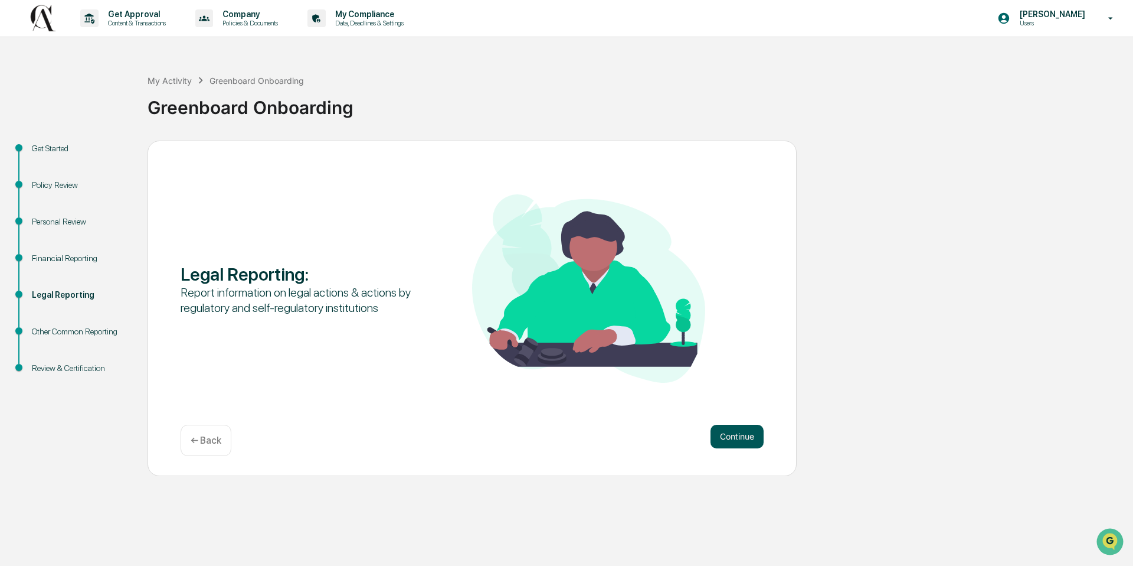
click at [743, 432] on button "Continue" at bounding box center [737, 436] width 53 height 24
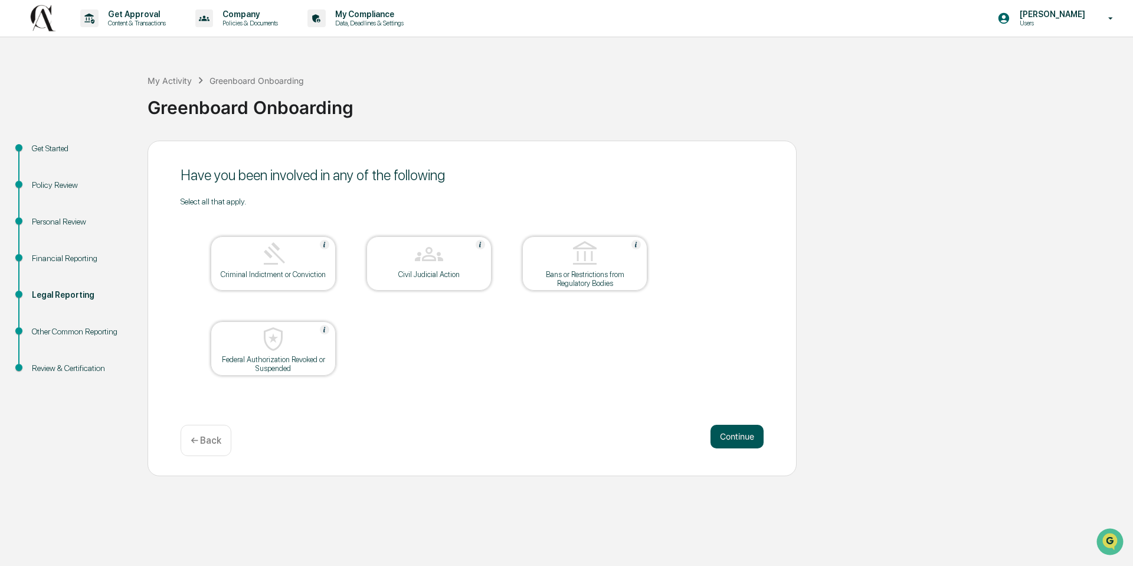
click at [715, 434] on button "Continue" at bounding box center [737, 436] width 53 height 24
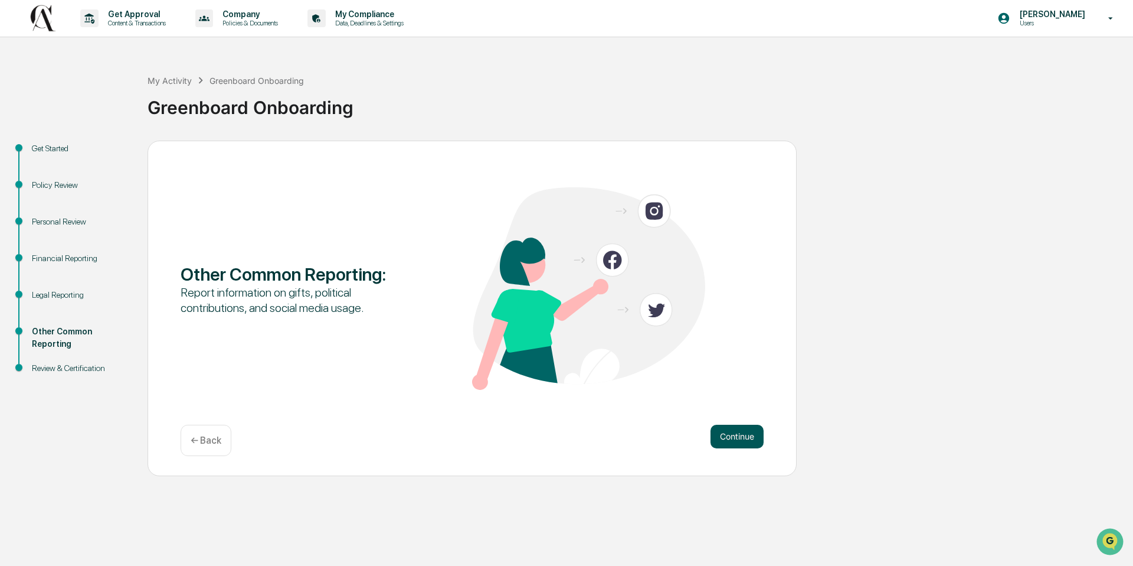
click at [747, 441] on button "Continue" at bounding box center [737, 436] width 53 height 24
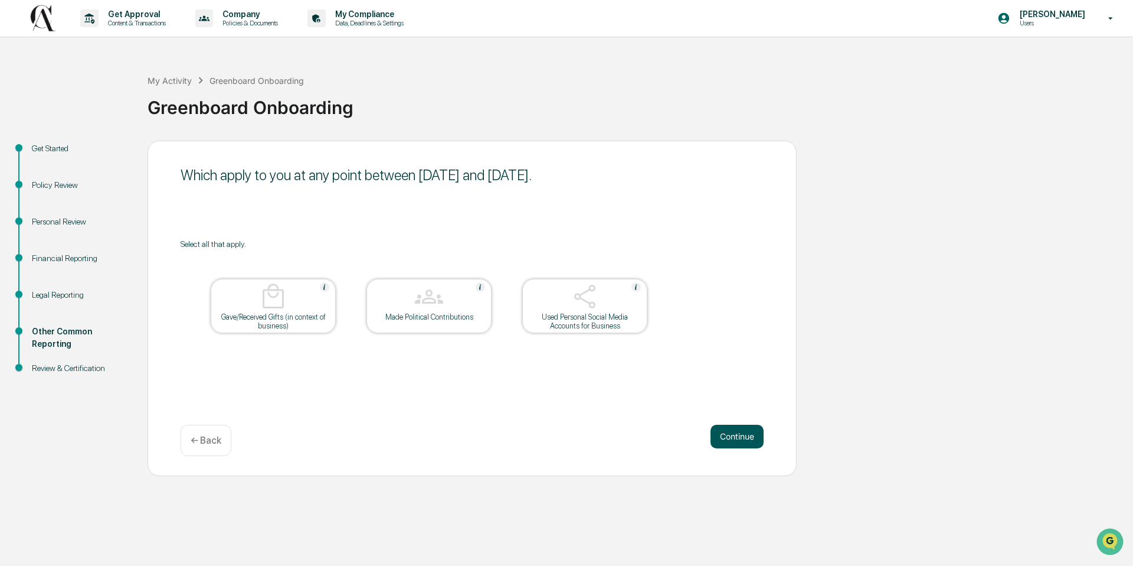
click at [725, 430] on button "Continue" at bounding box center [737, 436] width 53 height 24
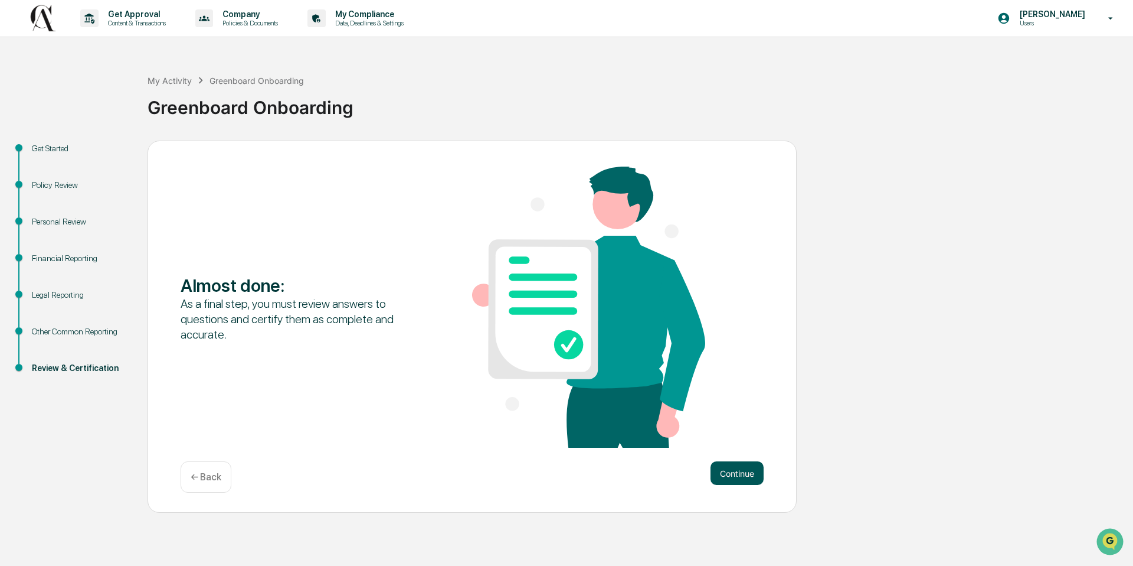
click at [730, 472] on button "Continue" at bounding box center [737, 473] width 53 height 24
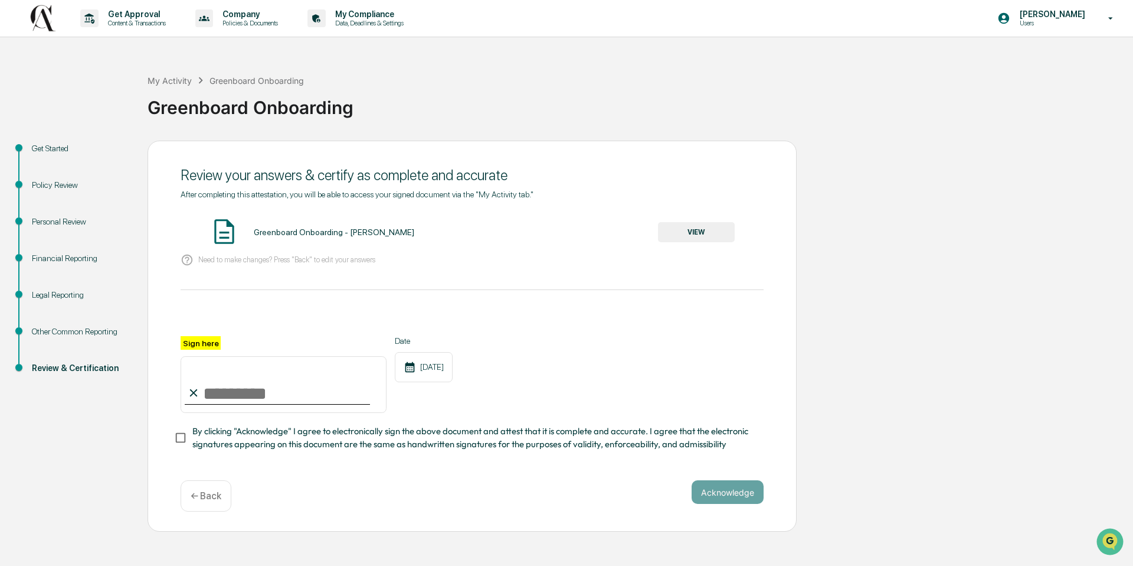
click at [249, 386] on input "Sign here" at bounding box center [284, 384] width 206 height 57
type input "**********"
click at [697, 234] on button "VIEW" at bounding box center [696, 232] width 77 height 20
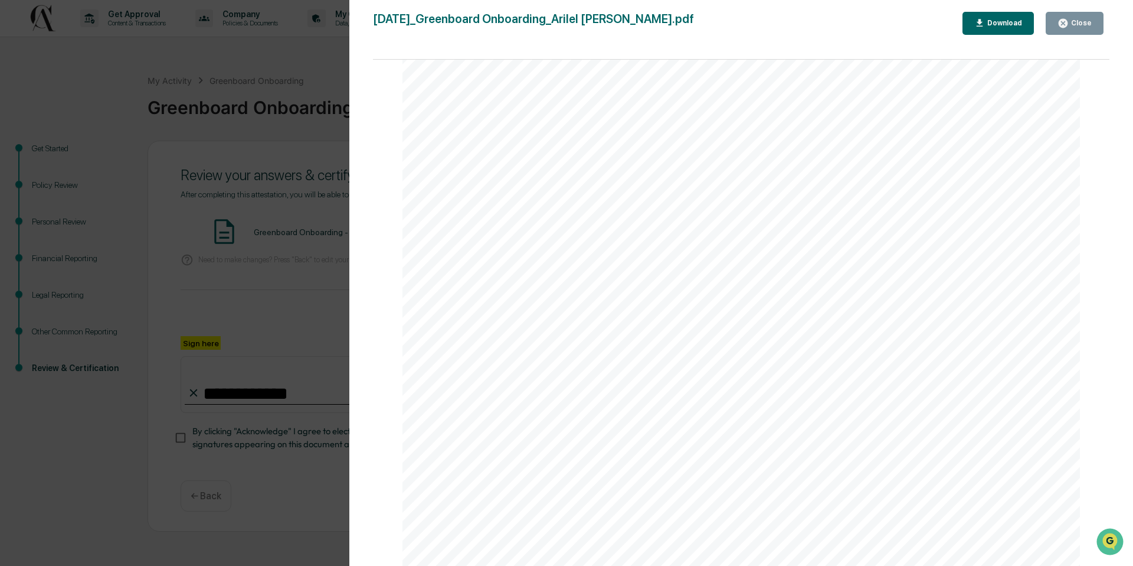
scroll to position [3472, 0]
click at [1063, 26] on icon "button" at bounding box center [1063, 23] width 9 height 9
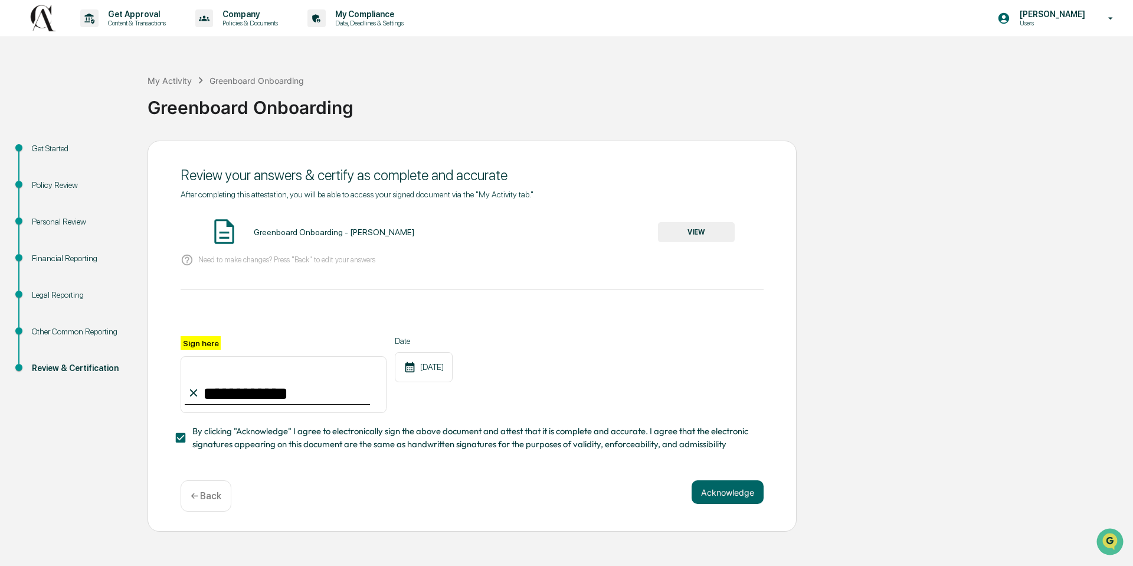
scroll to position [19, 0]
click at [741, 480] on button "Acknowledge" at bounding box center [728, 492] width 72 height 24
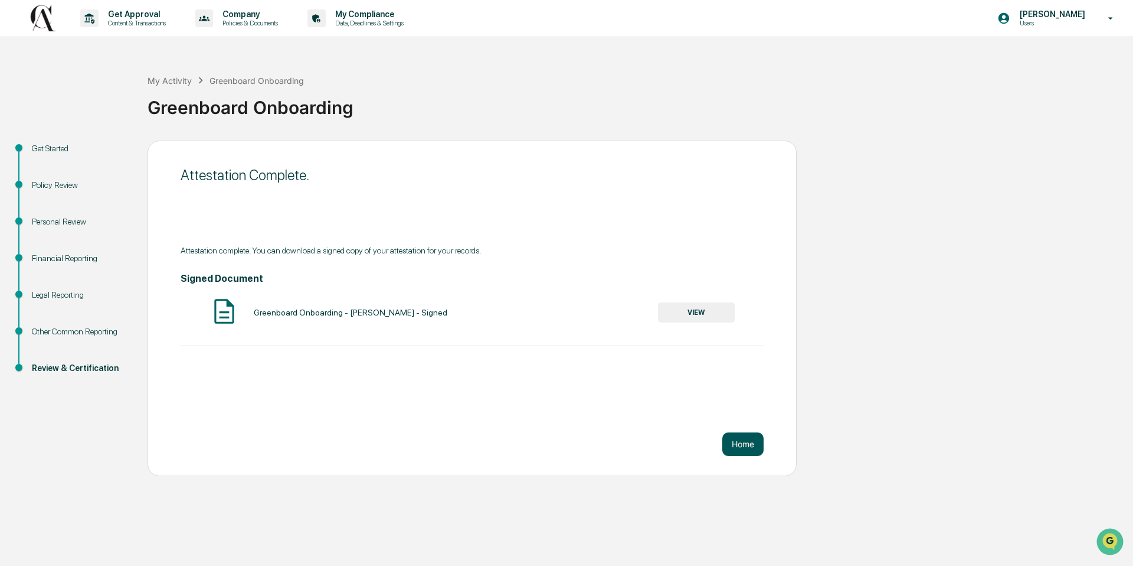
click at [736, 432] on button "Home" at bounding box center [743, 444] width 41 height 24
